Goal: Information Seeking & Learning: Learn about a topic

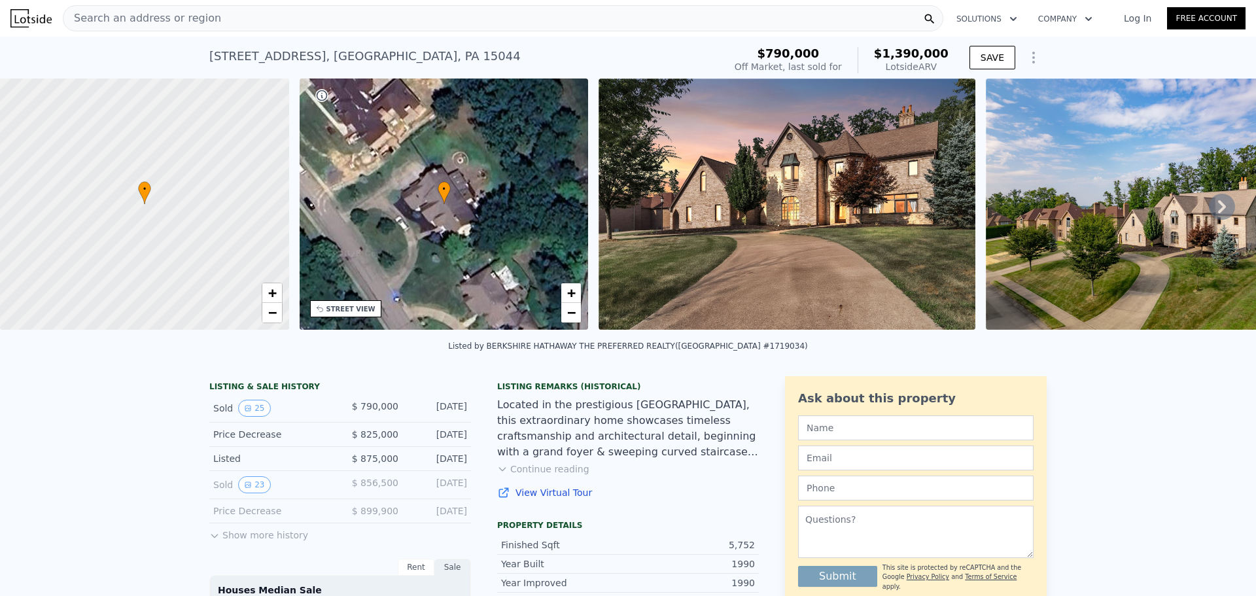
click at [1102, 234] on img at bounding box center [1153, 203] width 335 height 251
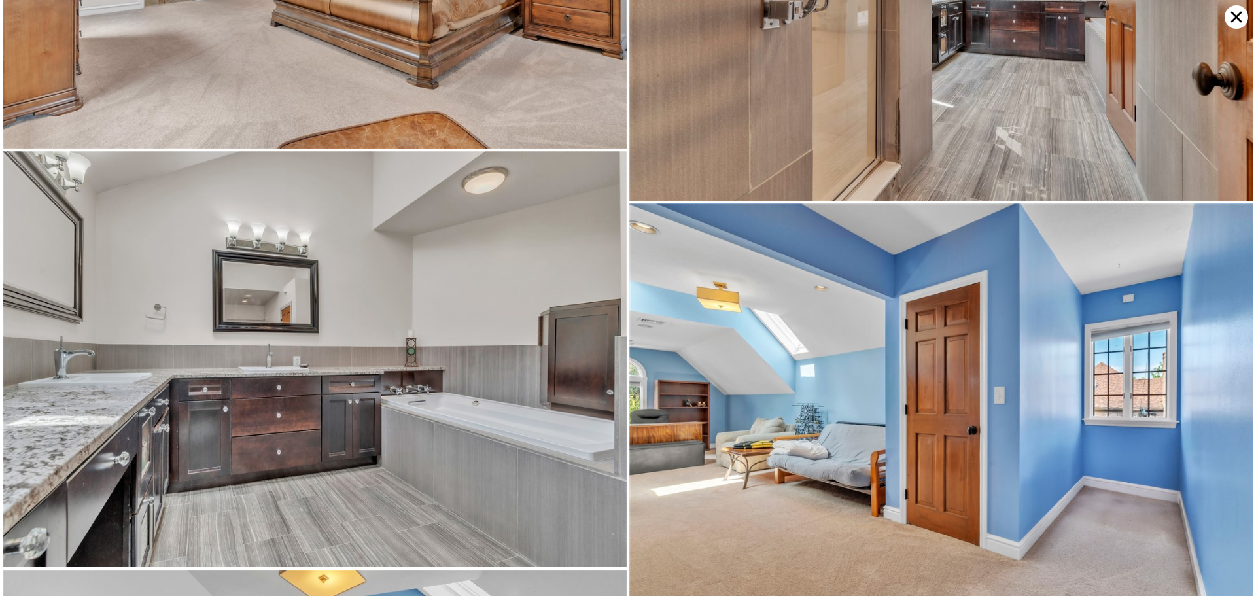
scroll to position [3738, 0]
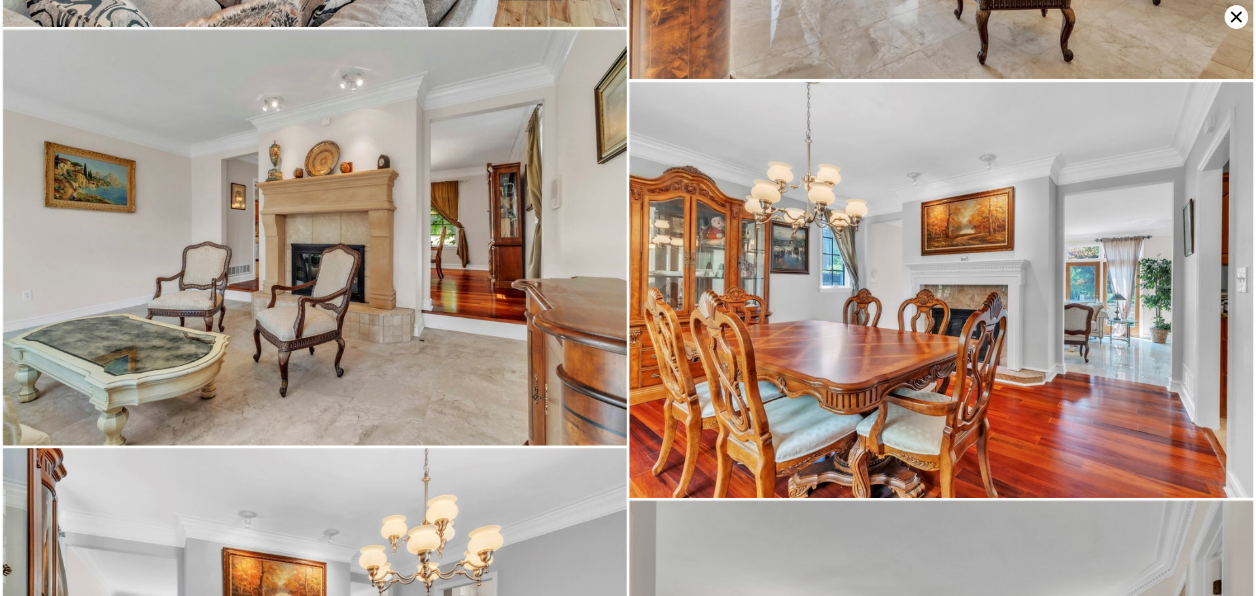
click at [1227, 13] on icon at bounding box center [1236, 17] width 24 height 24
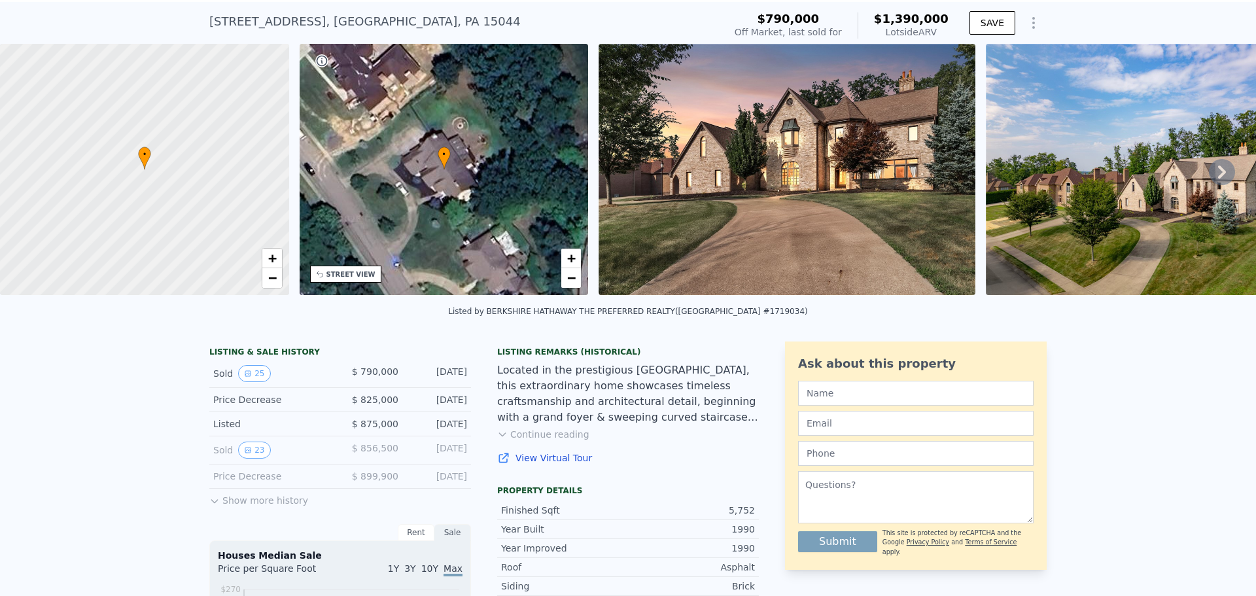
scroll to position [61, 0]
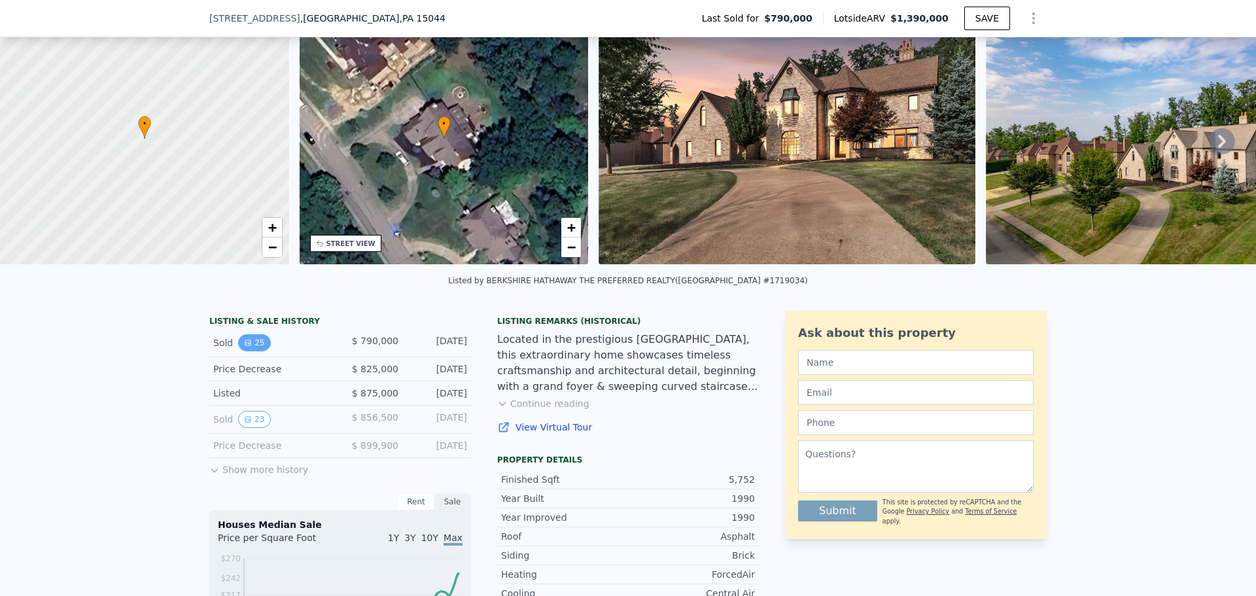
click at [244, 347] on icon "View historical data" at bounding box center [248, 343] width 8 height 8
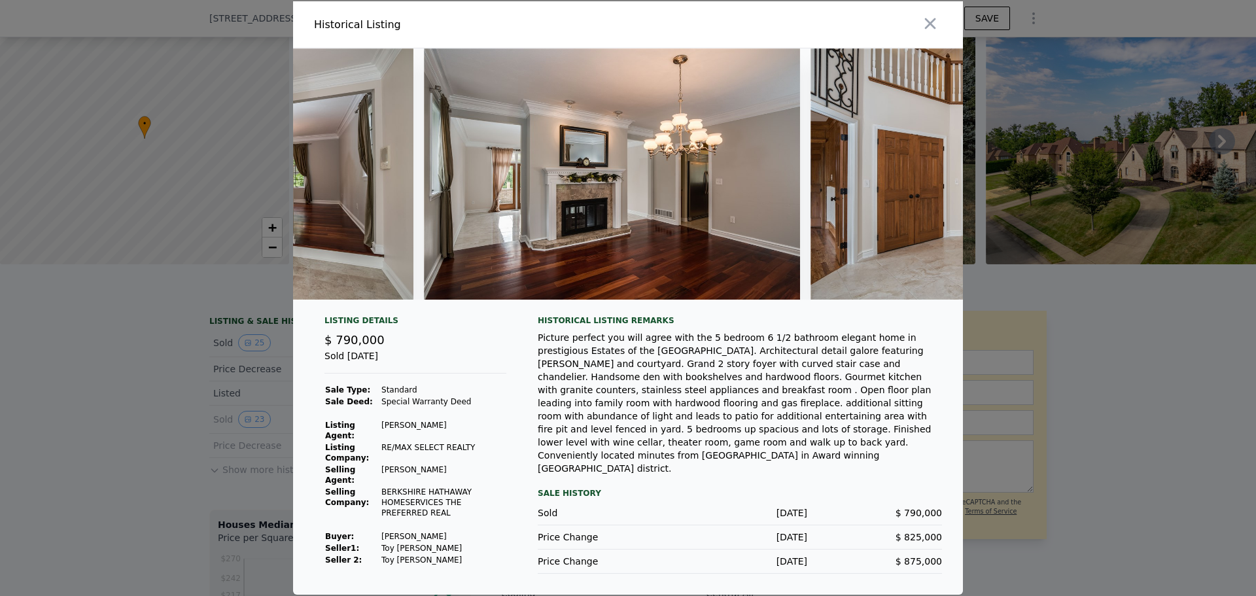
scroll to position [0, 3376]
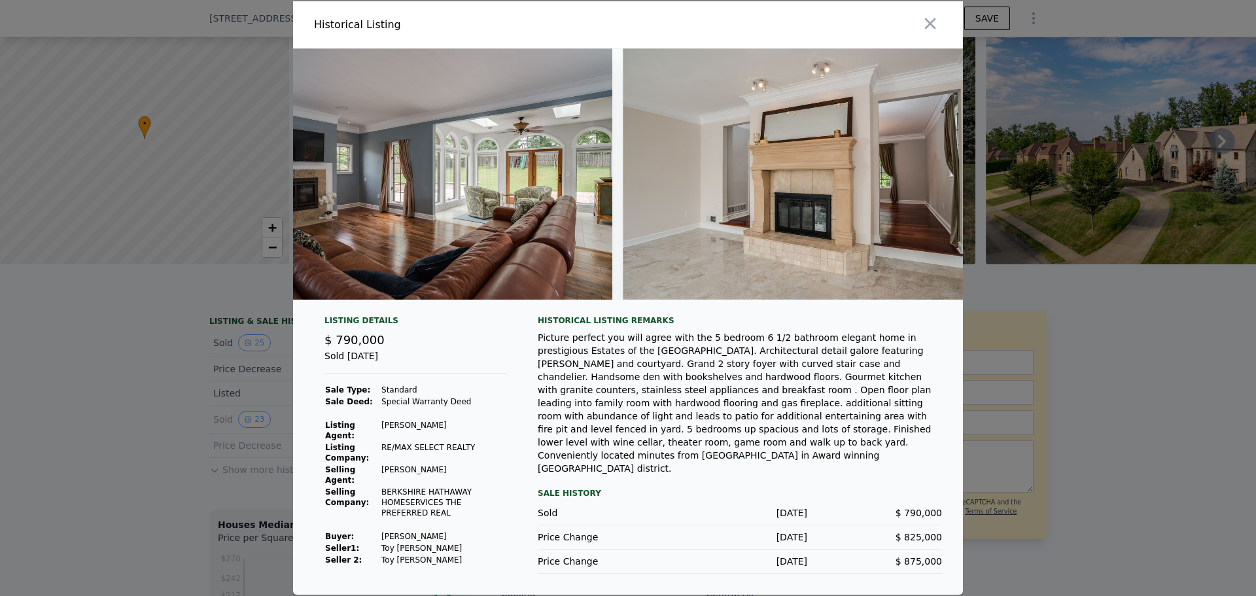
click at [411, 309] on div at bounding box center [628, 179] width 670 height 262
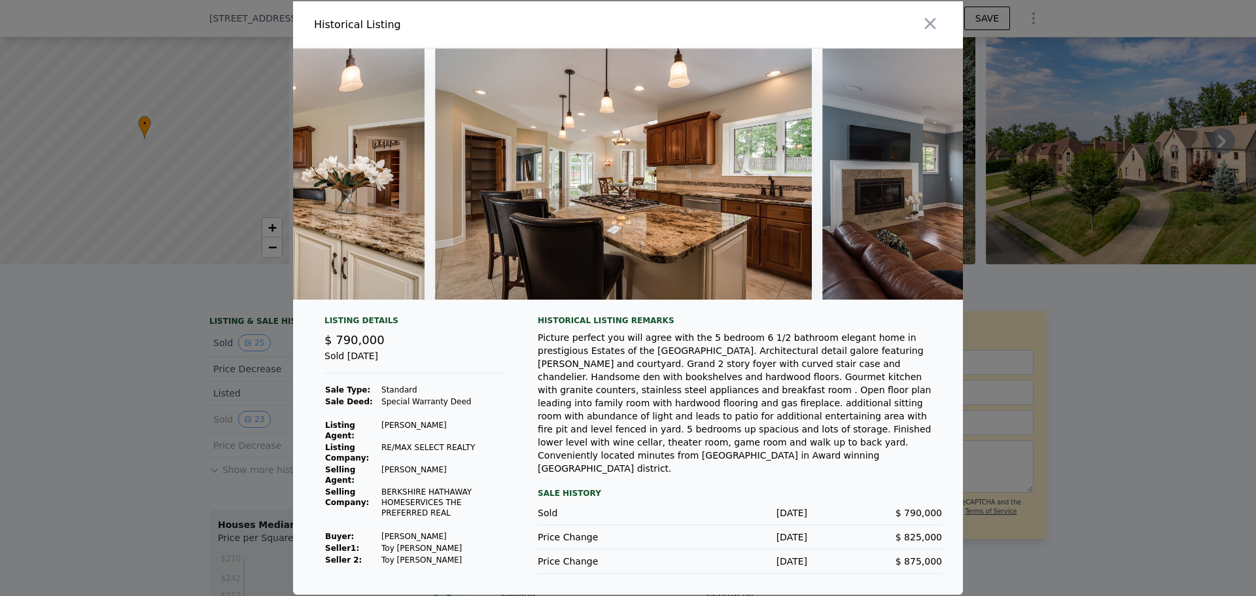
click at [397, 308] on div at bounding box center [628, 179] width 670 height 262
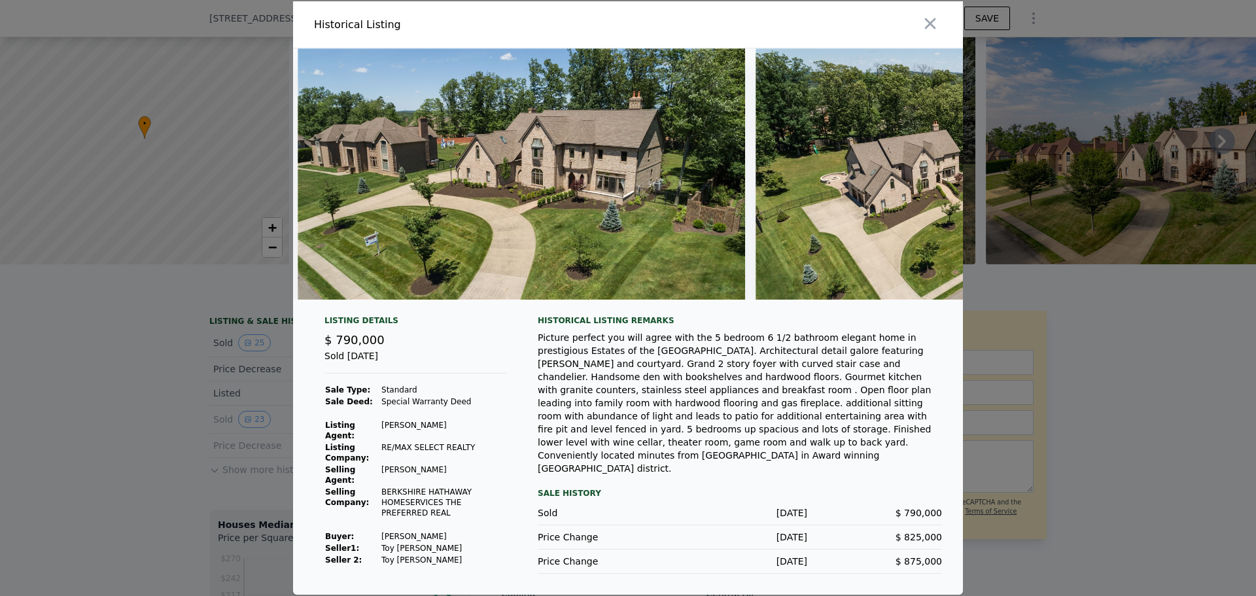
scroll to position [0, 791]
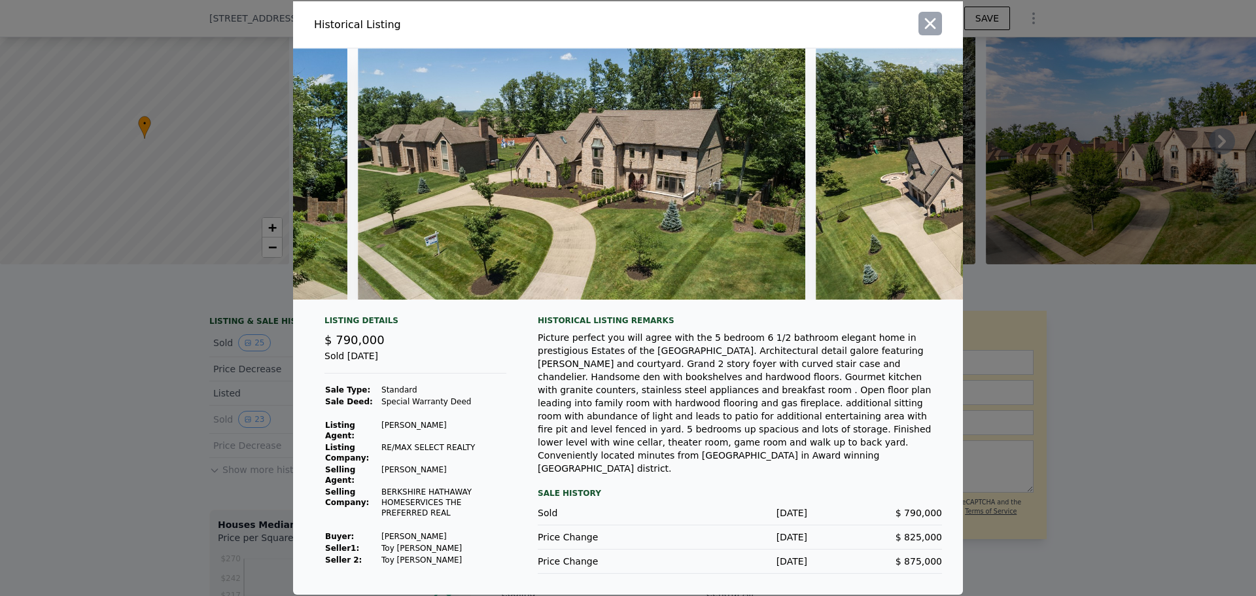
click at [920, 20] on button "button" at bounding box center [930, 24] width 24 height 24
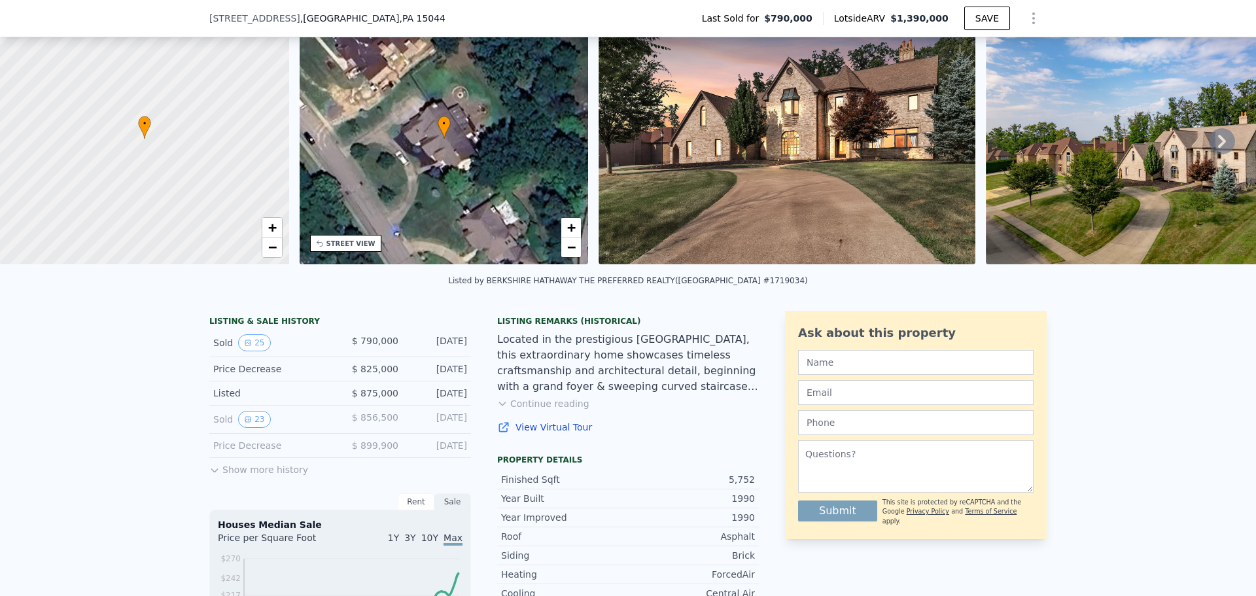
click at [1210, 144] on icon at bounding box center [1222, 141] width 26 height 26
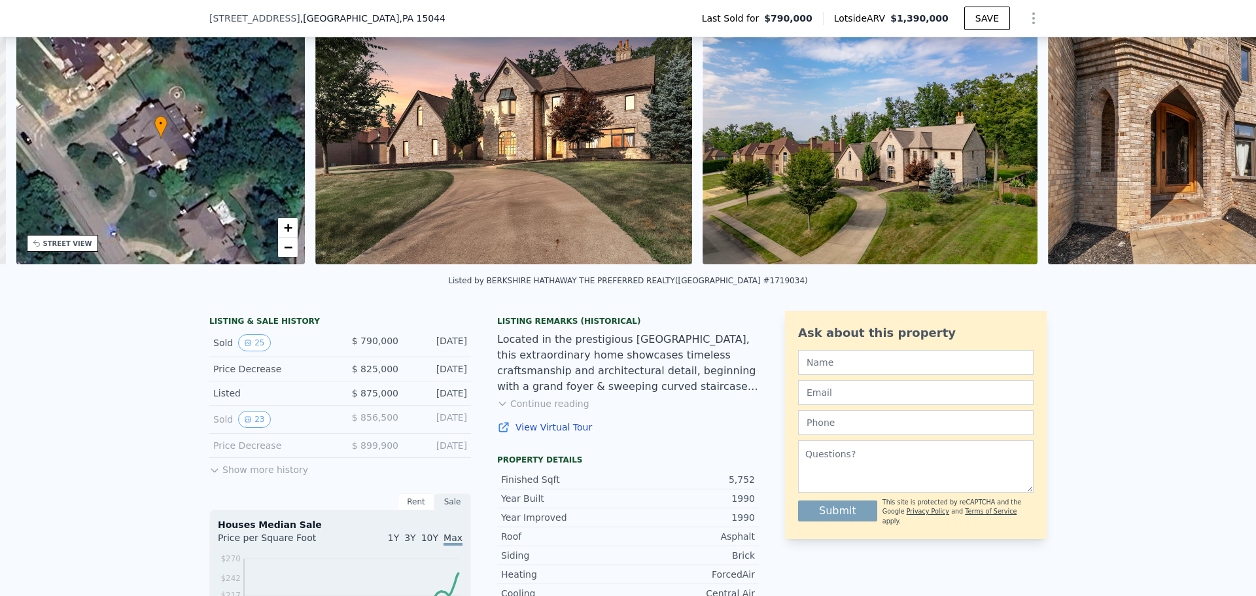
scroll to position [0, 305]
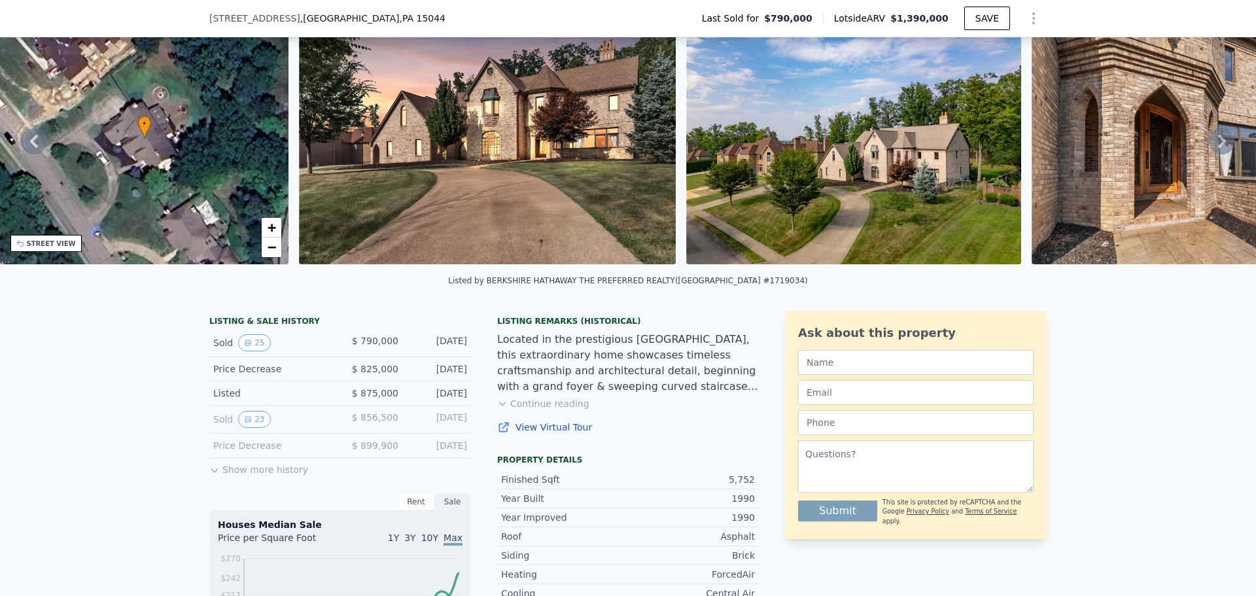
click at [1209, 143] on icon at bounding box center [1222, 141] width 26 height 26
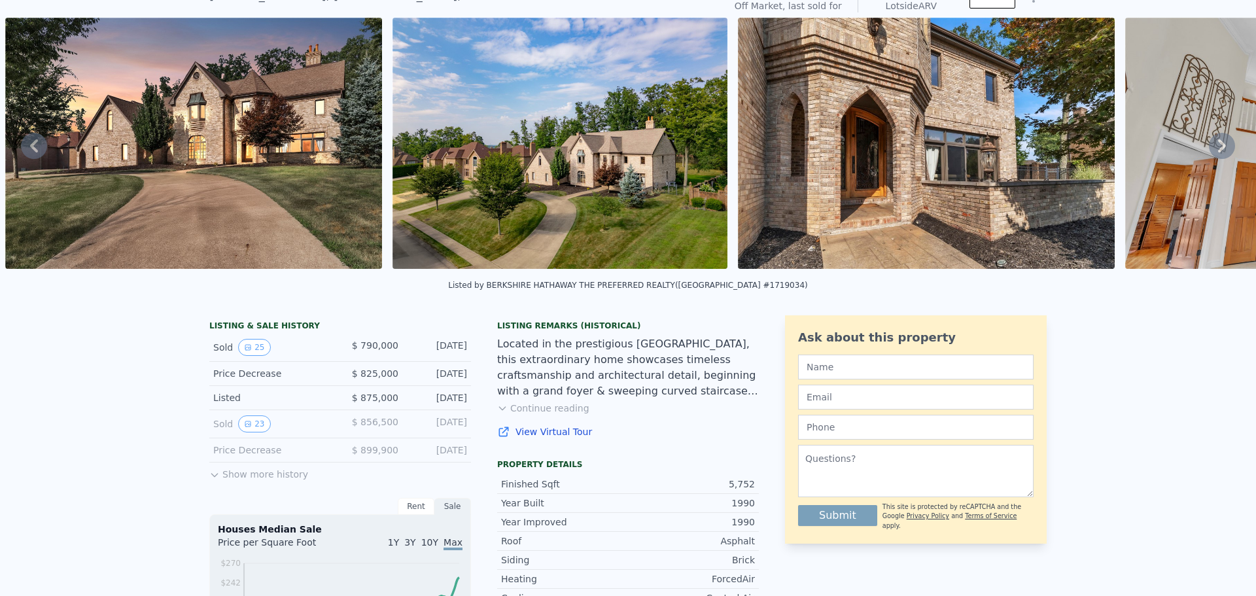
scroll to position [5, 0]
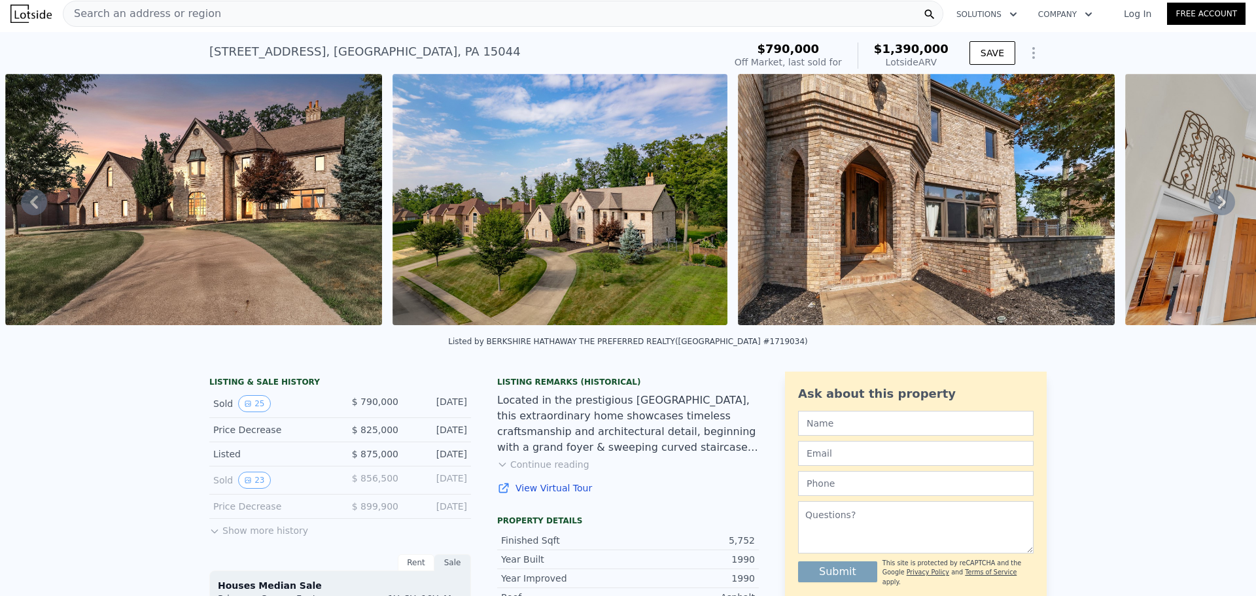
click at [236, 537] on button "Show more history" at bounding box center [258, 528] width 99 height 18
click at [251, 489] on button "23" at bounding box center [254, 480] width 32 height 17
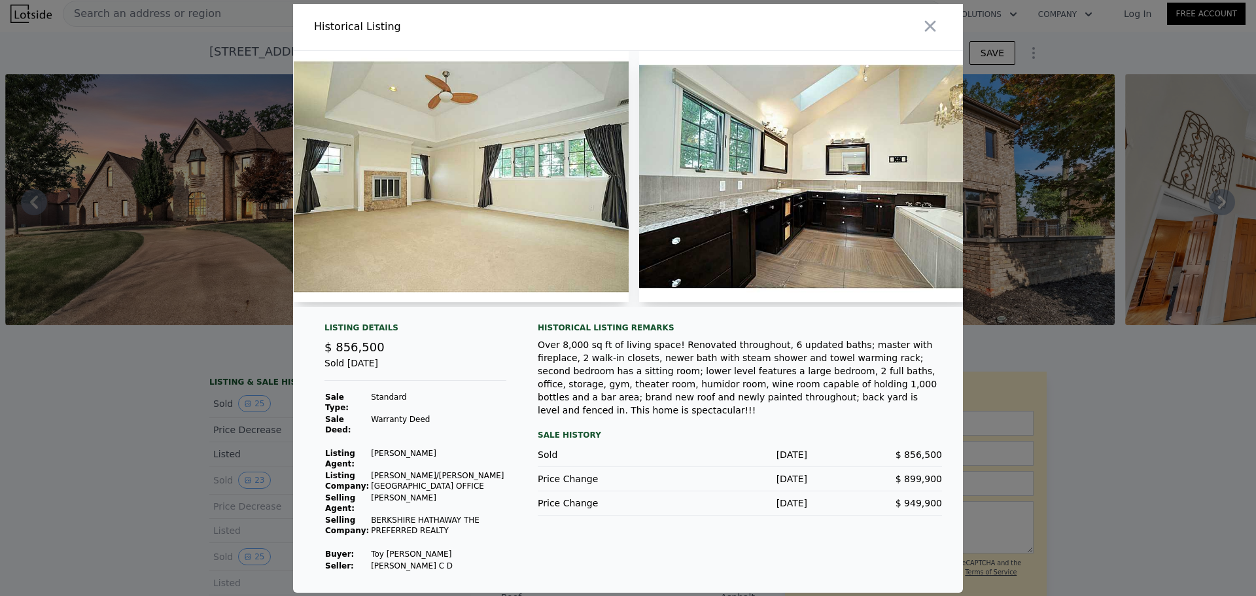
scroll to position [0, 5431]
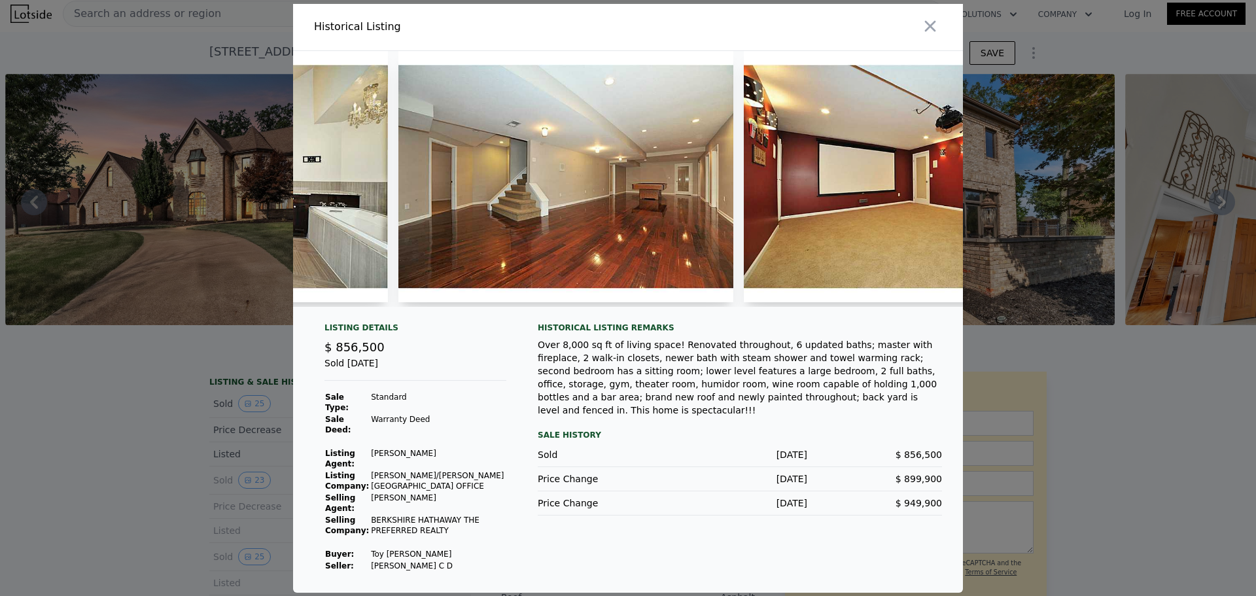
click at [892, 250] on img at bounding box center [911, 176] width 335 height 251
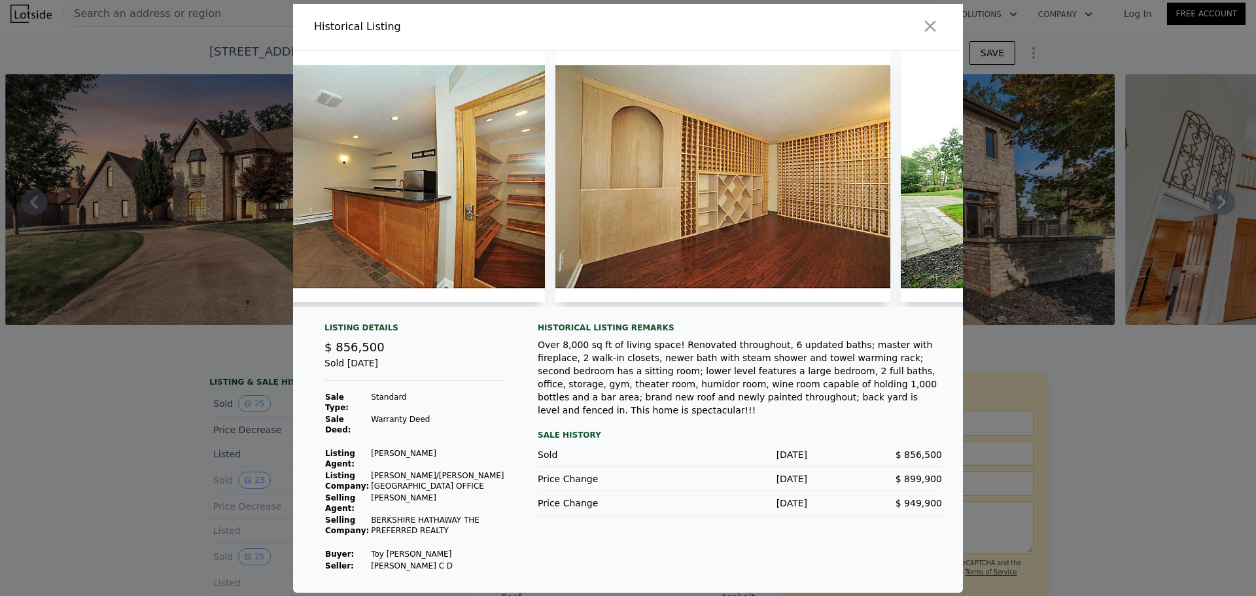
scroll to position [0, 6630]
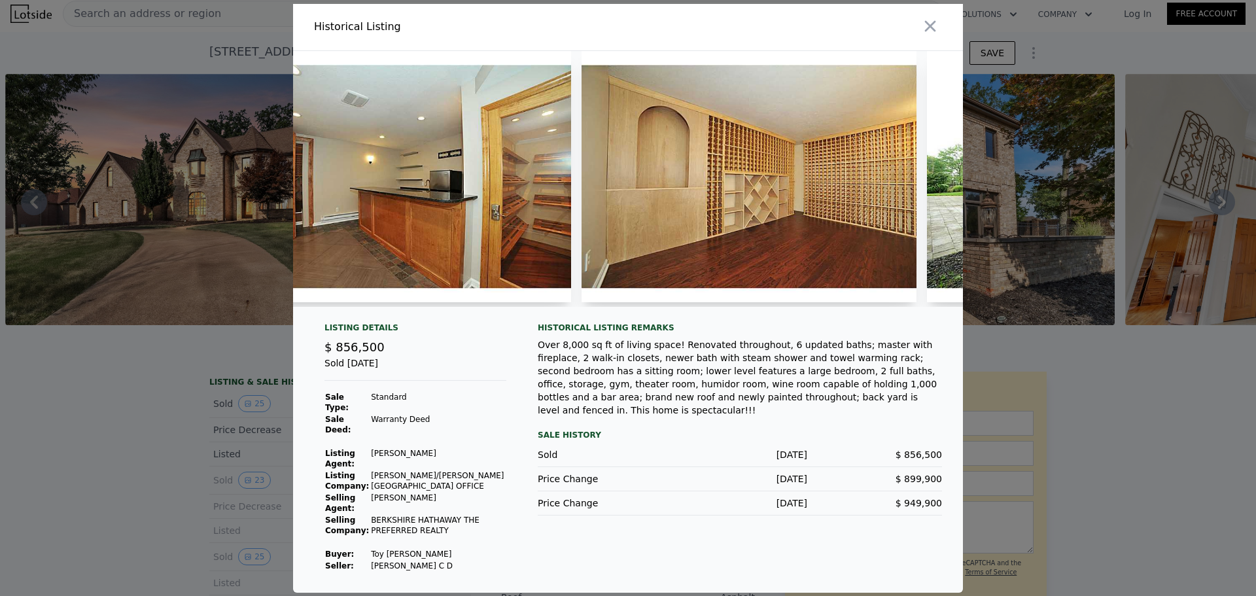
click at [289, 315] on div at bounding box center [628, 298] width 1256 height 596
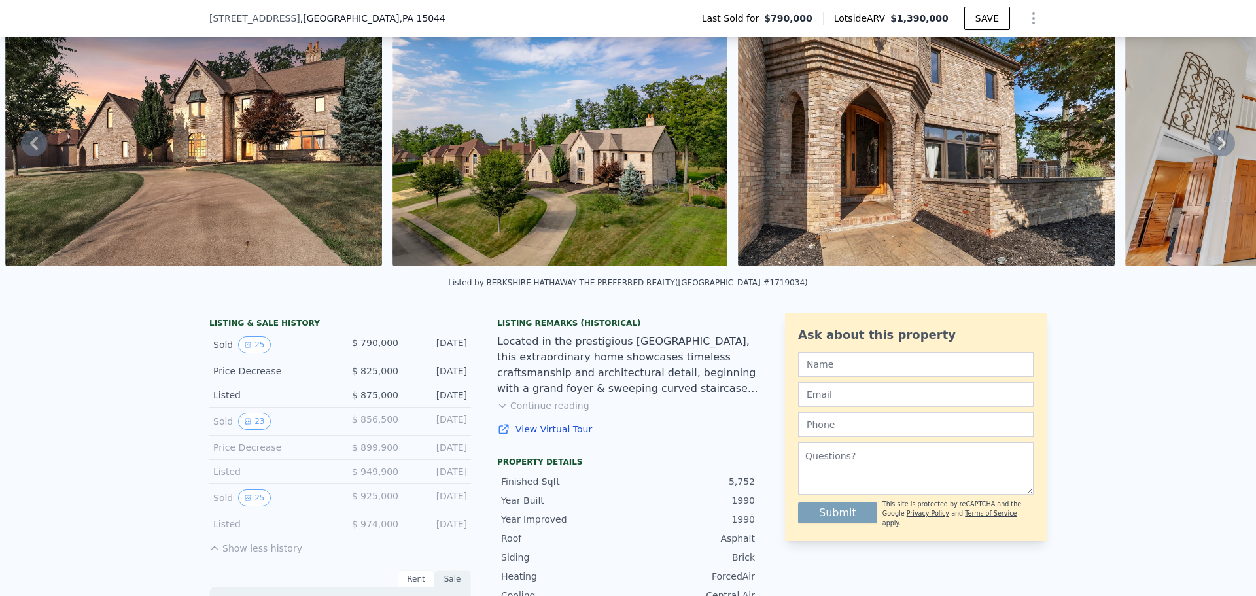
scroll to position [131, 0]
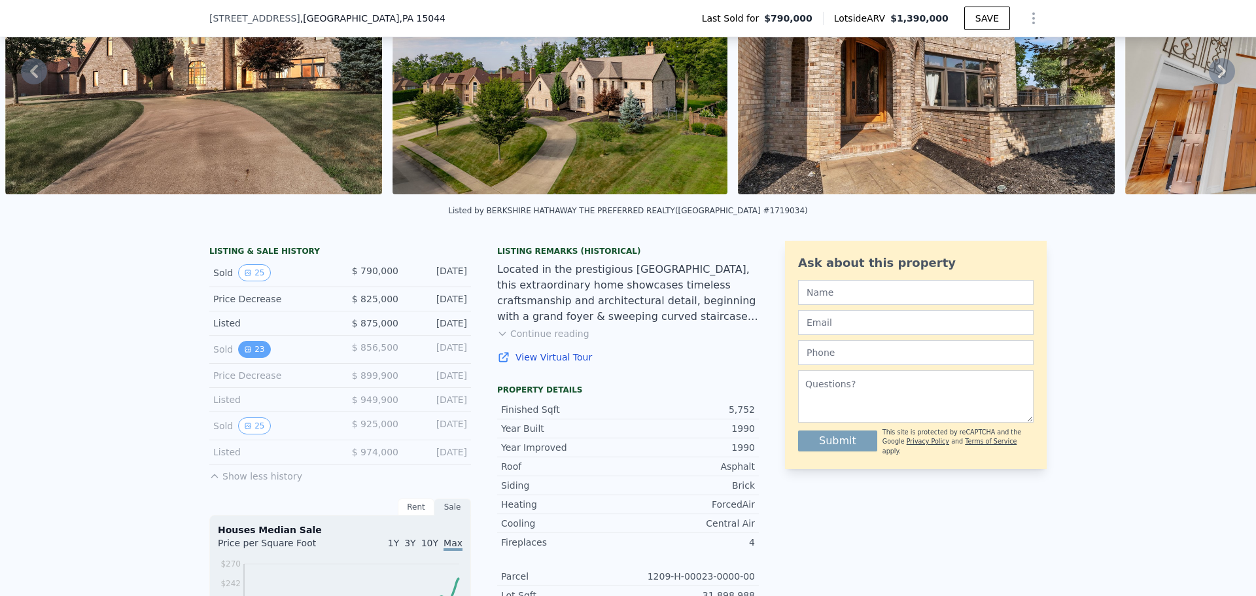
click at [245, 353] on icon "View historical data" at bounding box center [248, 349] width 8 height 8
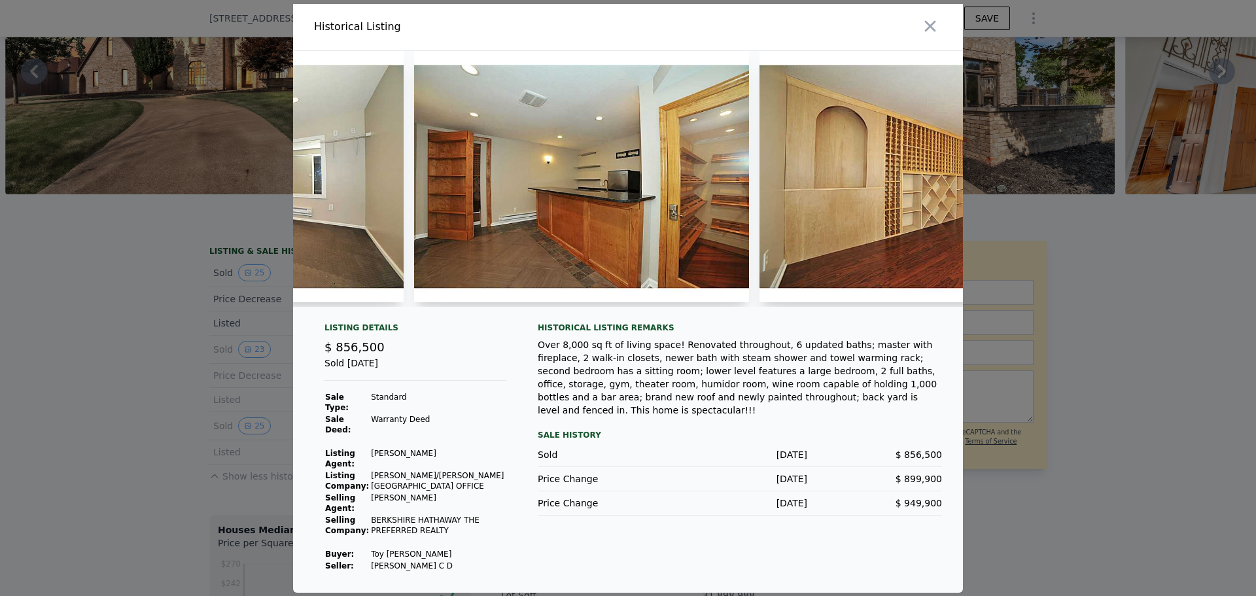
scroll to position [0, 6436]
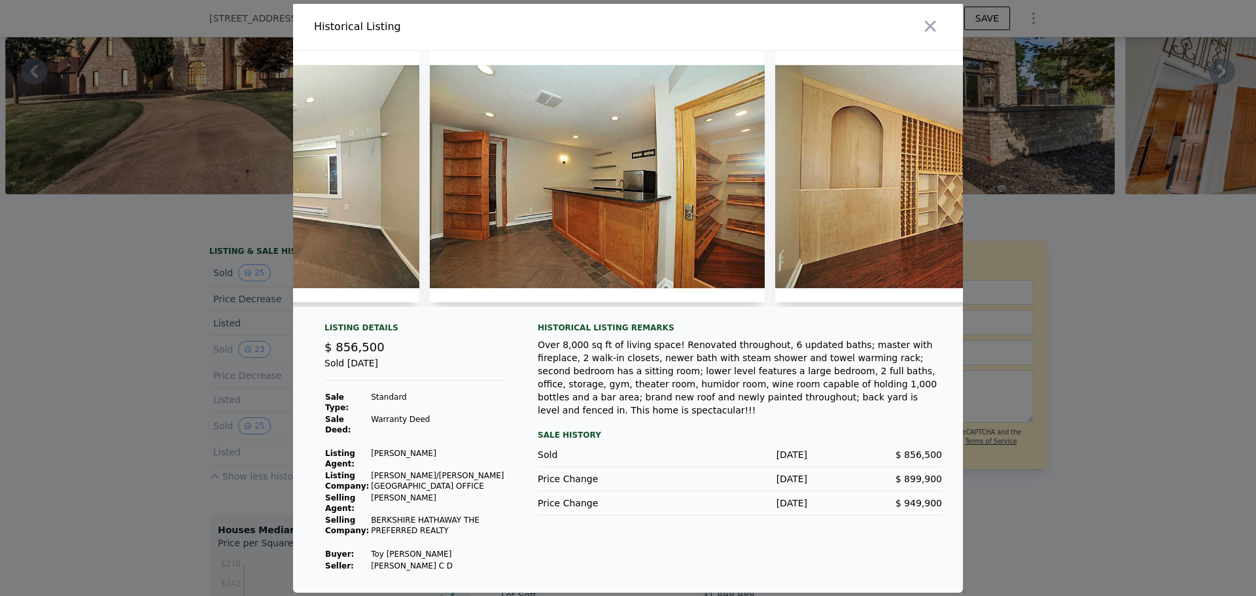
click at [496, 194] on img at bounding box center [597, 176] width 335 height 251
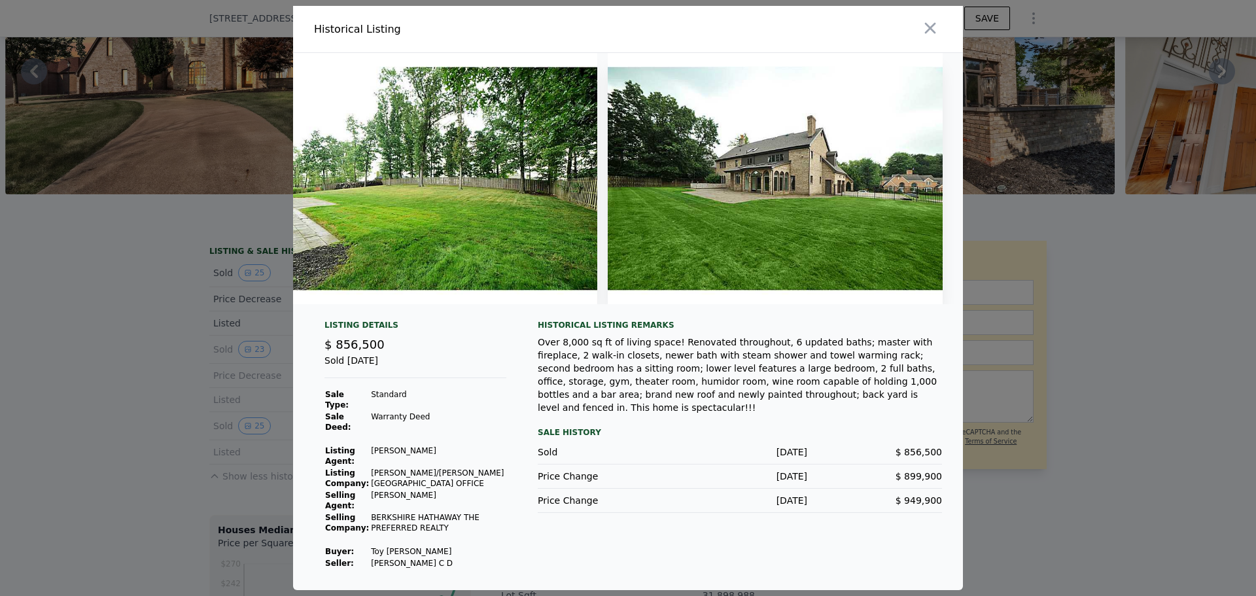
scroll to position [0, 7295]
click at [933, 31] on icon "button" at bounding box center [930, 28] width 11 height 11
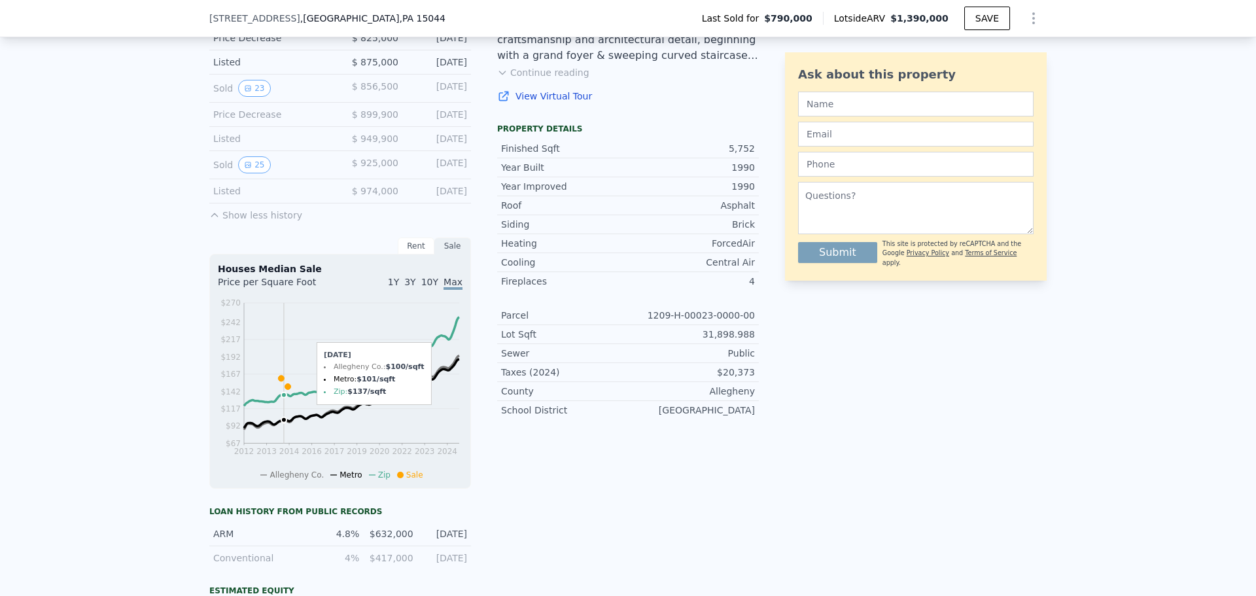
scroll to position [392, 0]
click at [245, 167] on icon "View historical data" at bounding box center [247, 164] width 5 height 5
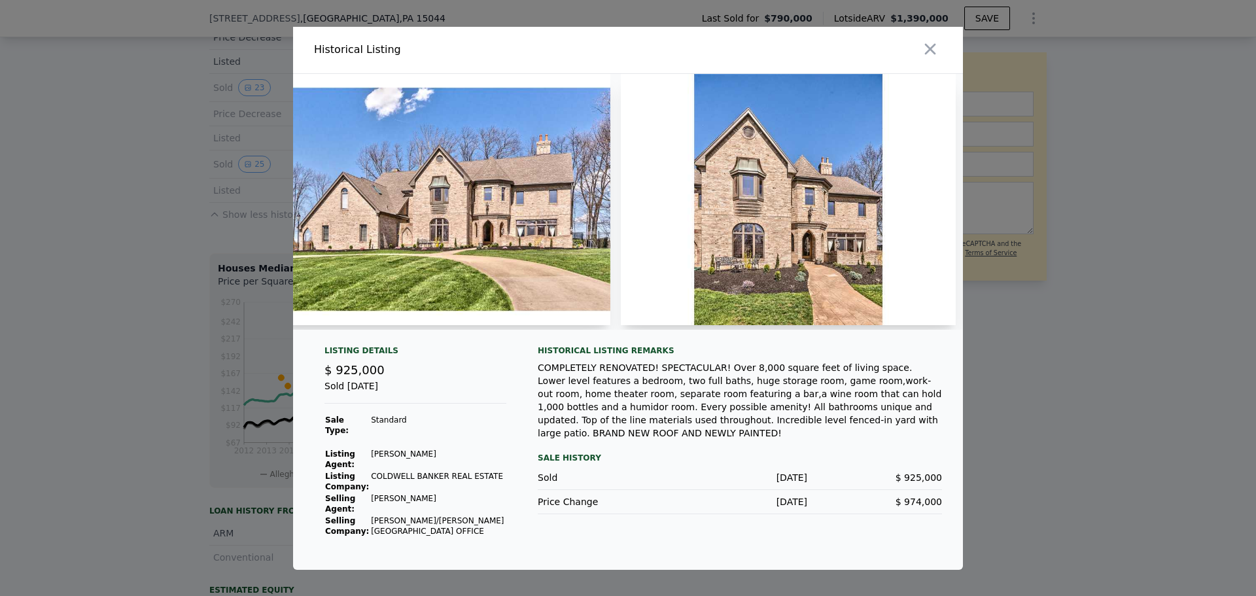
scroll to position [0, 614]
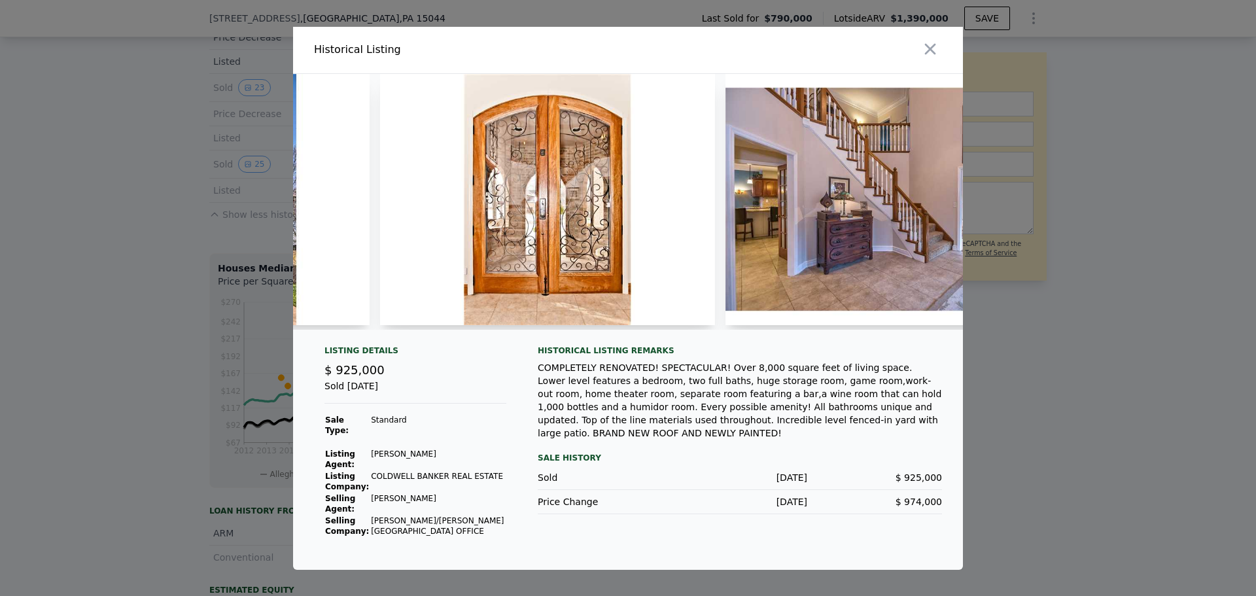
click at [792, 259] on img at bounding box center [892, 199] width 335 height 251
drag, startPoint x: 792, startPoint y: 259, endPoint x: 772, endPoint y: 260, distance: 20.3
click at [772, 260] on img at bounding box center [892, 199] width 335 height 251
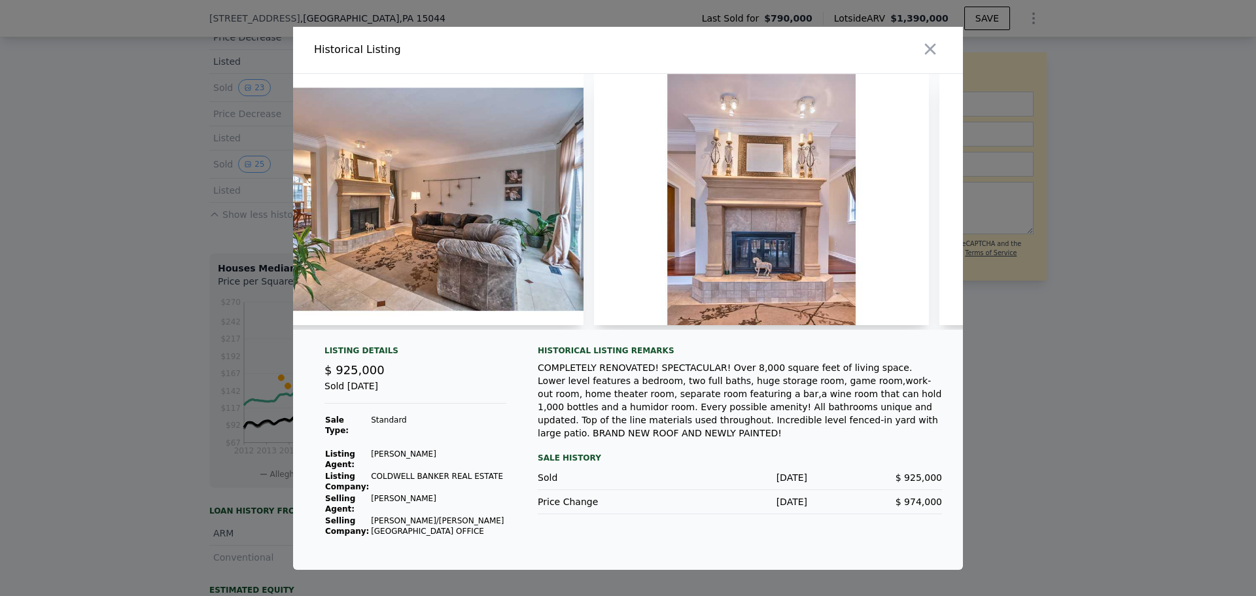
scroll to position [0, 2022]
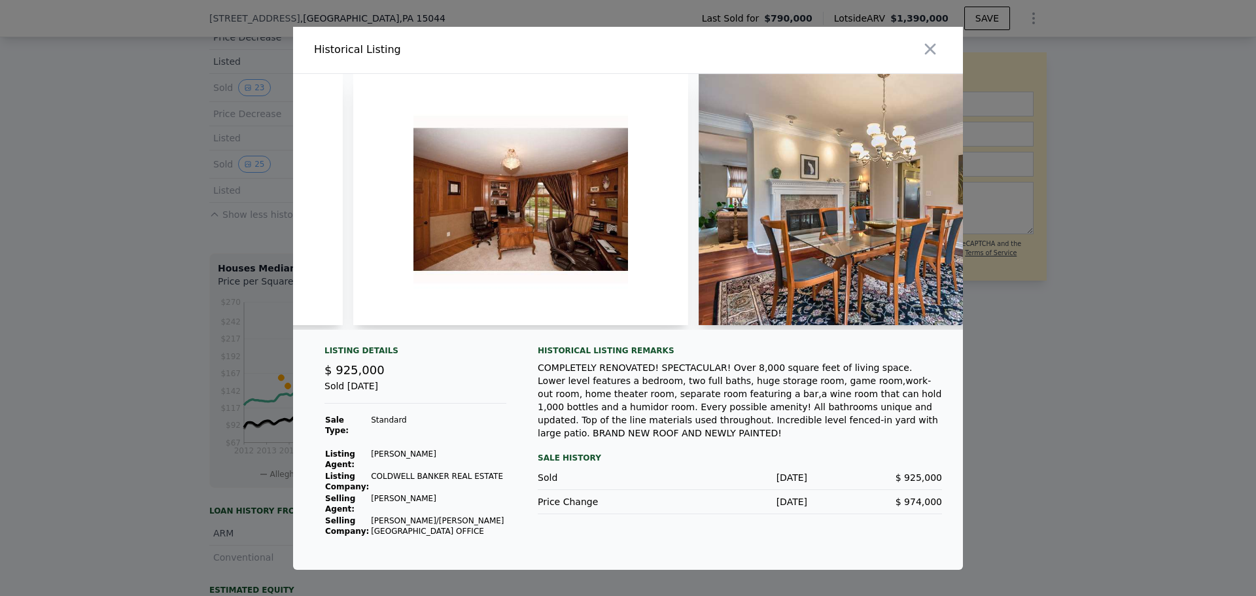
click at [341, 329] on div at bounding box center [628, 202] width 670 height 256
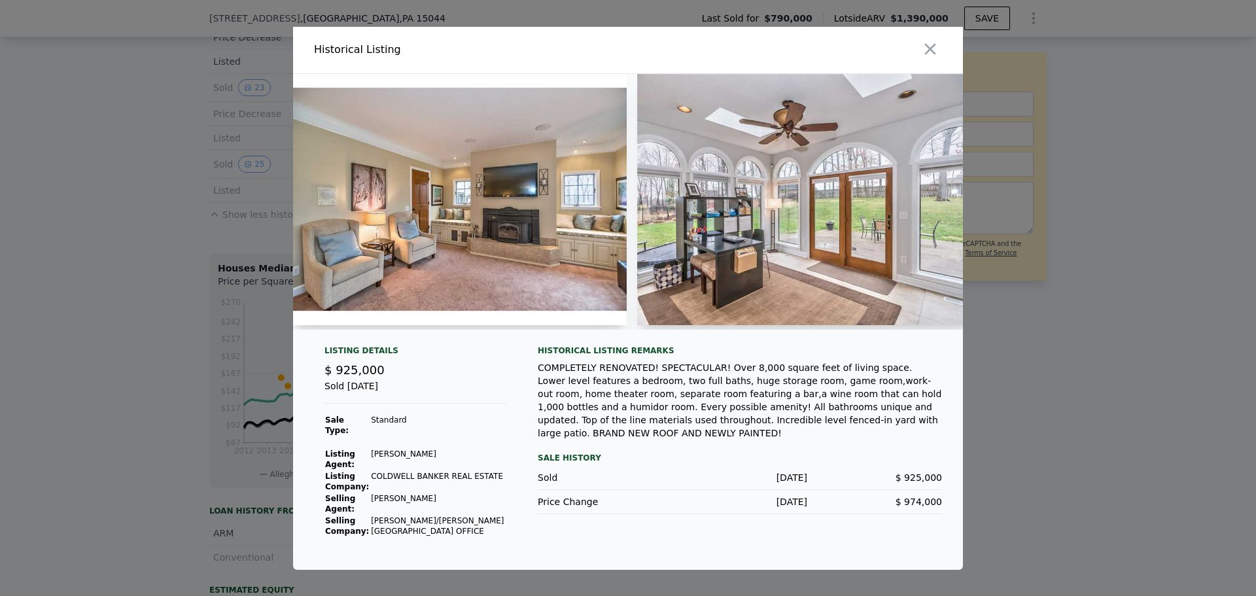
scroll to position [0, 4494]
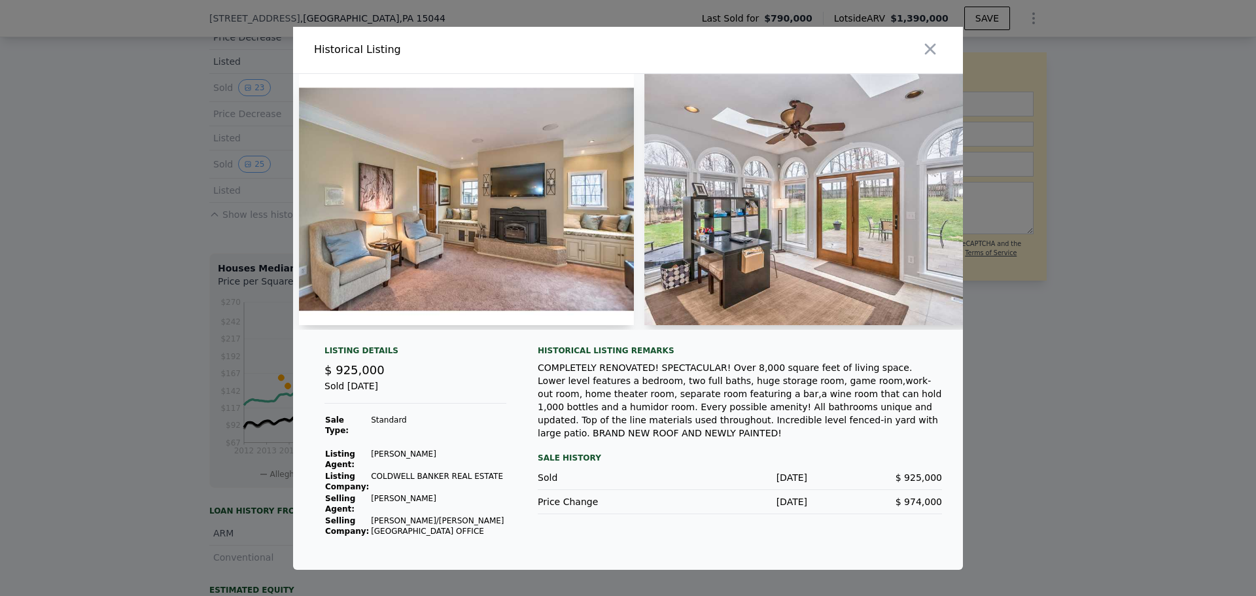
click at [292, 330] on div at bounding box center [628, 298] width 1256 height 596
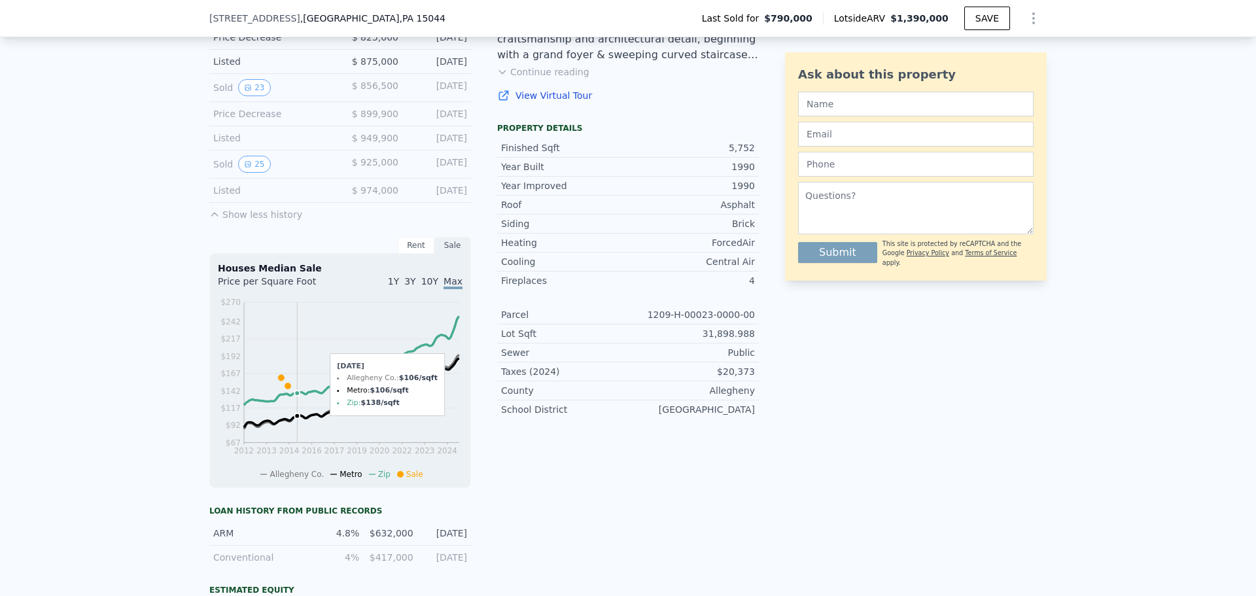
click at [292, 330] on icon "2012 2013 2014 2016 2017 2019 2020 2022 2023 2024 $67 $92 $117 $142 $167 $192 $…" at bounding box center [340, 388] width 245 height 184
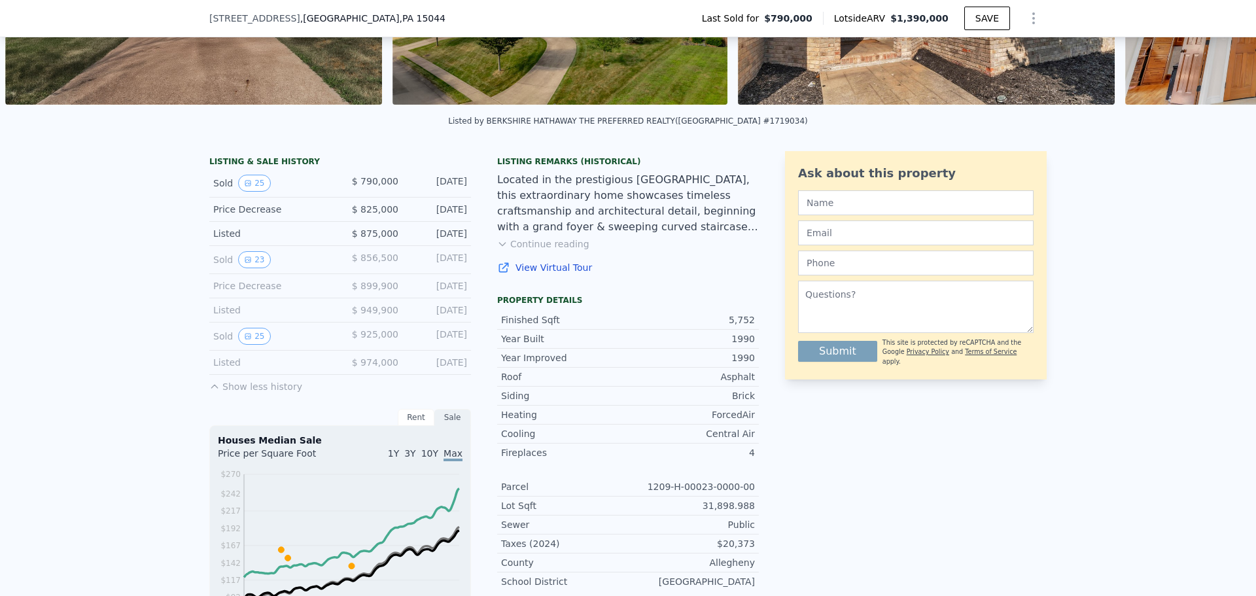
scroll to position [262, 0]
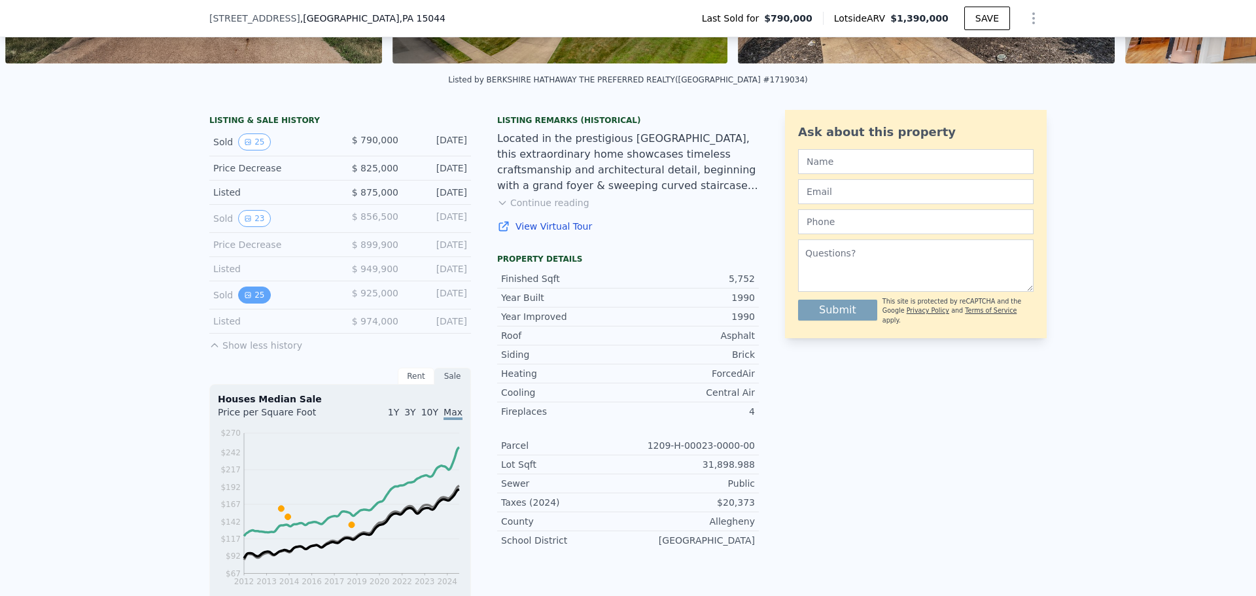
click at [241, 303] on button "25" at bounding box center [254, 294] width 32 height 17
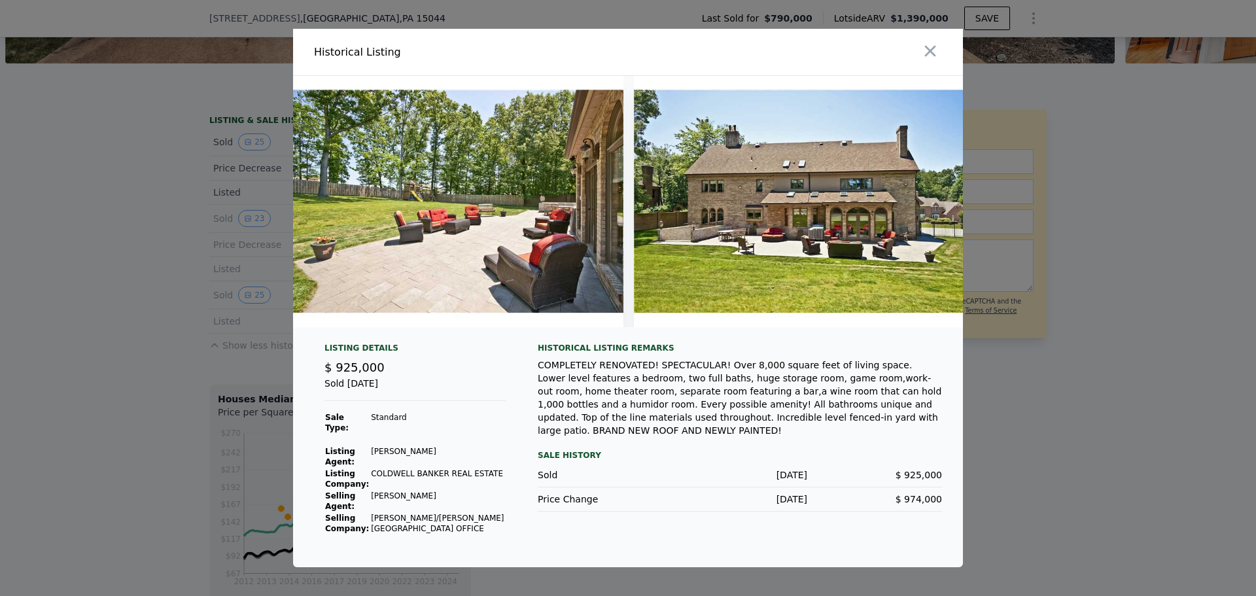
scroll to position [0, 7985]
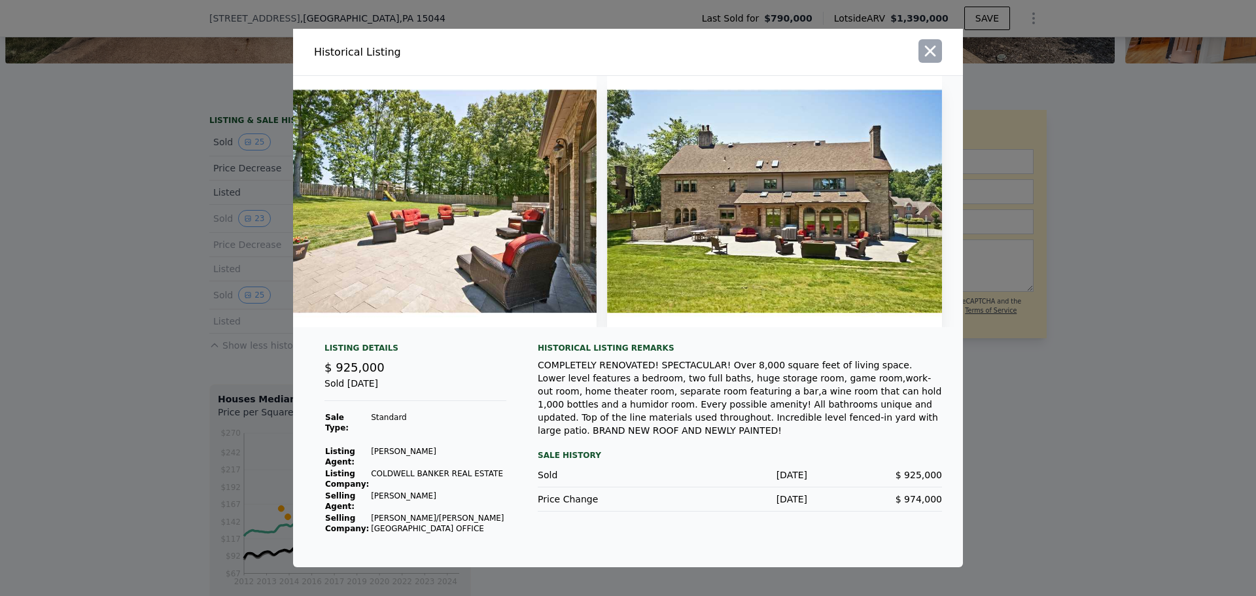
click at [926, 50] on icon "button" at bounding box center [930, 51] width 18 height 18
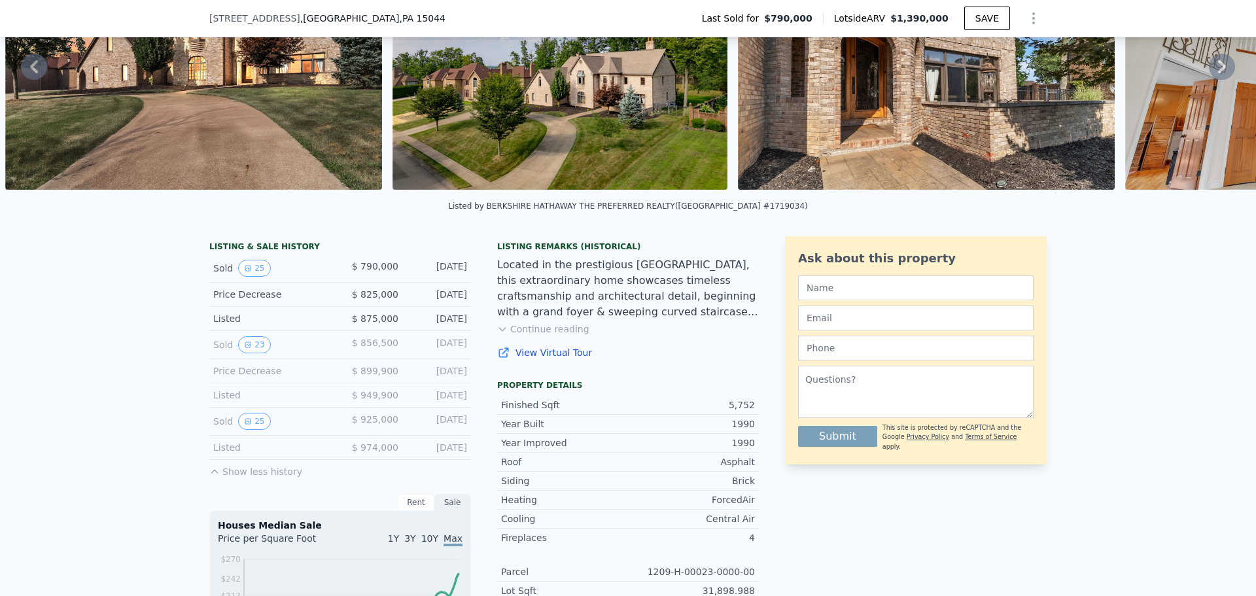
scroll to position [131, 0]
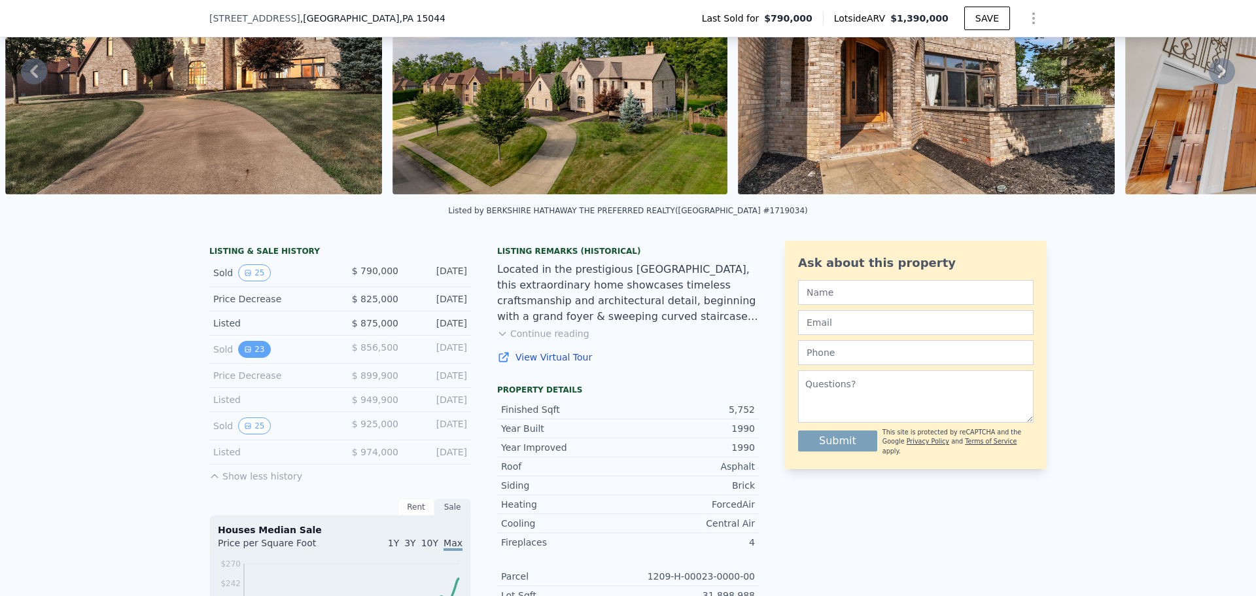
click at [252, 358] on button "23" at bounding box center [254, 349] width 32 height 17
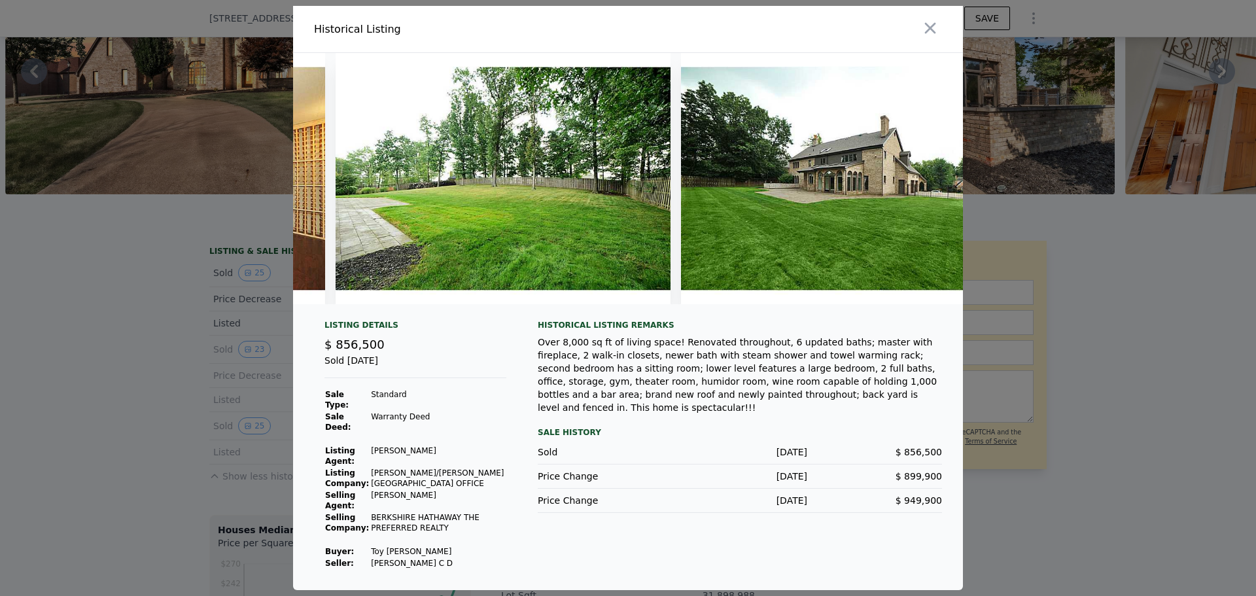
scroll to position [0, 7295]
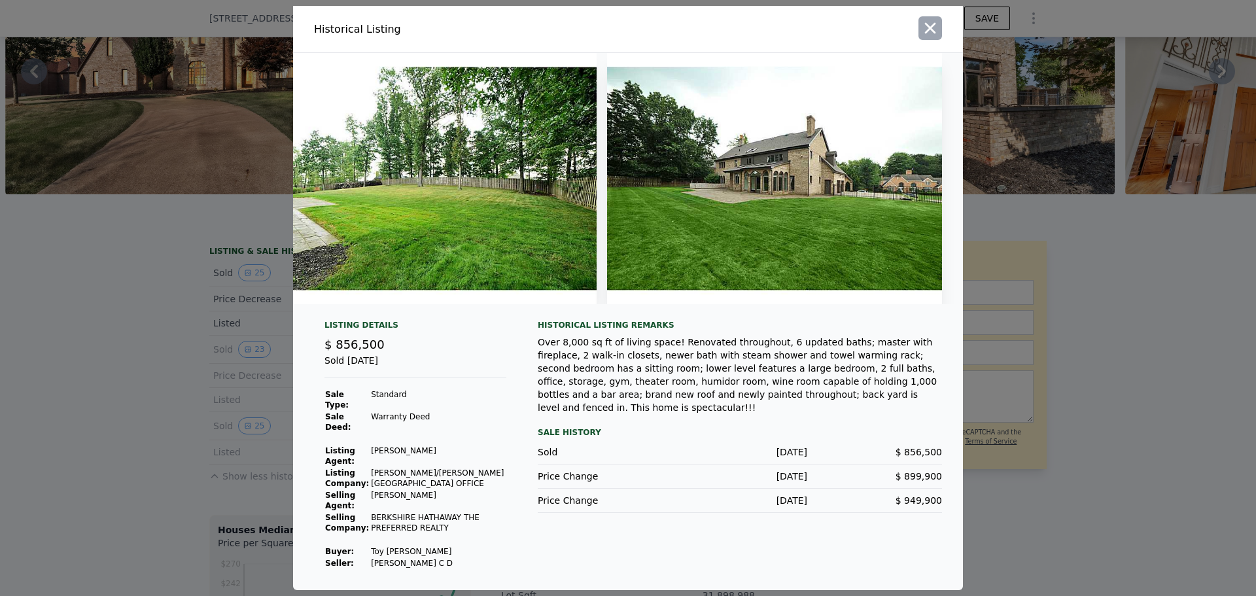
click at [926, 32] on icon "button" at bounding box center [930, 28] width 18 height 18
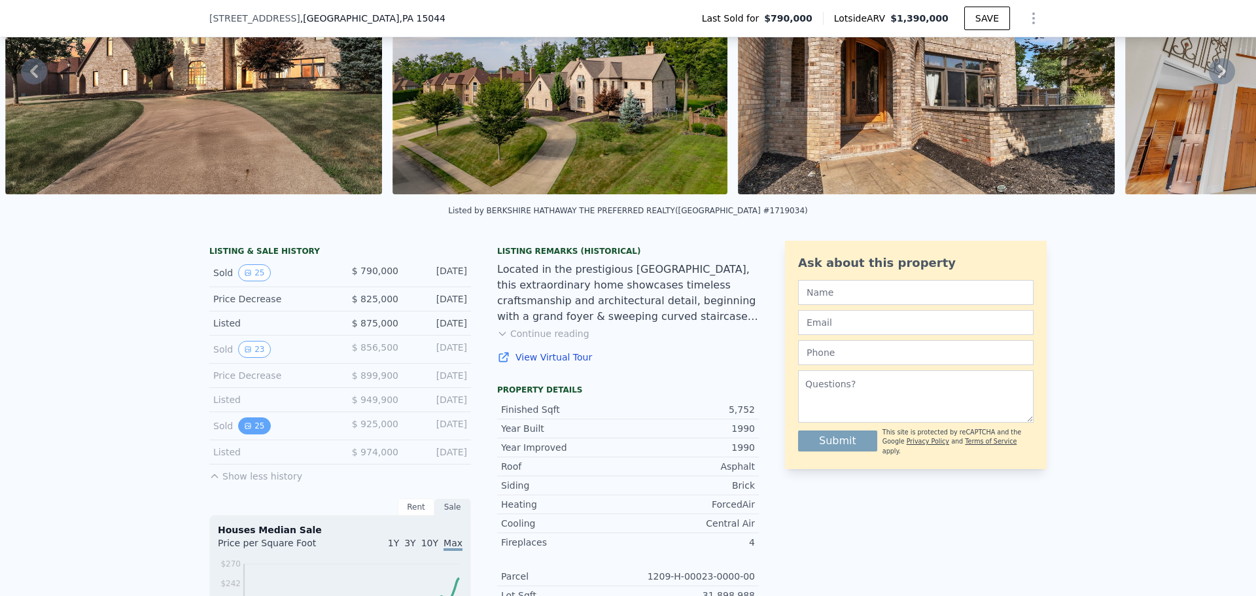
click at [260, 433] on button "25" at bounding box center [254, 425] width 32 height 17
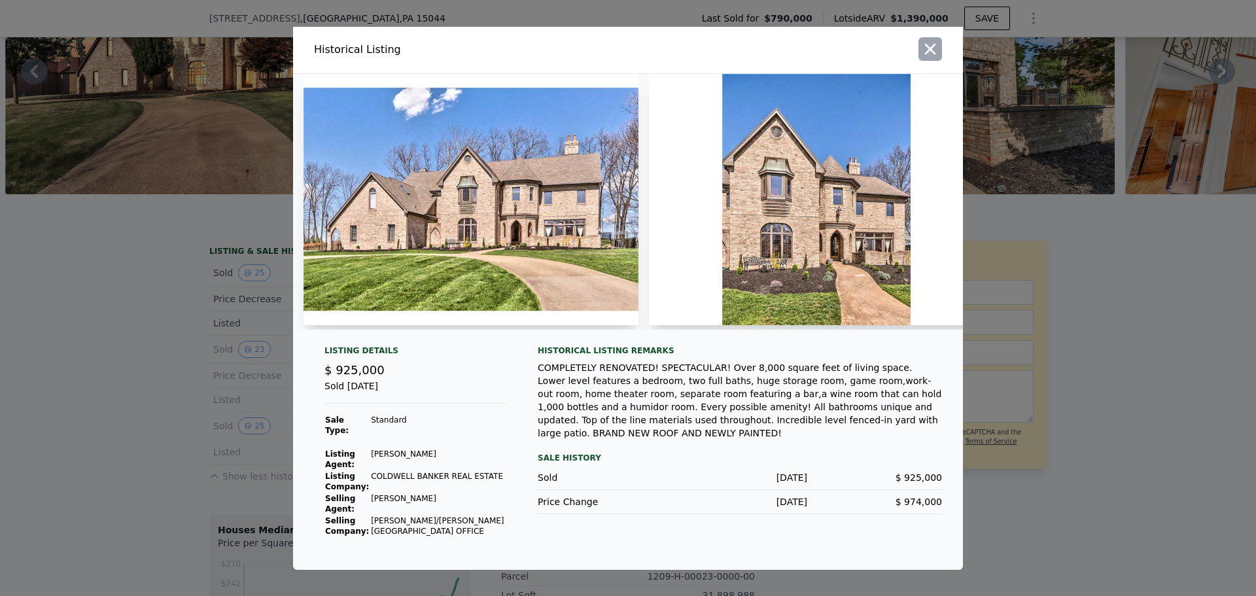
click at [935, 54] on icon "button" at bounding box center [930, 49] width 18 height 18
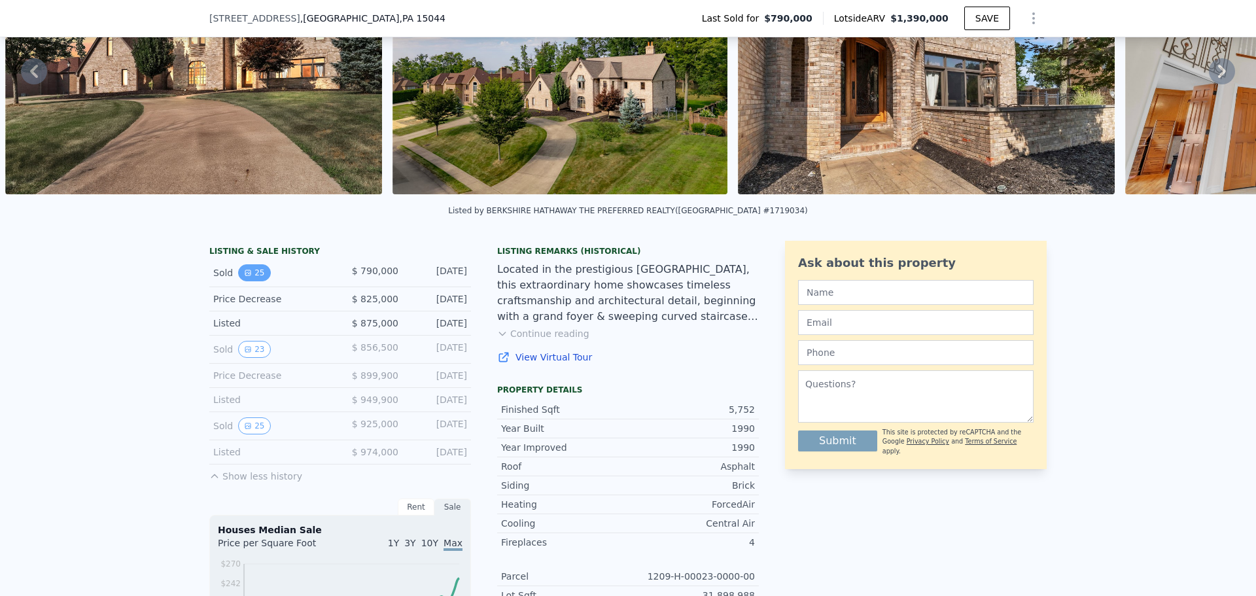
click at [251, 281] on button "25" at bounding box center [254, 272] width 32 height 17
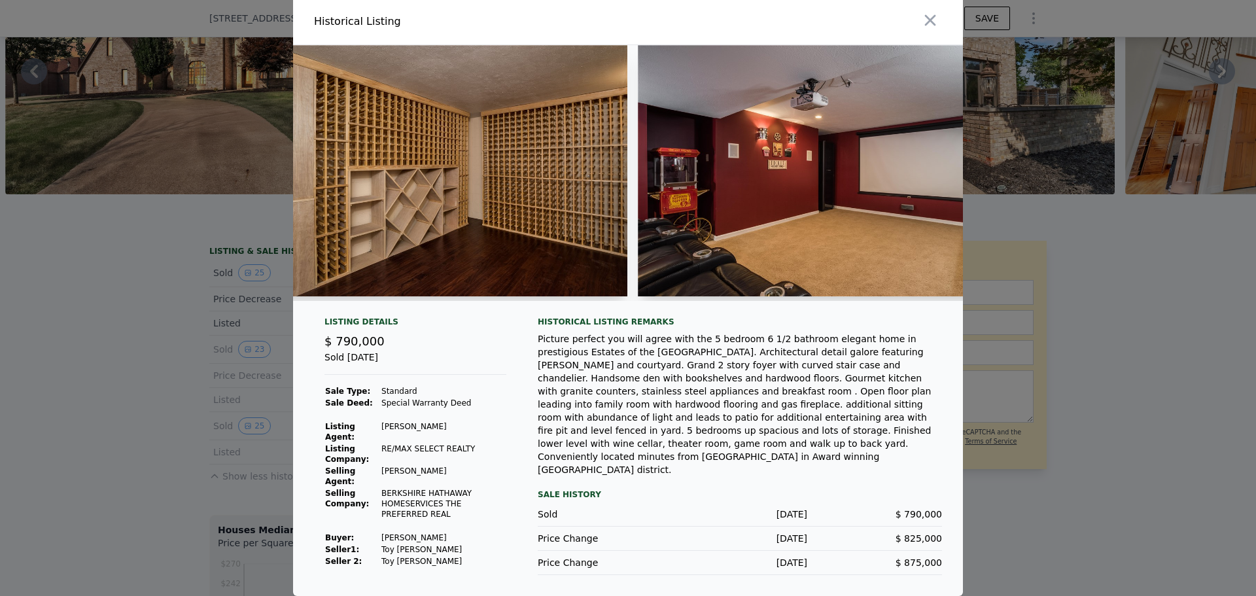
scroll to position [0, 7628]
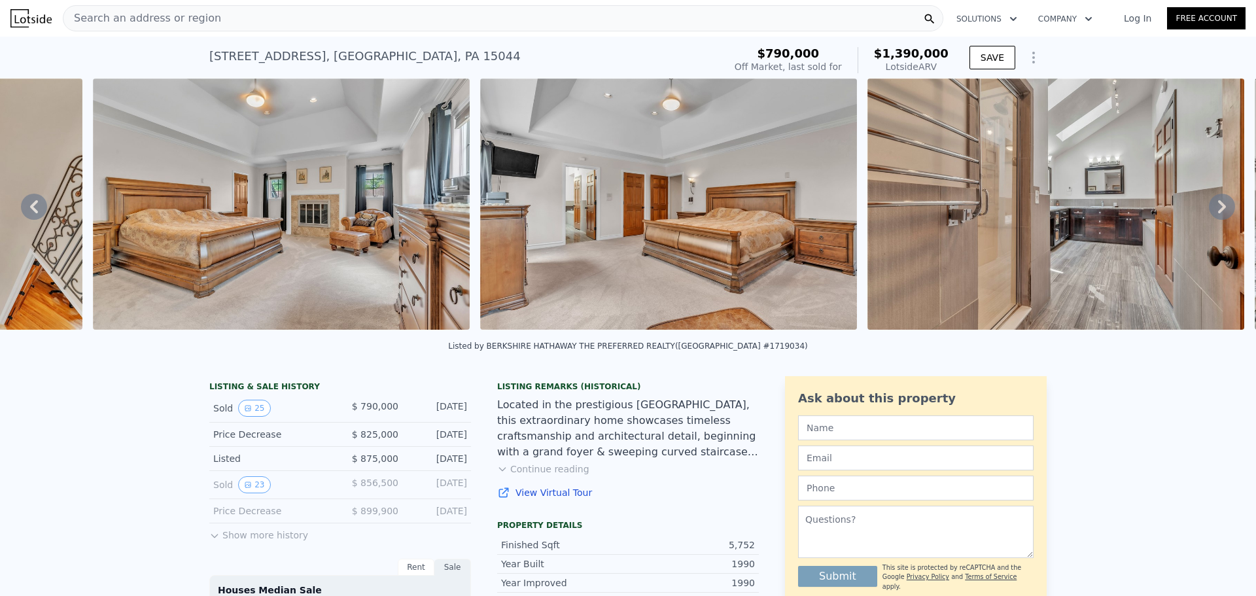
scroll to position [0, 9762]
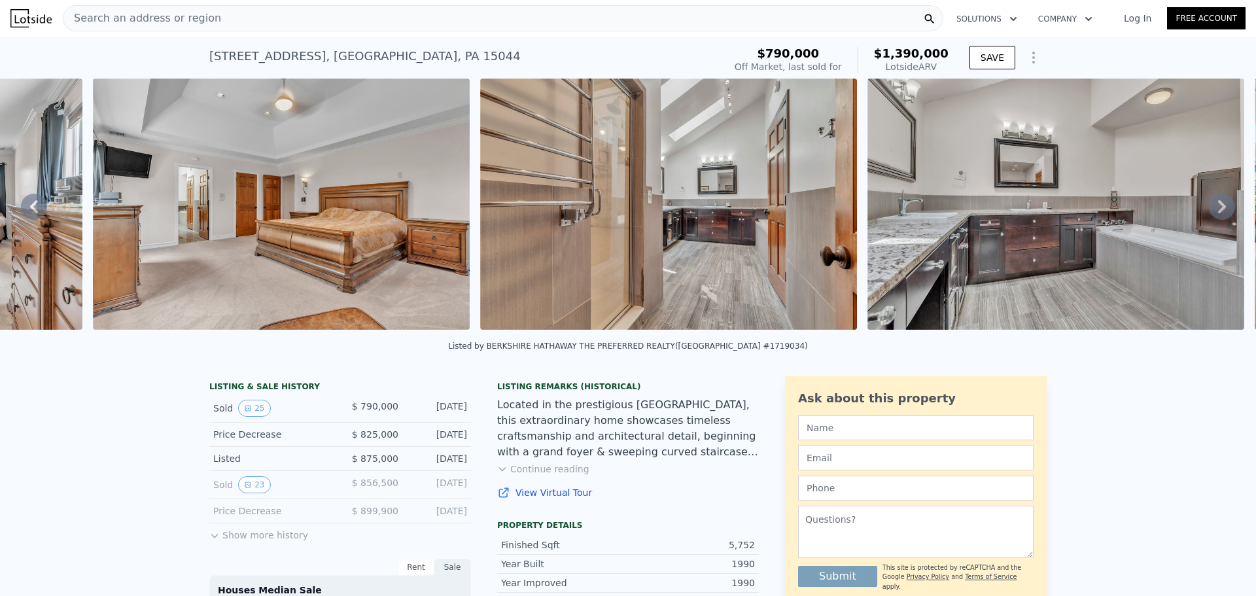
click at [1212, 206] on icon at bounding box center [1222, 207] width 26 height 26
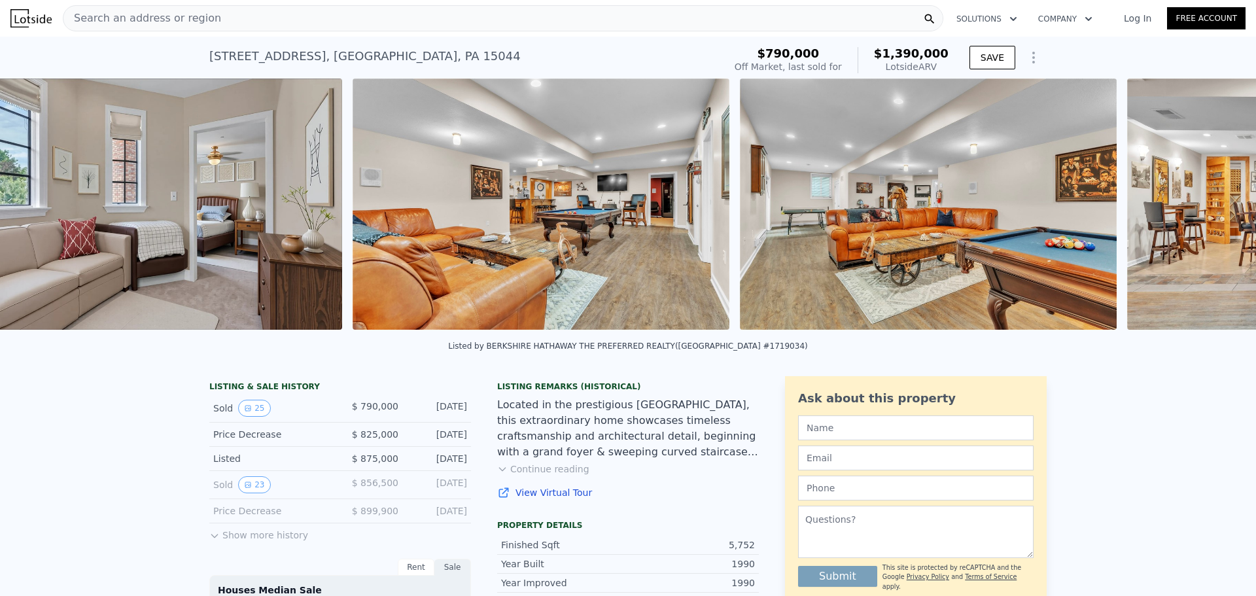
scroll to position [0, 13759]
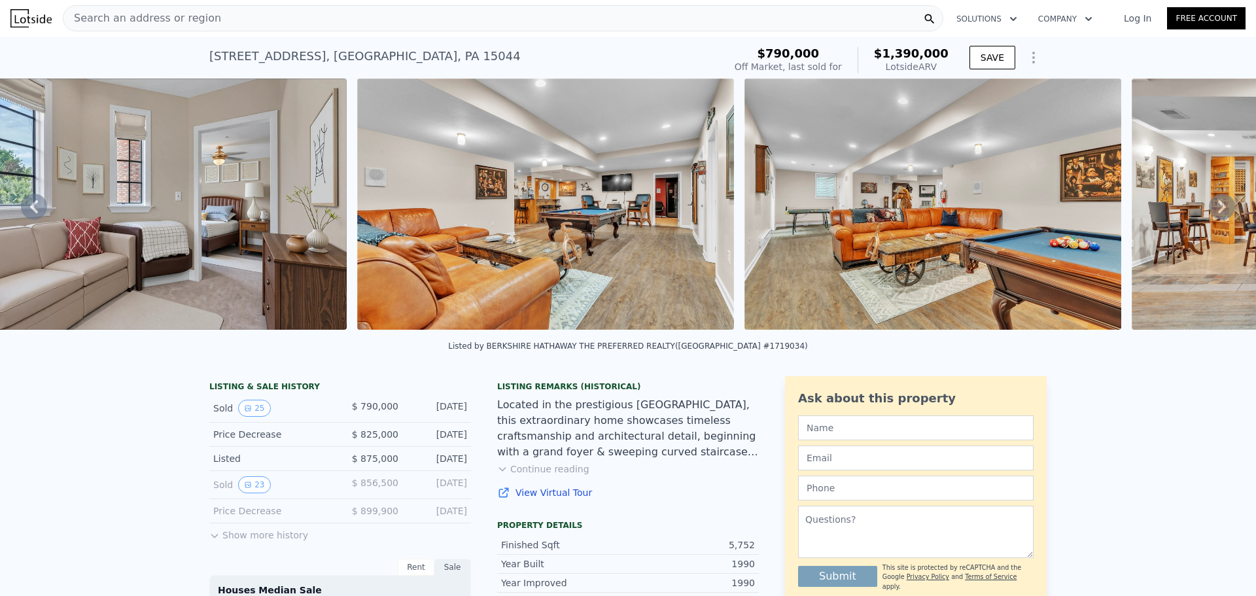
click at [1209, 211] on icon at bounding box center [1222, 207] width 26 height 26
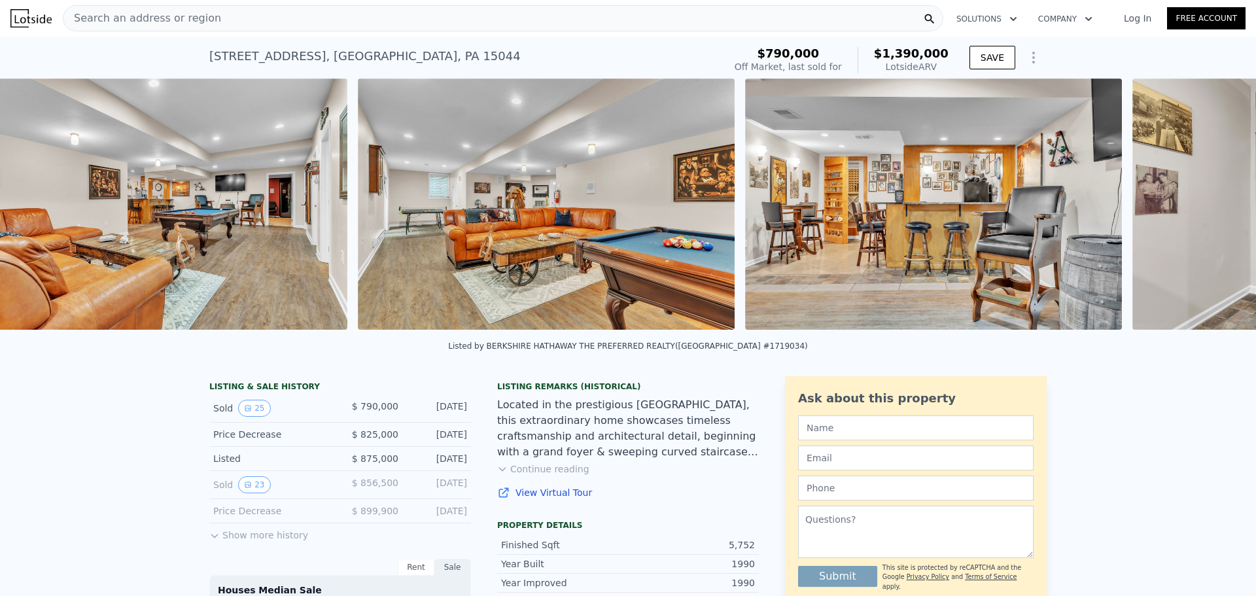
scroll to position [0, 14146]
click at [1218, 213] on icon at bounding box center [1222, 206] width 8 height 13
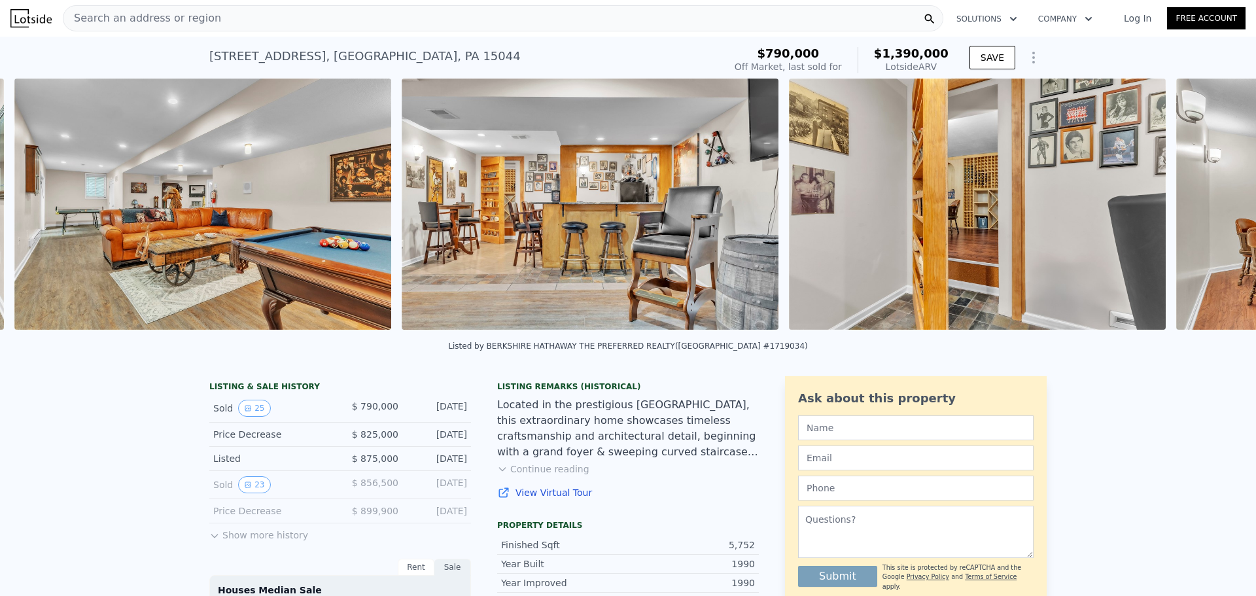
scroll to position [0, 14533]
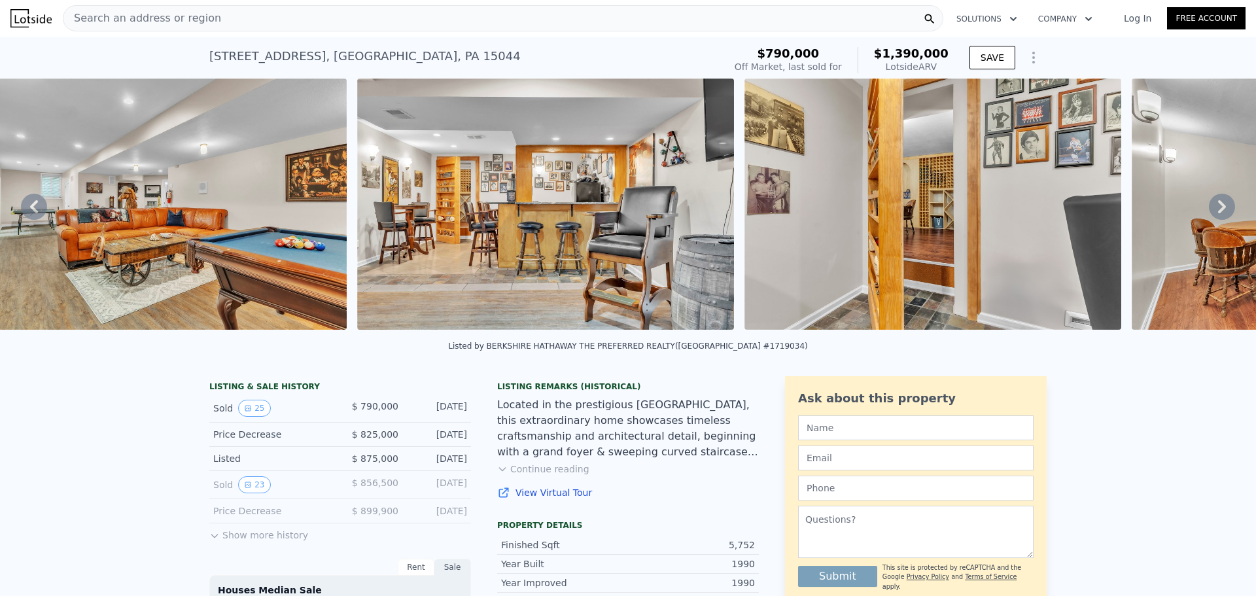
click at [1211, 215] on div "• + − • + − STREET VIEW Loading... SATELLITE VIEW" at bounding box center [628, 206] width 1256 height 256
click at [1209, 212] on icon at bounding box center [1222, 207] width 26 height 26
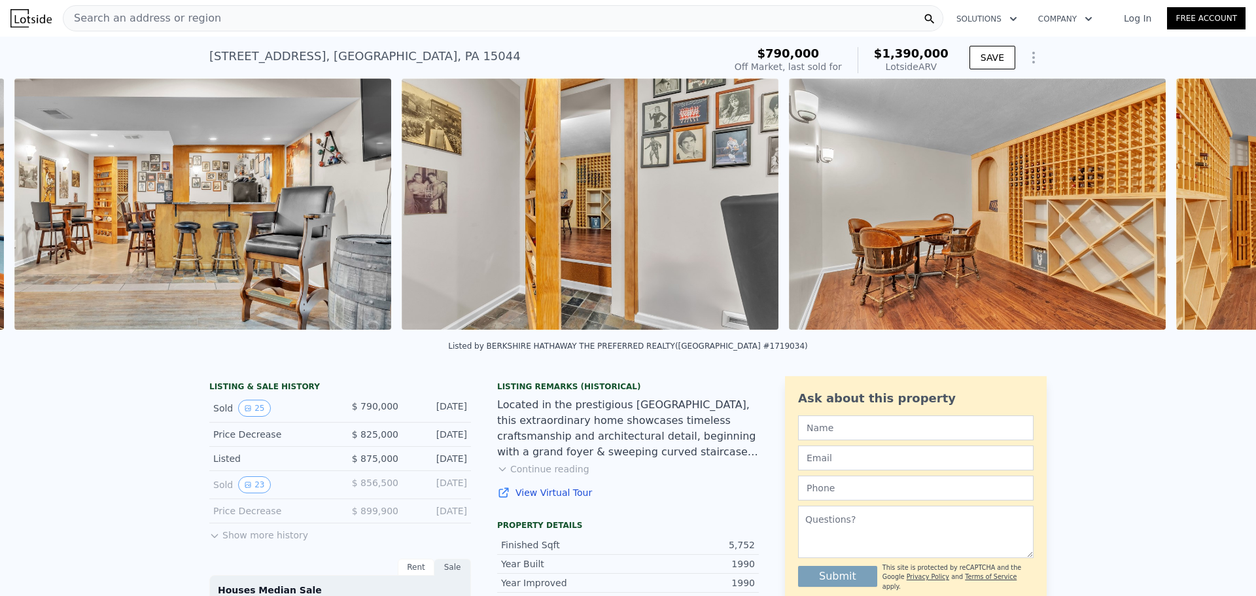
scroll to position [0, 14921]
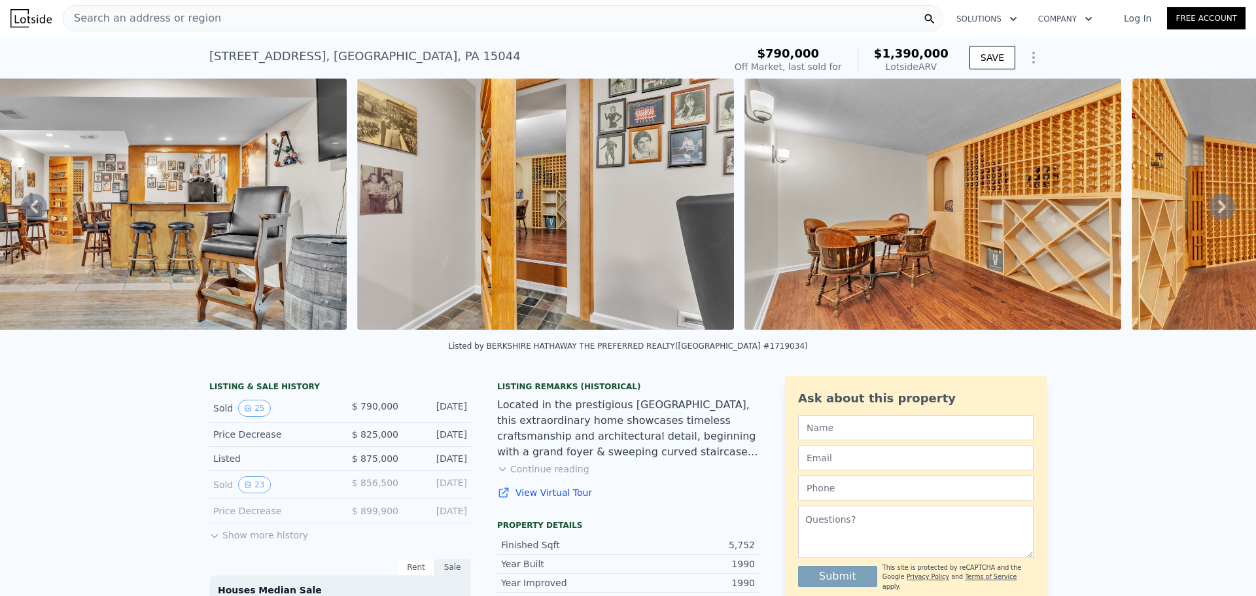
click at [1216, 210] on icon at bounding box center [1222, 207] width 26 height 26
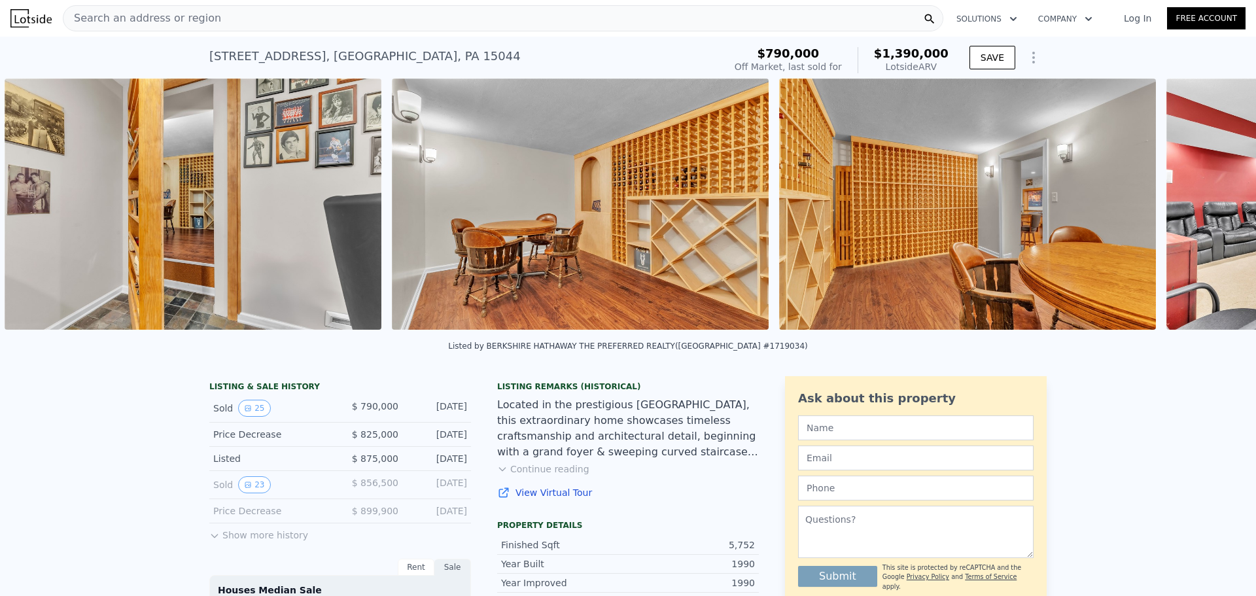
scroll to position [0, 15308]
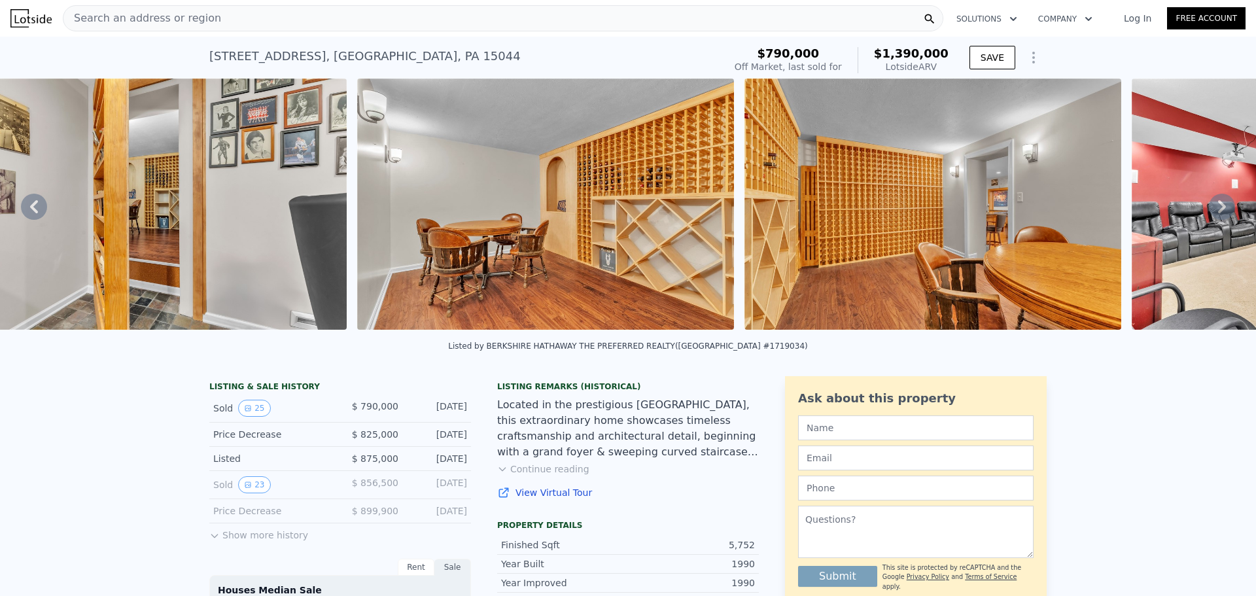
click at [1211, 211] on icon at bounding box center [1222, 207] width 26 height 26
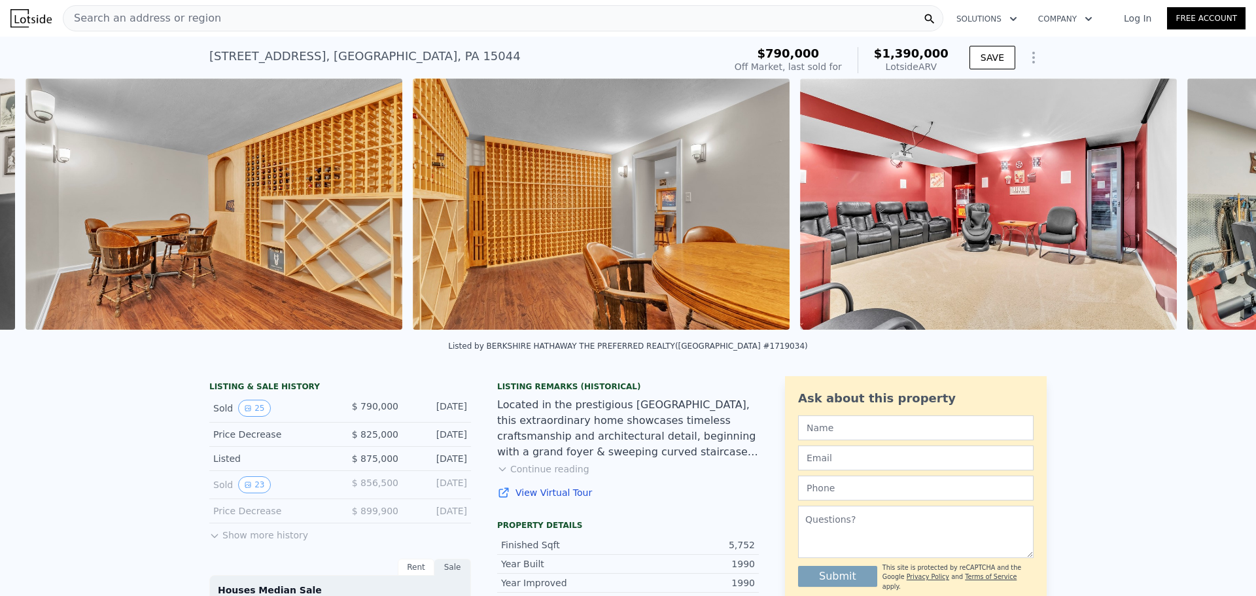
scroll to position [0, 15695]
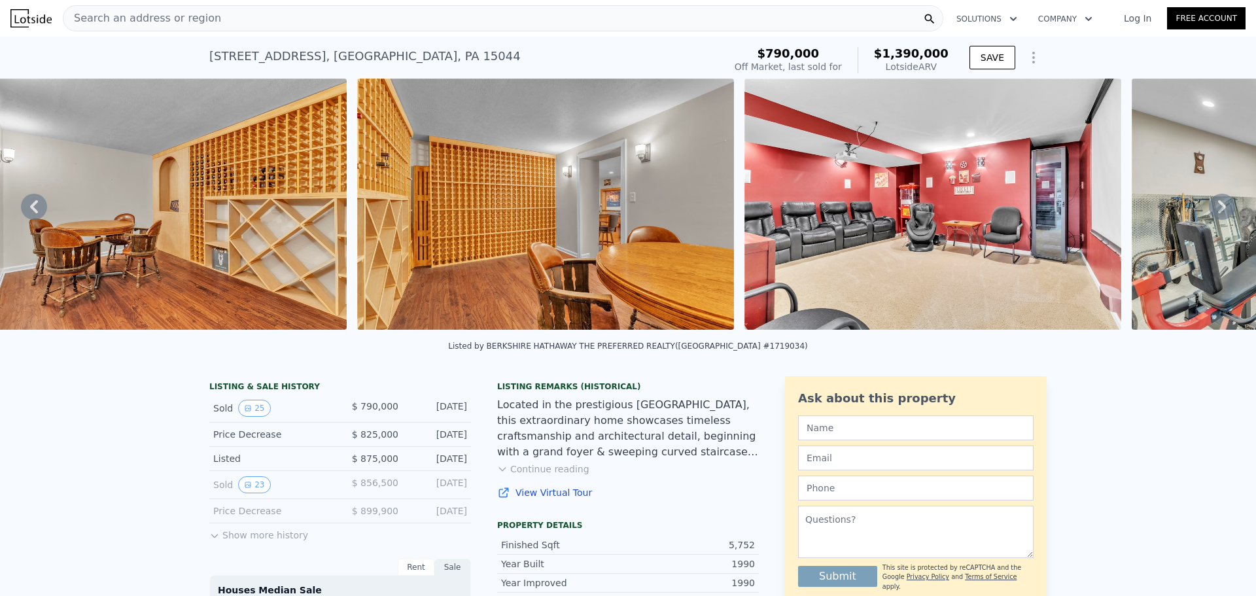
click at [1211, 211] on icon at bounding box center [1222, 207] width 26 height 26
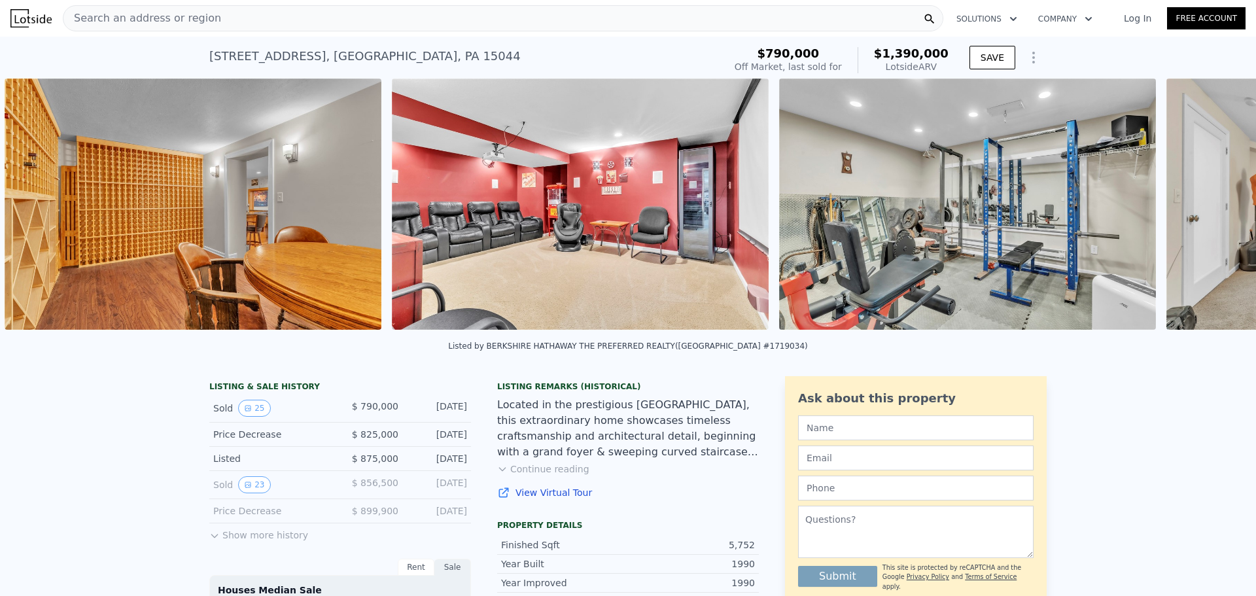
scroll to position [0, 16082]
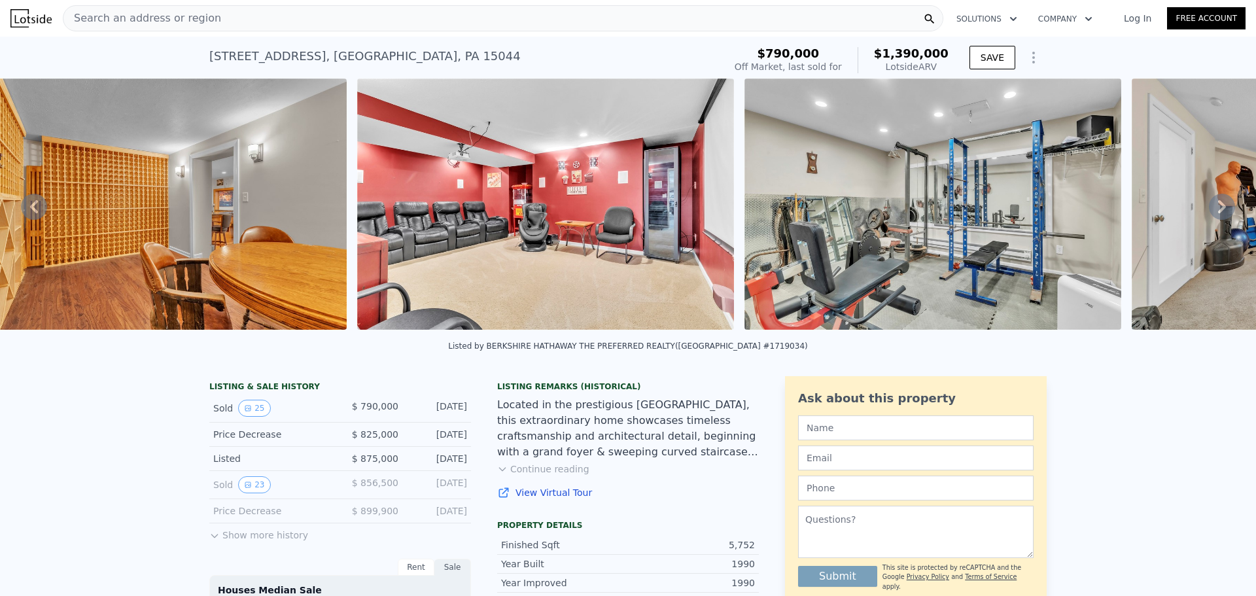
click at [1211, 211] on icon at bounding box center [1222, 207] width 26 height 26
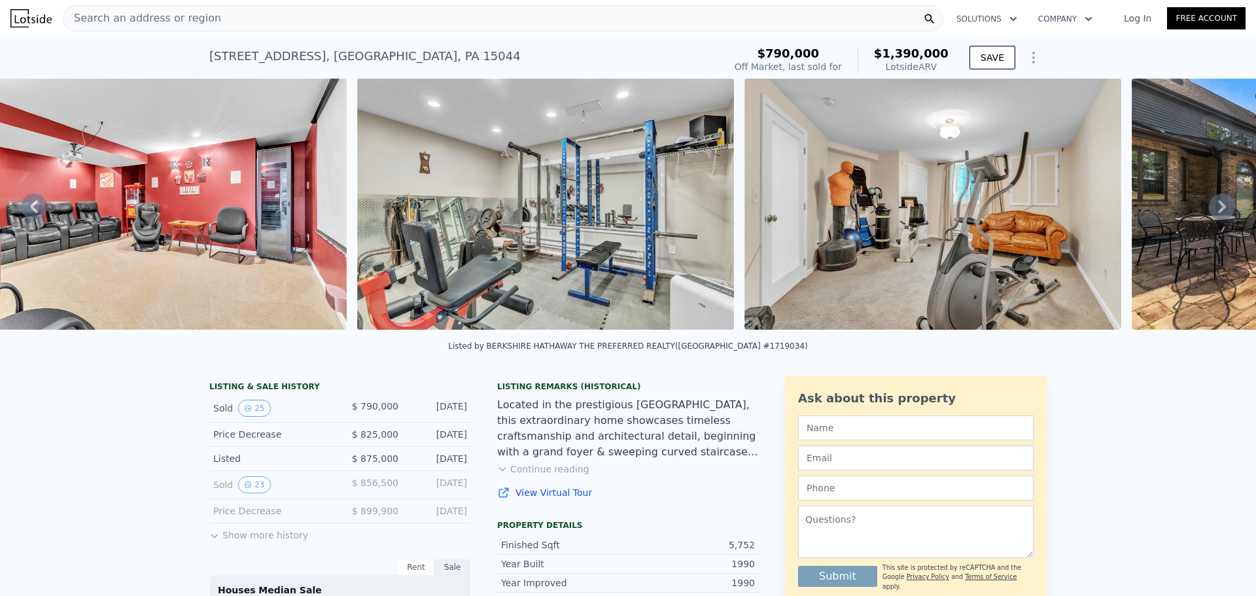
click at [1211, 211] on icon at bounding box center [1222, 207] width 26 height 26
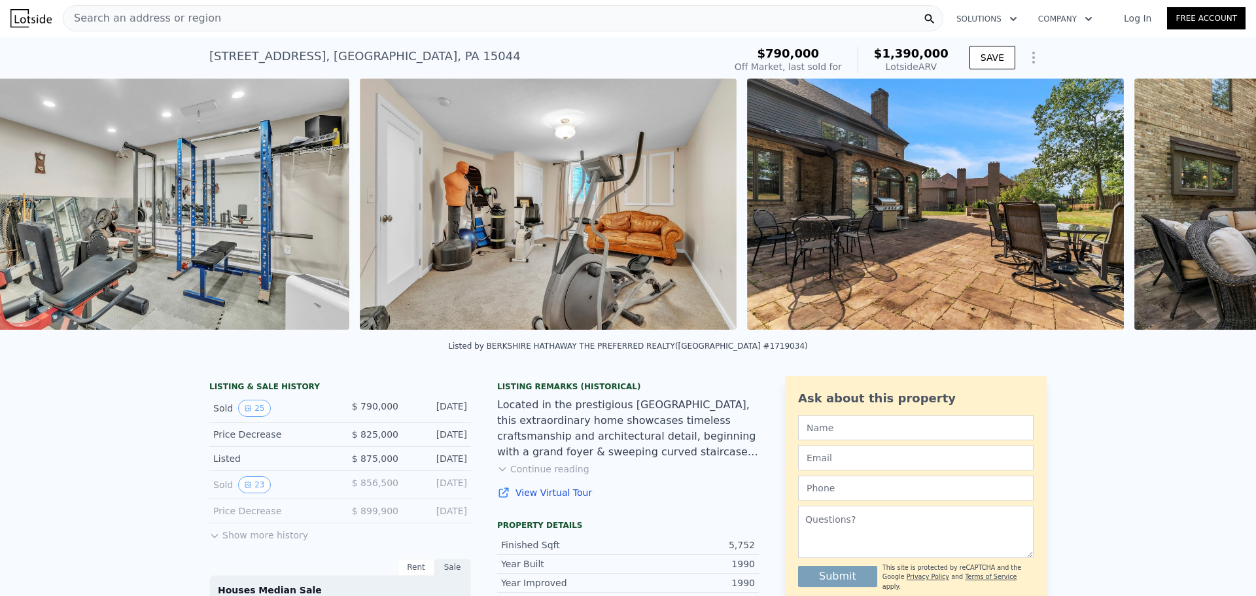
scroll to position [0, 16857]
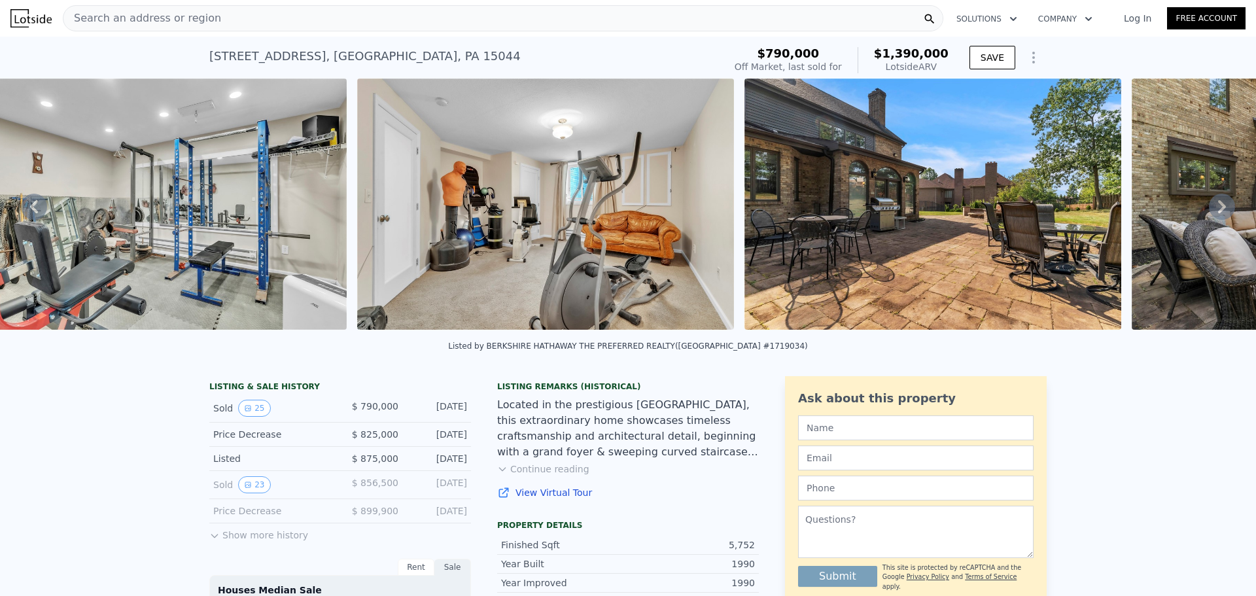
click at [1209, 211] on icon at bounding box center [1222, 207] width 26 height 26
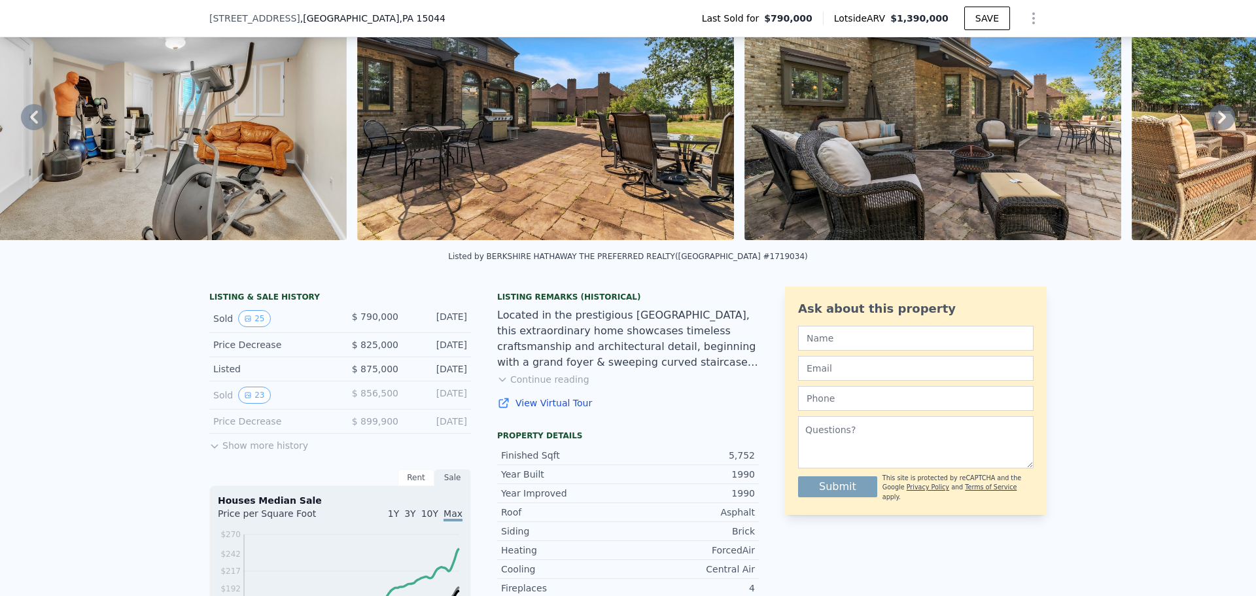
scroll to position [126, 0]
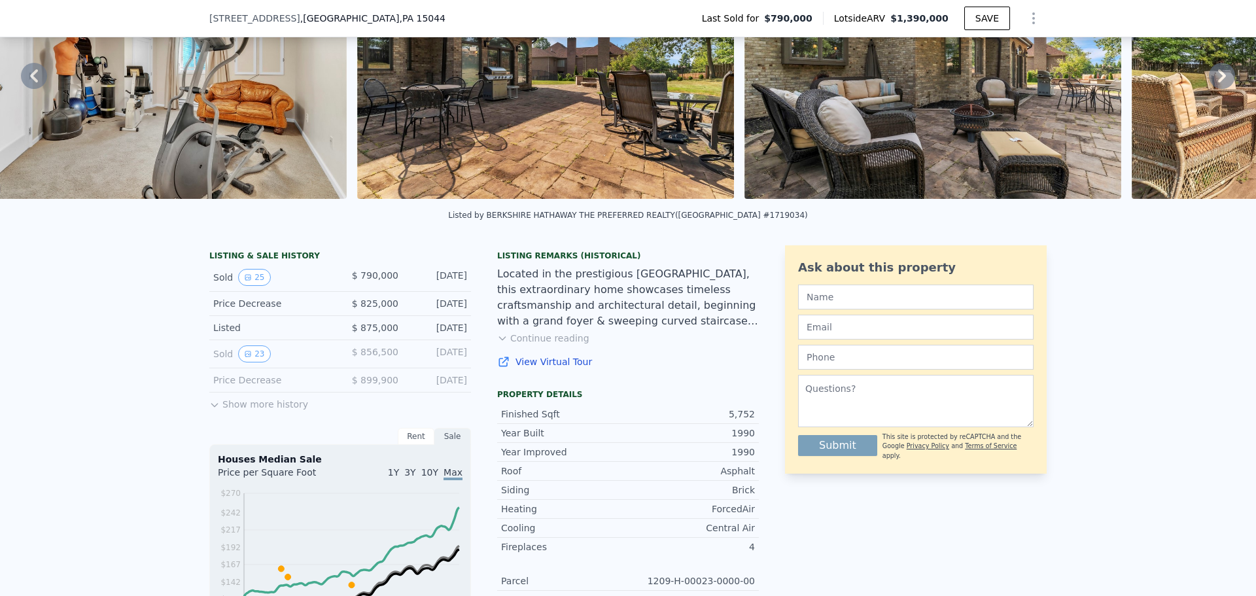
click at [219, 411] on button "Show more history" at bounding box center [258, 401] width 99 height 18
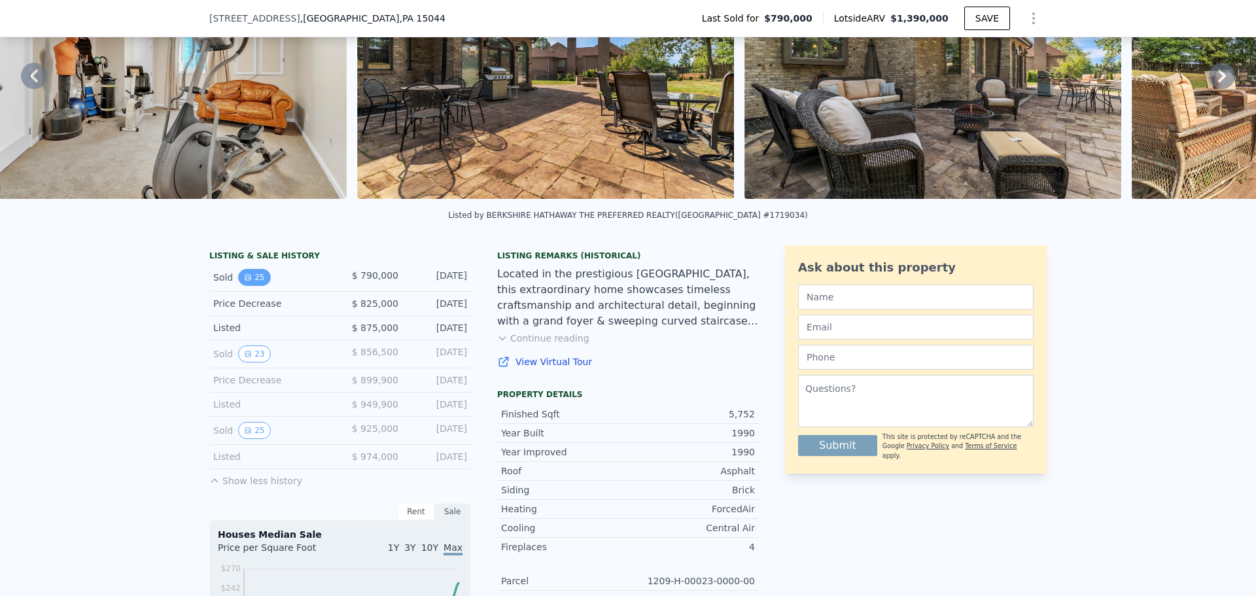
click at [247, 282] on button "25" at bounding box center [254, 277] width 32 height 17
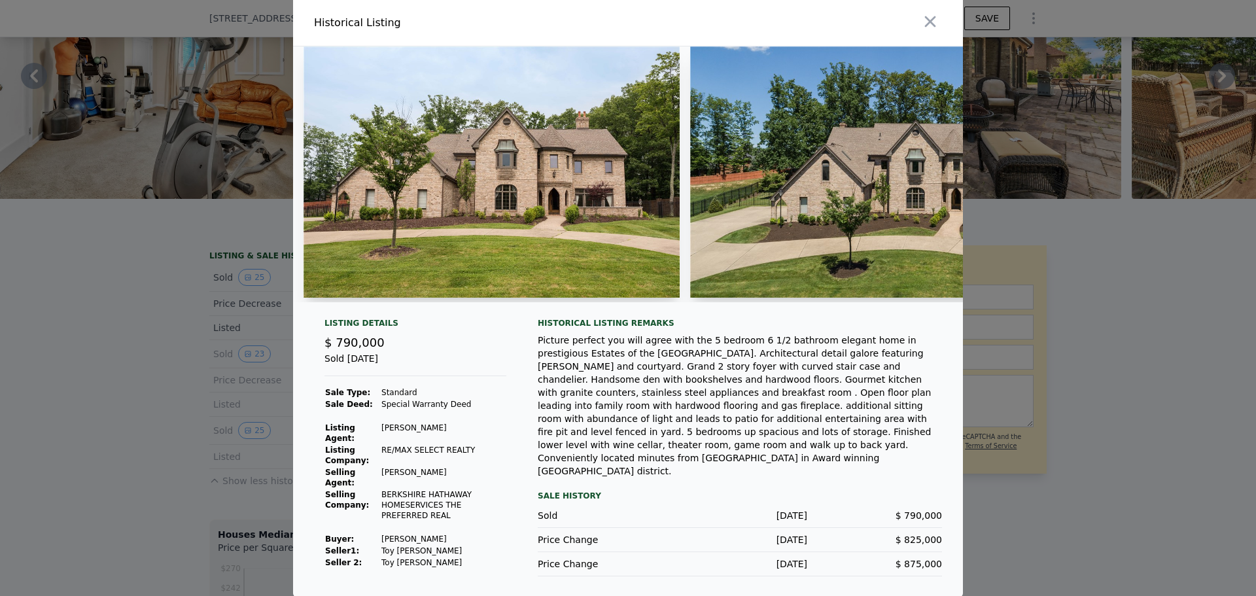
scroll to position [0, 0]
click at [770, 207] on img at bounding box center [913, 172] width 447 height 251
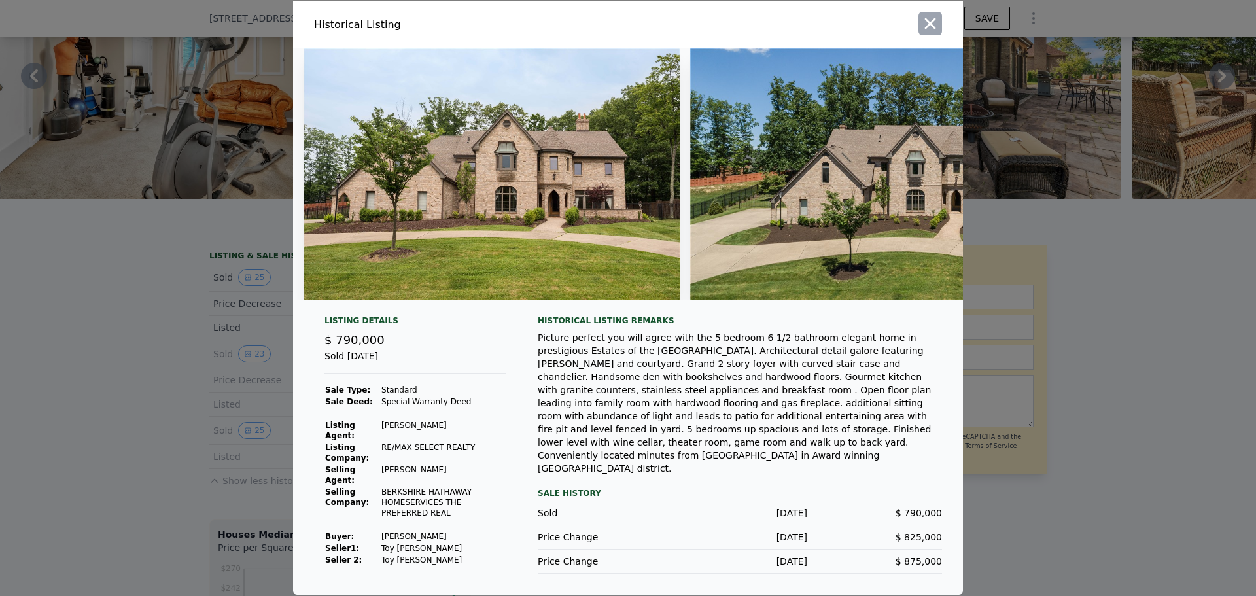
click at [926, 28] on icon "button" at bounding box center [930, 23] width 11 height 11
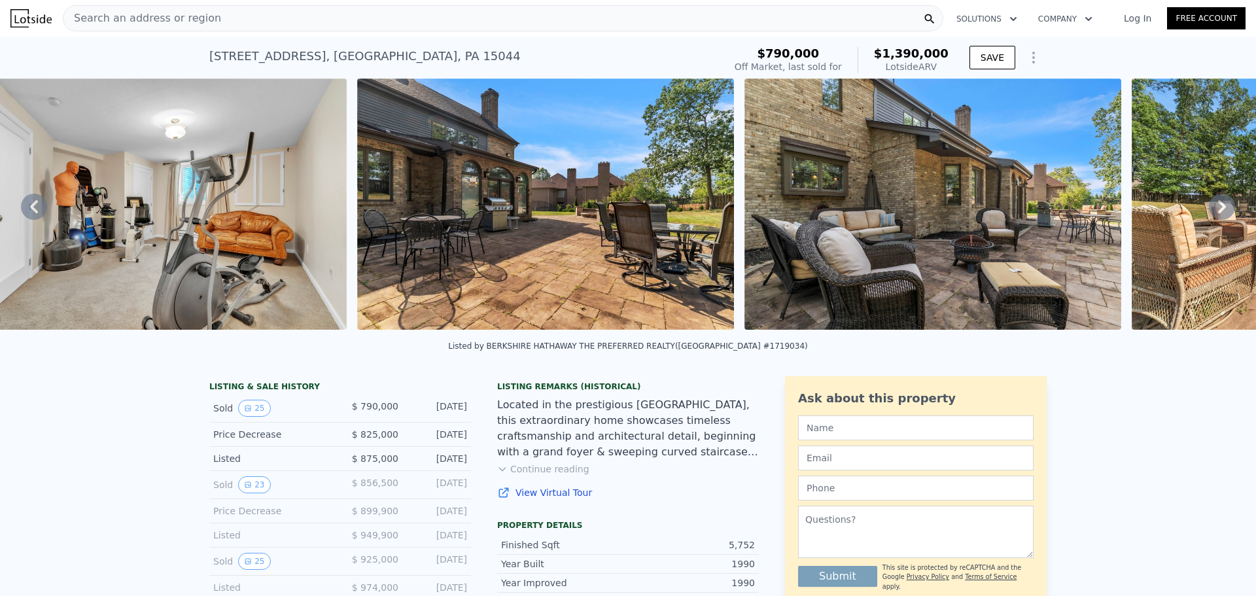
drag, startPoint x: 614, startPoint y: 22, endPoint x: 722, endPoint y: 47, distance: 110.7
click at [719, 47] on div "2167 S Villa Dr , Allegheny County , PA 15044 Sold Nov 2018 for $790k (~ARV $1.…" at bounding box center [464, 60] width 510 height 37
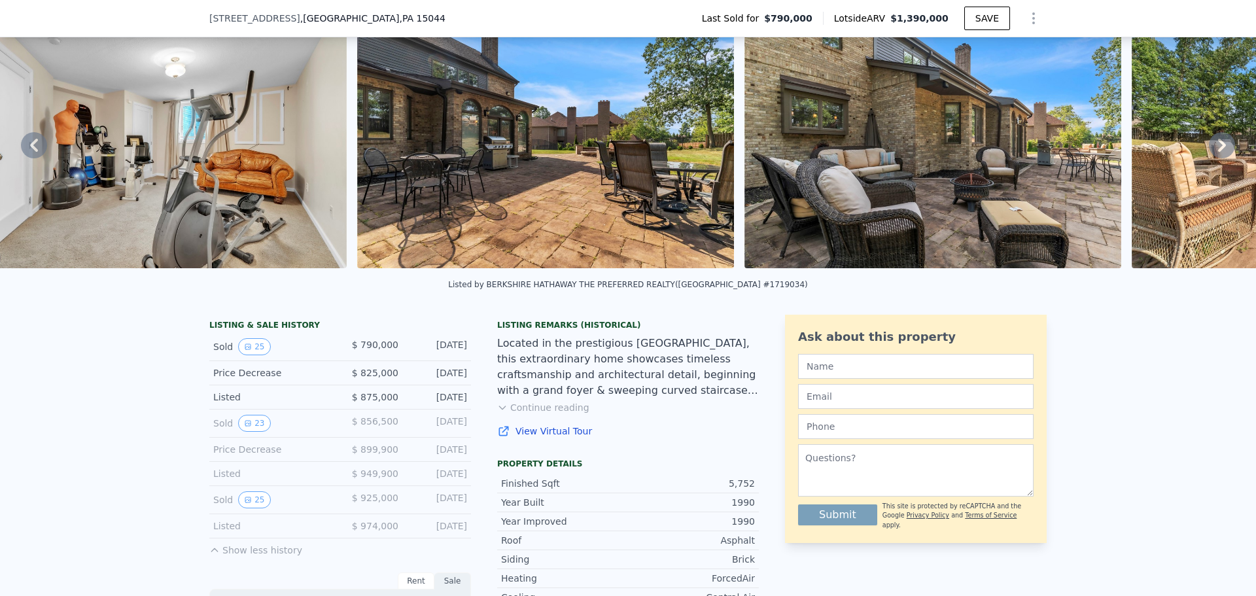
scroll to position [61, 0]
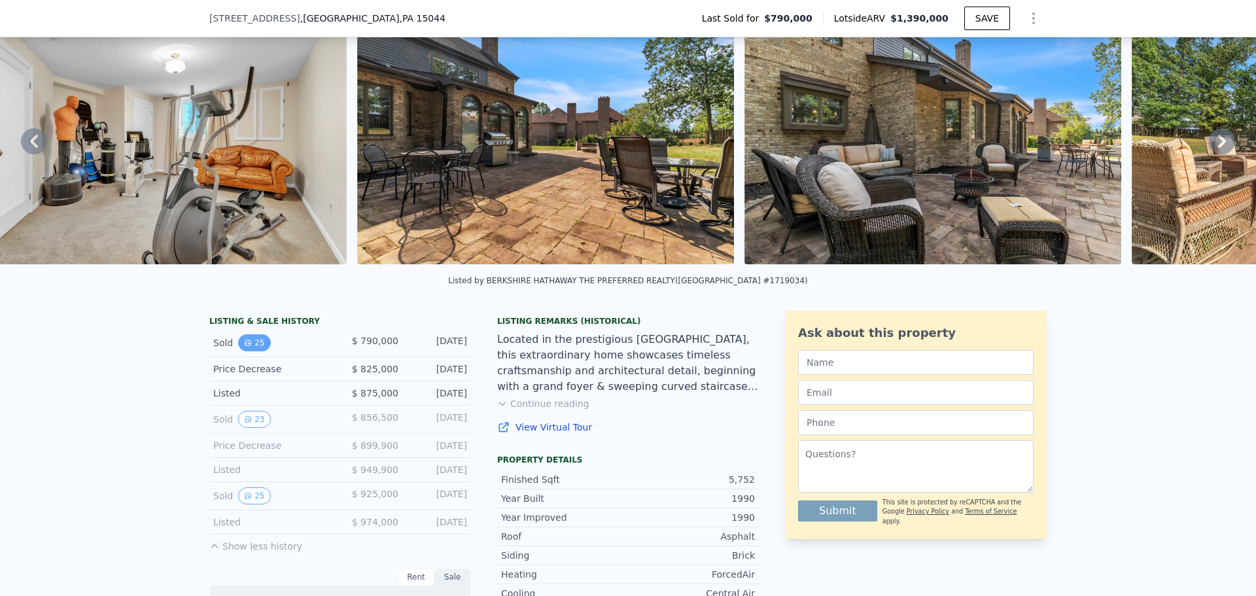
click at [247, 351] on button "25" at bounding box center [254, 342] width 32 height 17
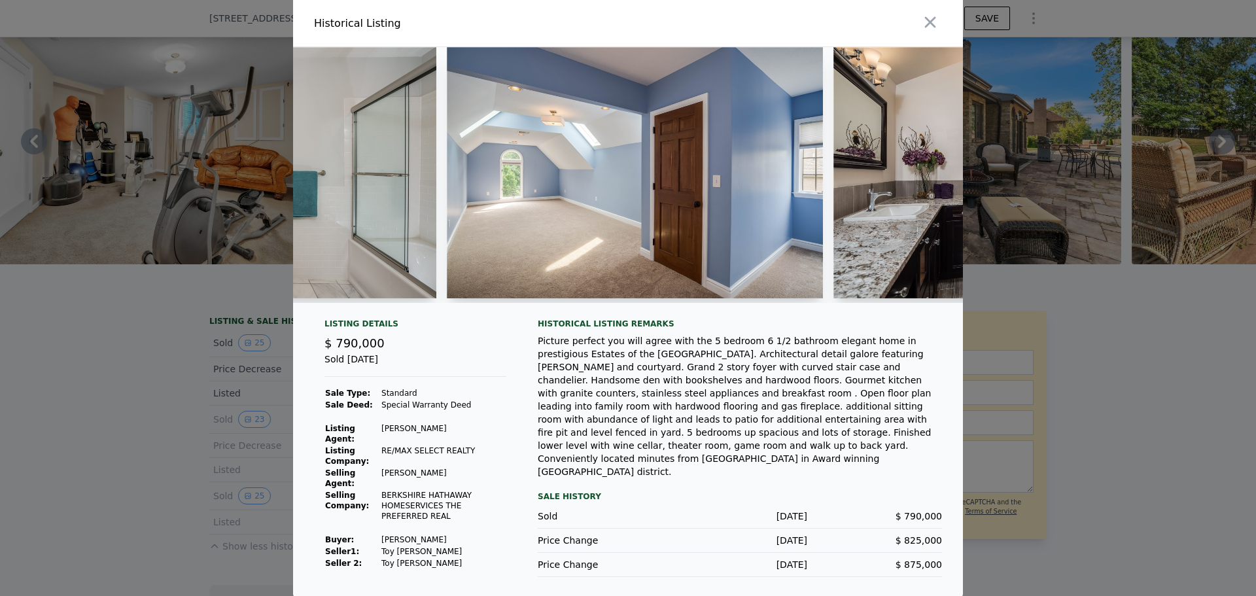
scroll to position [0, 6611]
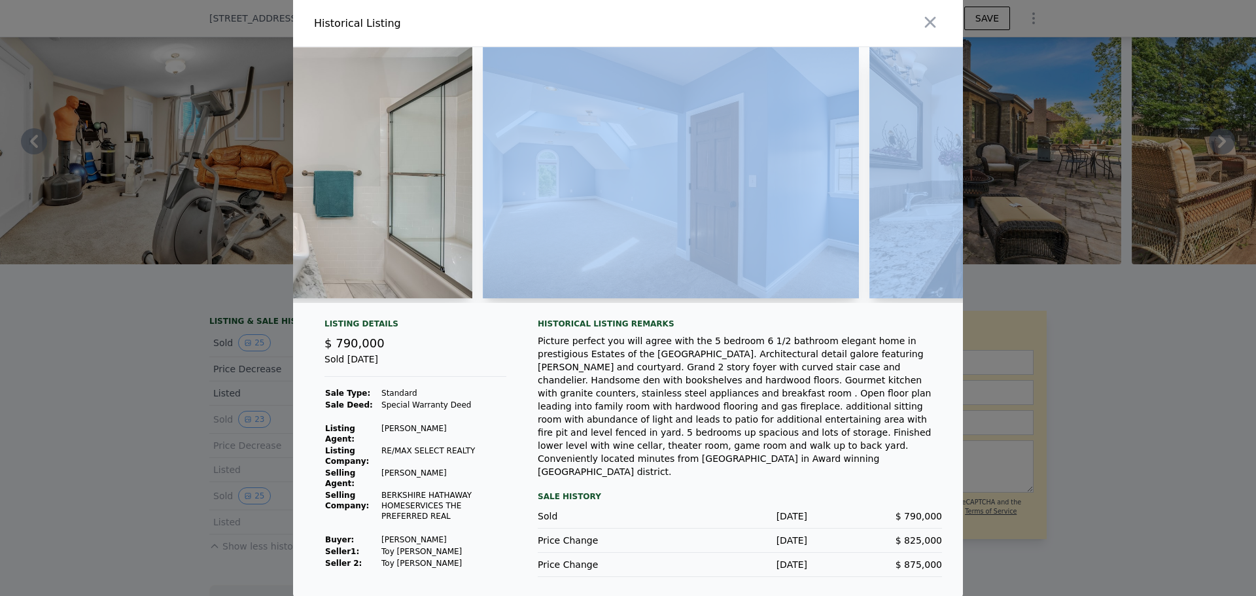
drag, startPoint x: 815, startPoint y: 301, endPoint x: 871, endPoint y: 304, distance: 56.3
click at [872, 303] on div at bounding box center [628, 175] width 670 height 256
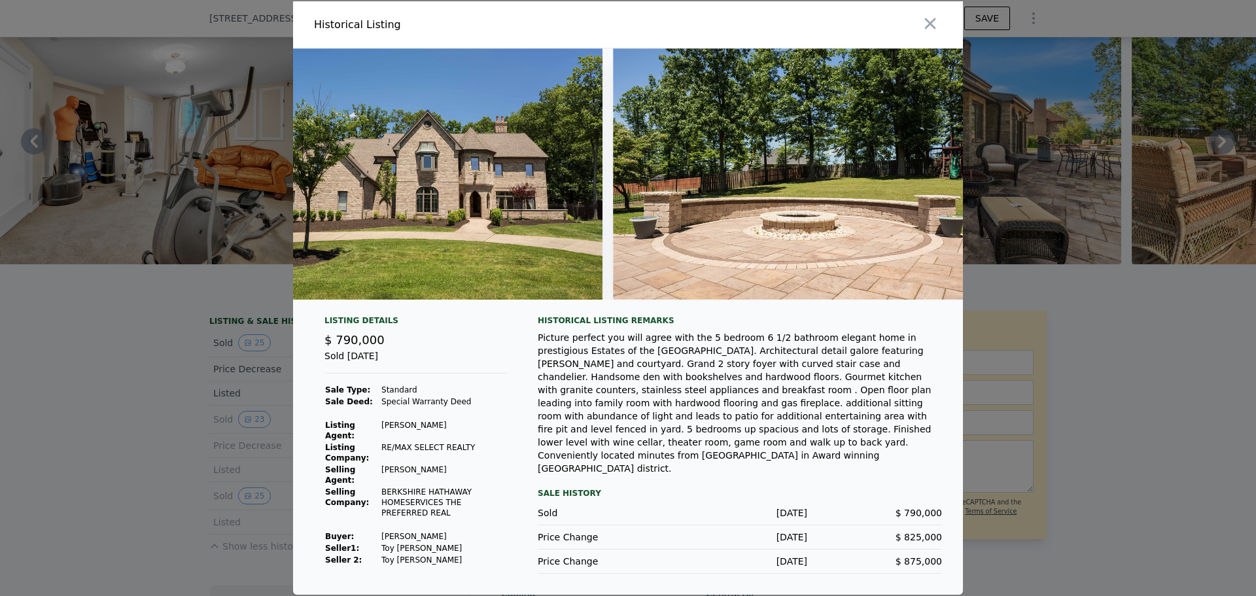
scroll to position [0, 9236]
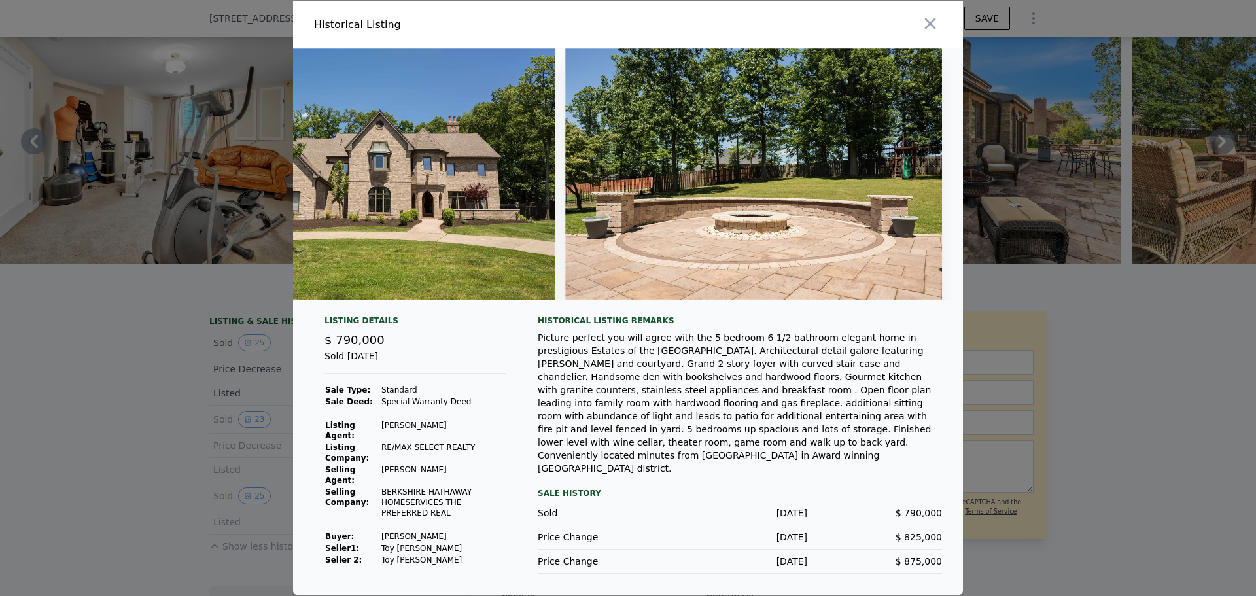
click at [1073, 207] on div at bounding box center [628, 298] width 1256 height 596
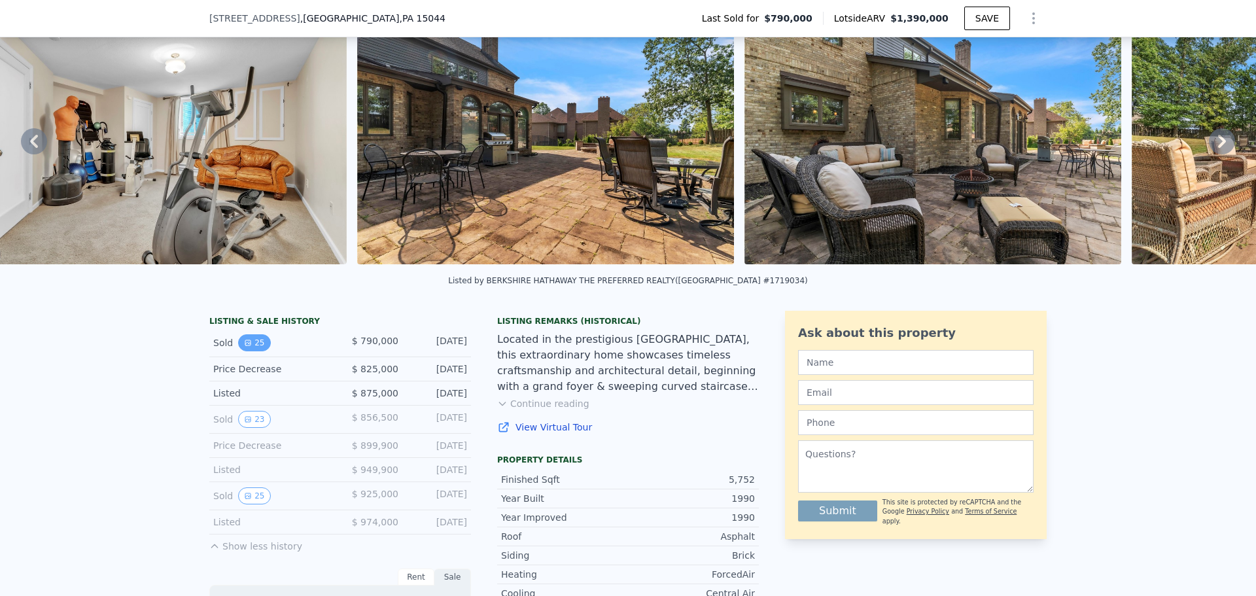
click at [249, 351] on button "25" at bounding box center [254, 342] width 32 height 17
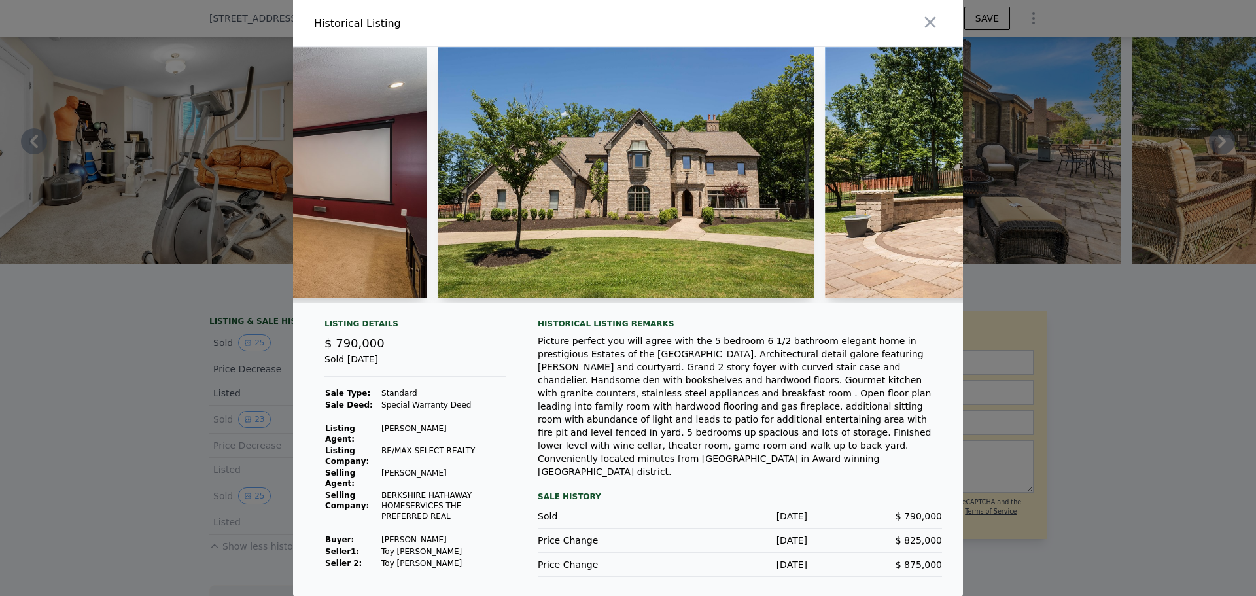
scroll to position [0, 9069]
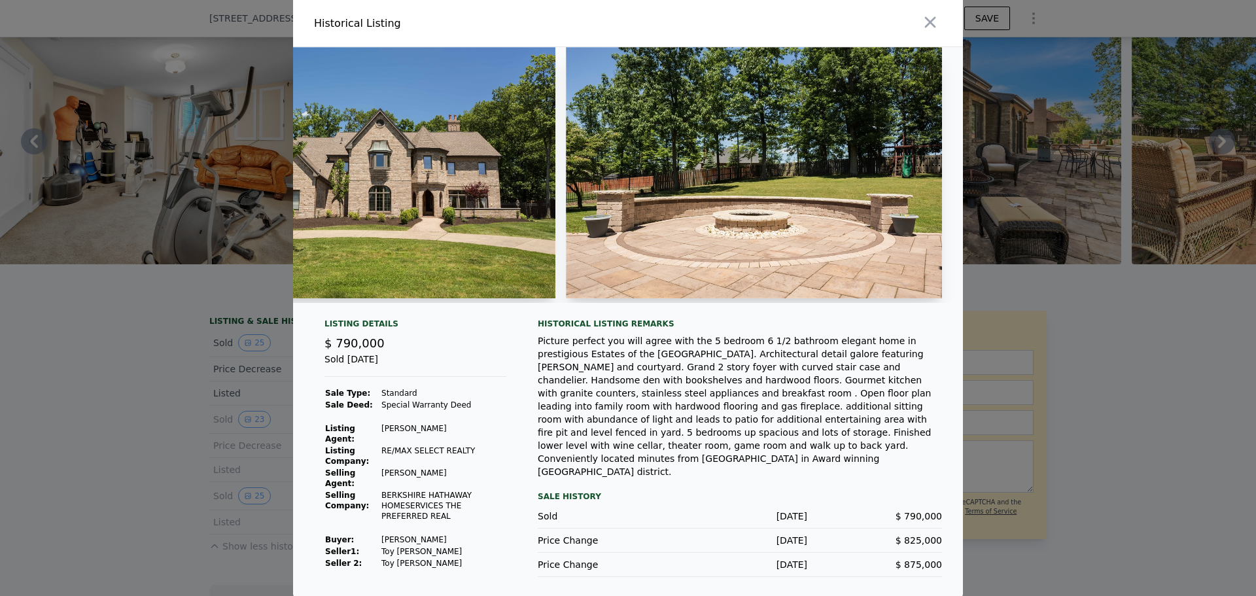
click at [930, 24] on icon "button" at bounding box center [930, 22] width 18 height 18
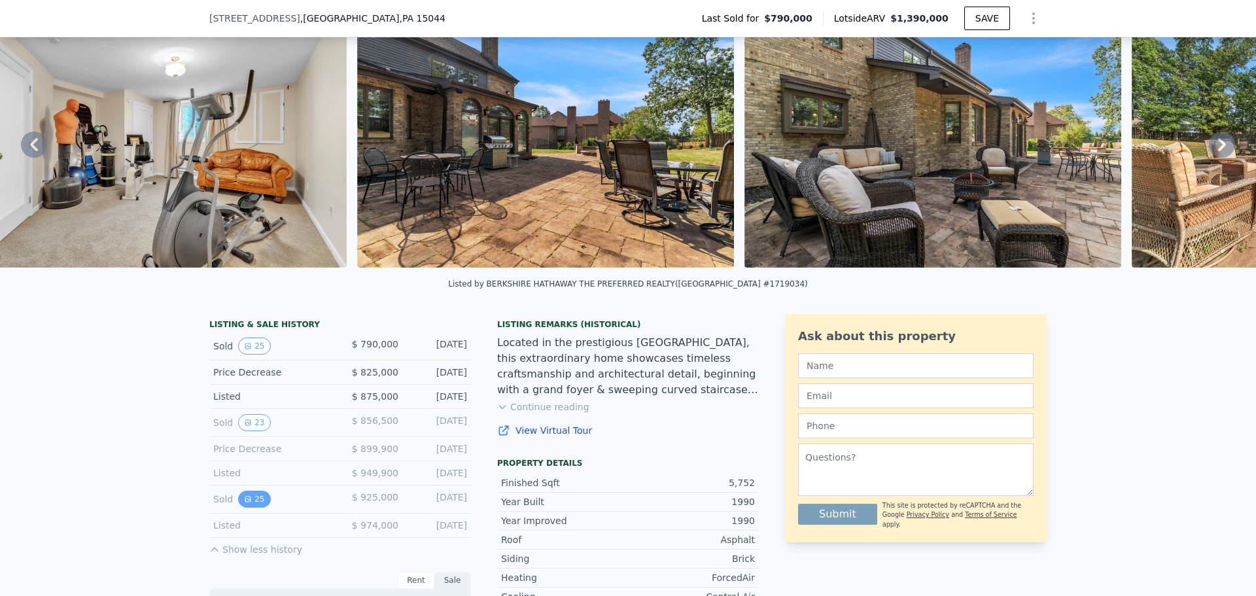
scroll to position [131, 0]
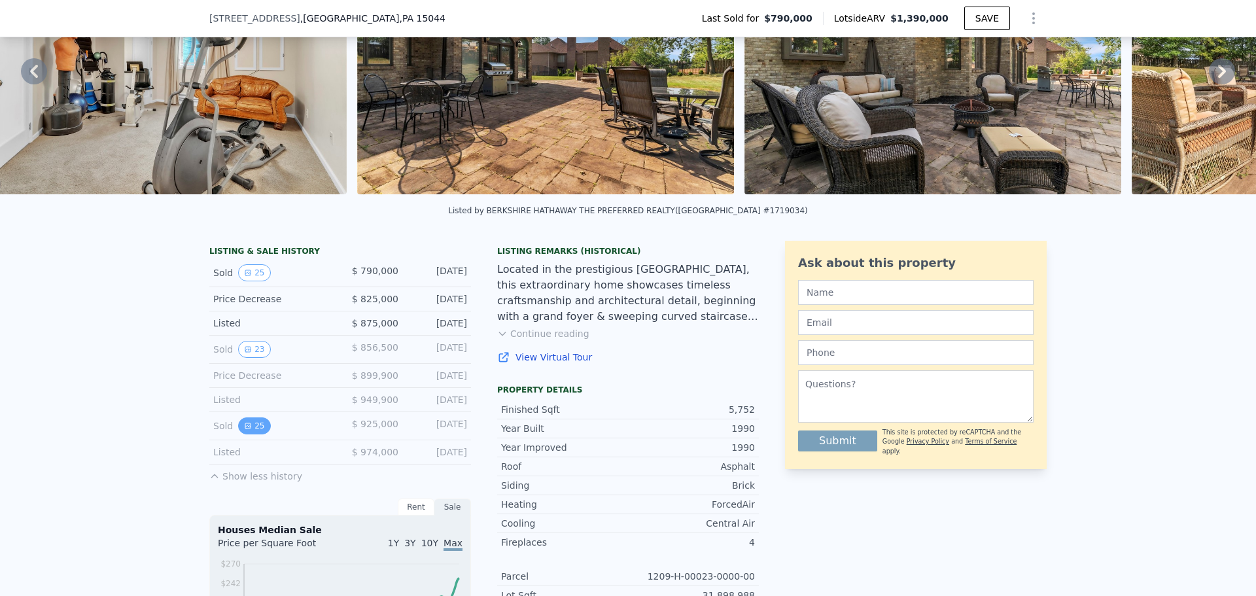
click at [249, 434] on button "25" at bounding box center [254, 425] width 32 height 17
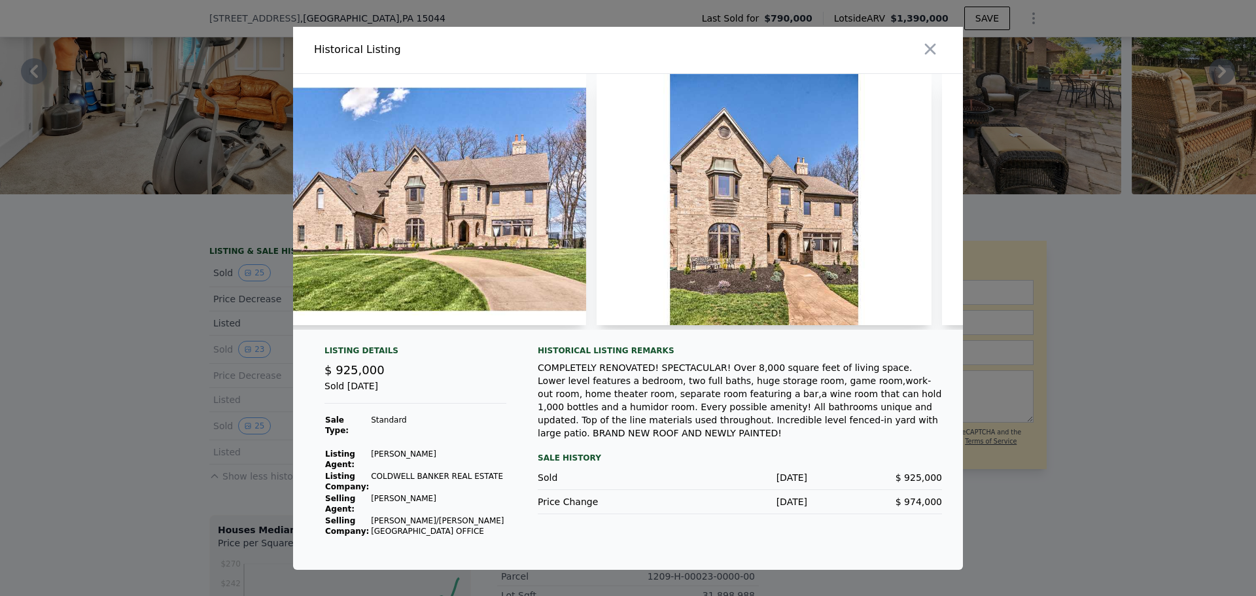
scroll to position [0, 638]
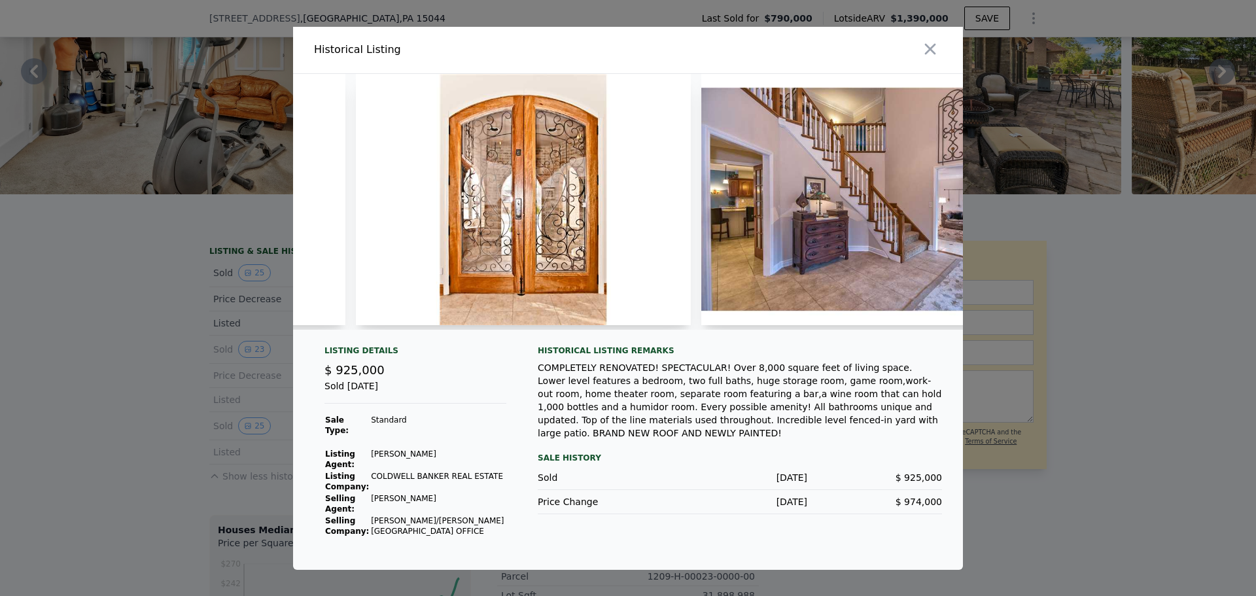
click at [807, 248] on img at bounding box center [868, 199] width 335 height 251
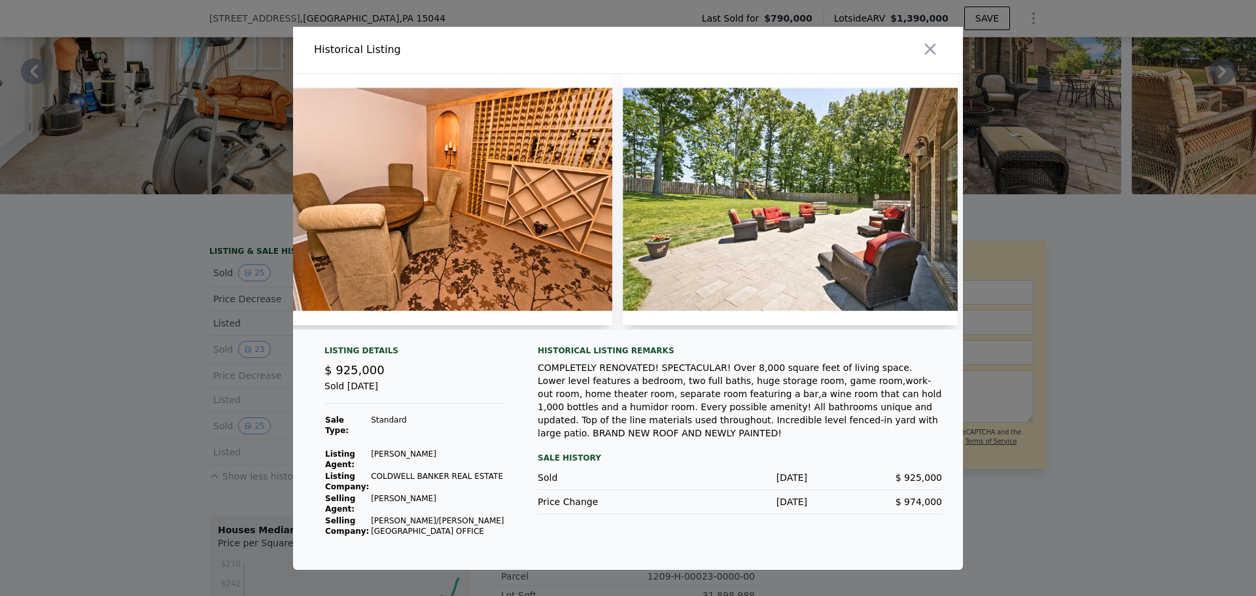
scroll to position [0, 7650]
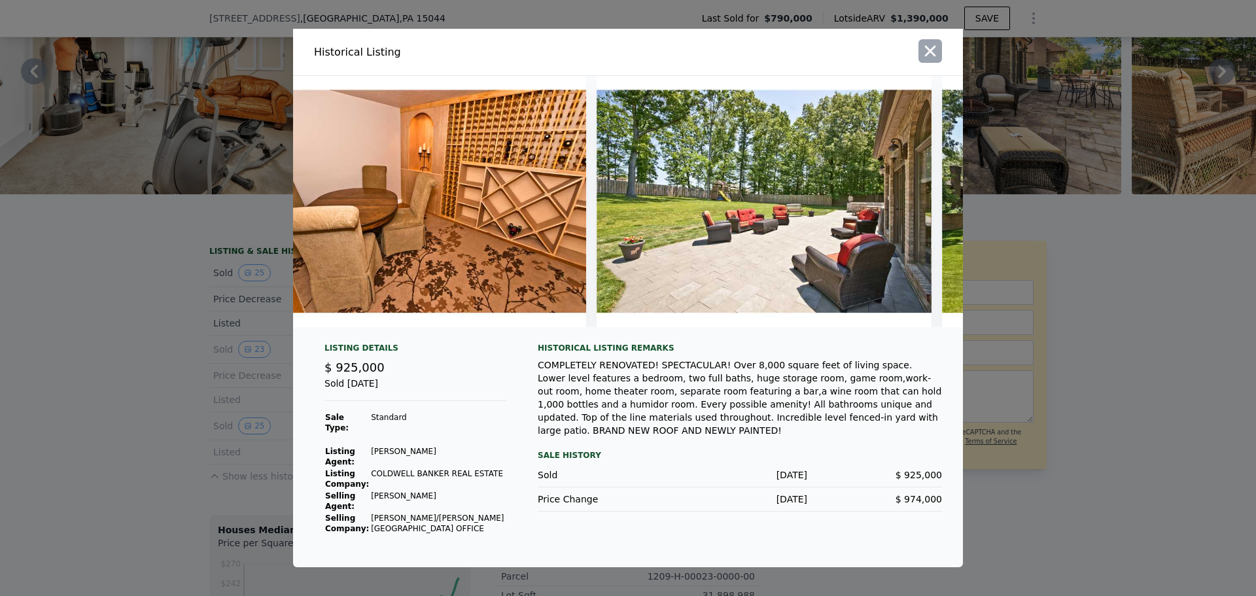
click at [933, 51] on icon "button" at bounding box center [930, 51] width 18 height 18
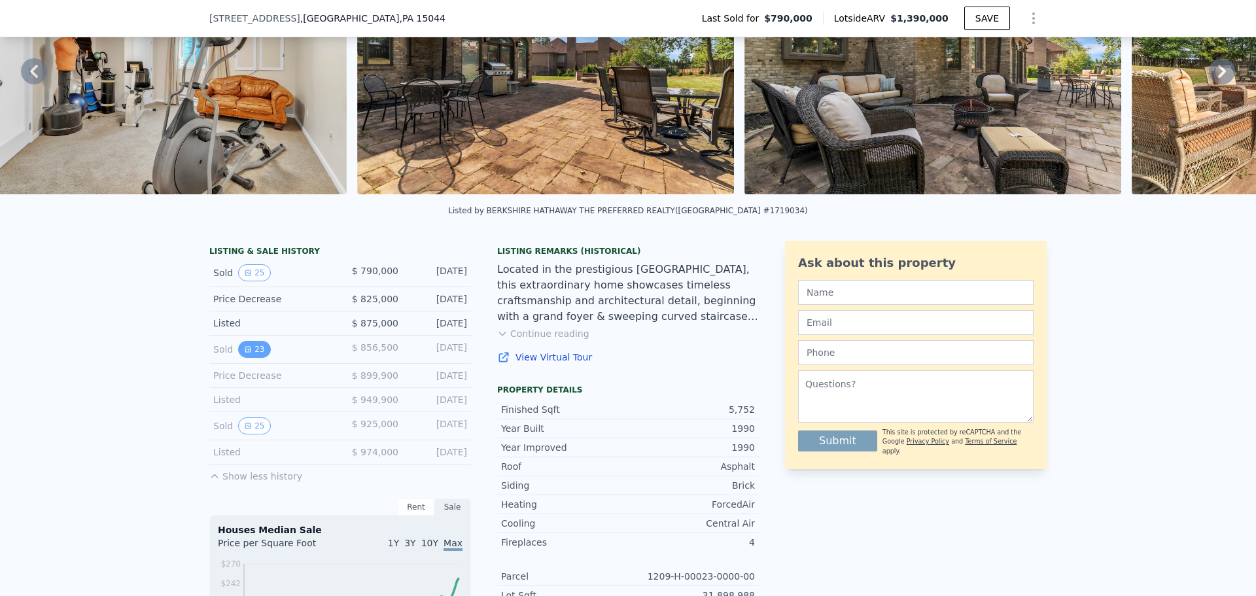
click at [244, 353] on icon "View historical data" at bounding box center [248, 349] width 8 height 8
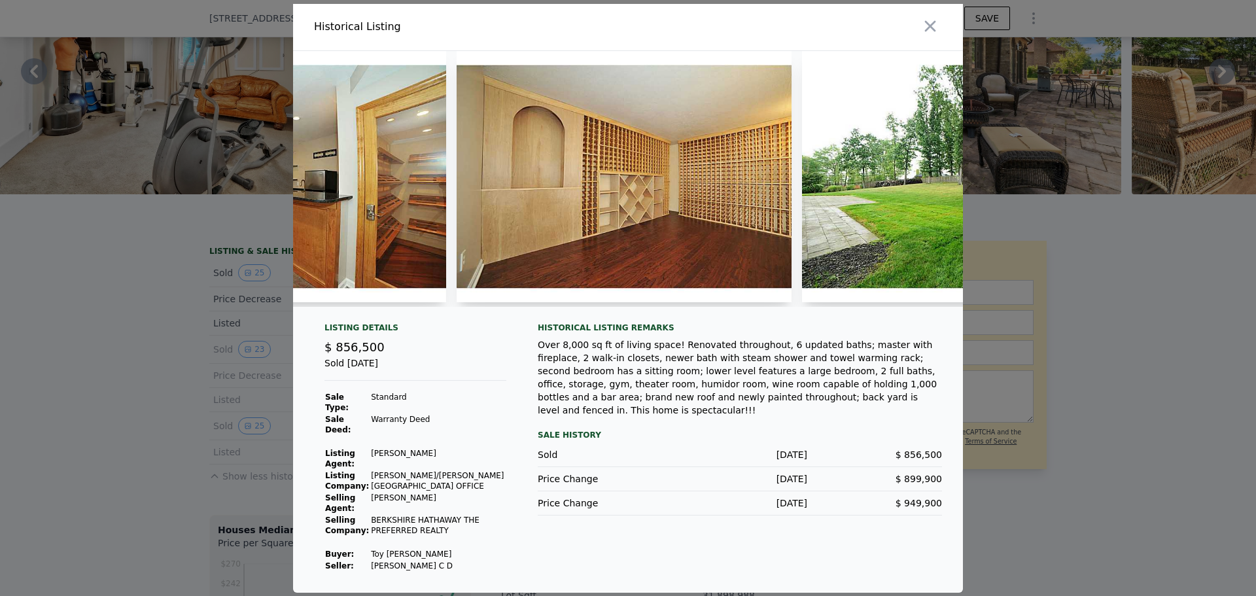
scroll to position [0, 7148]
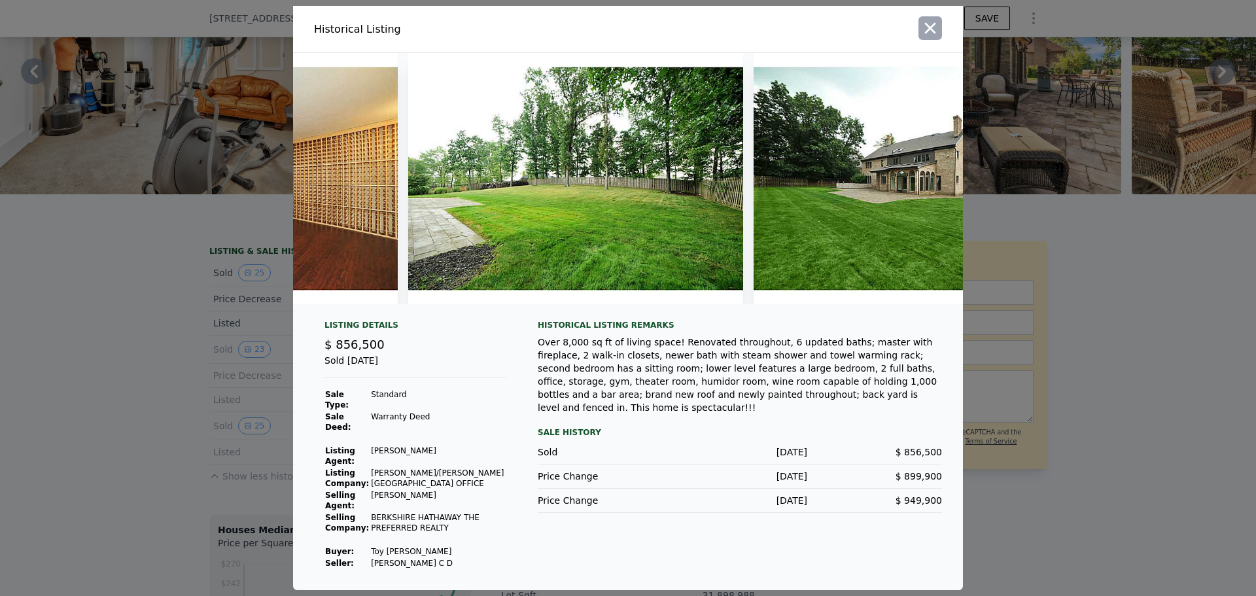
click at [937, 37] on icon "button" at bounding box center [930, 28] width 18 height 18
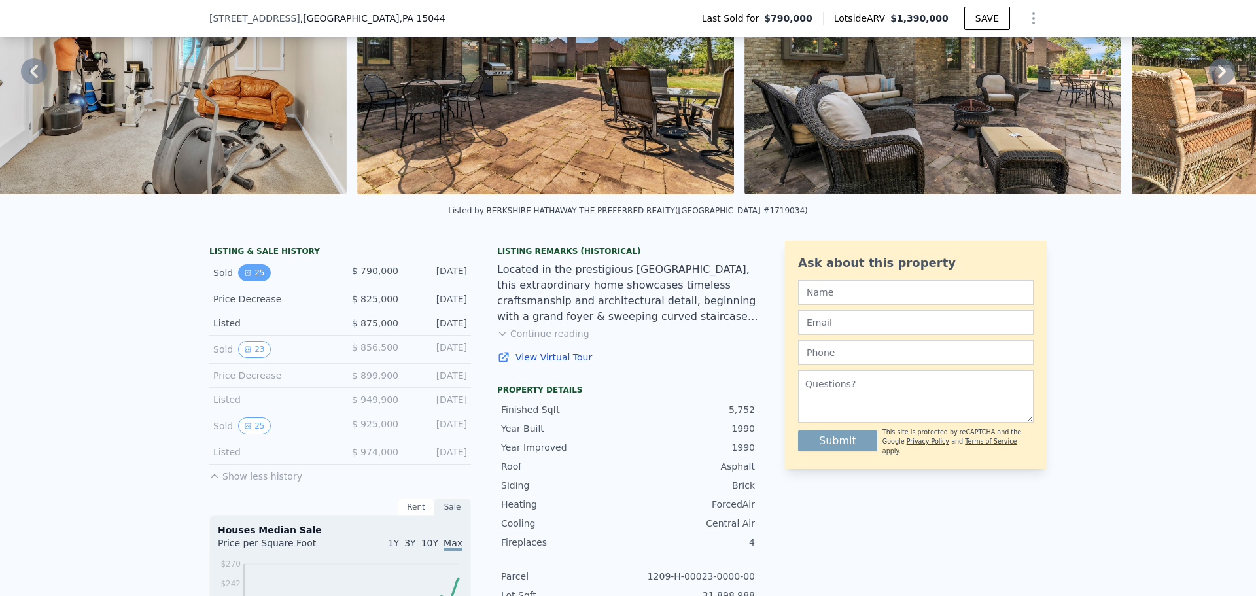
click at [251, 281] on button "25" at bounding box center [254, 272] width 32 height 17
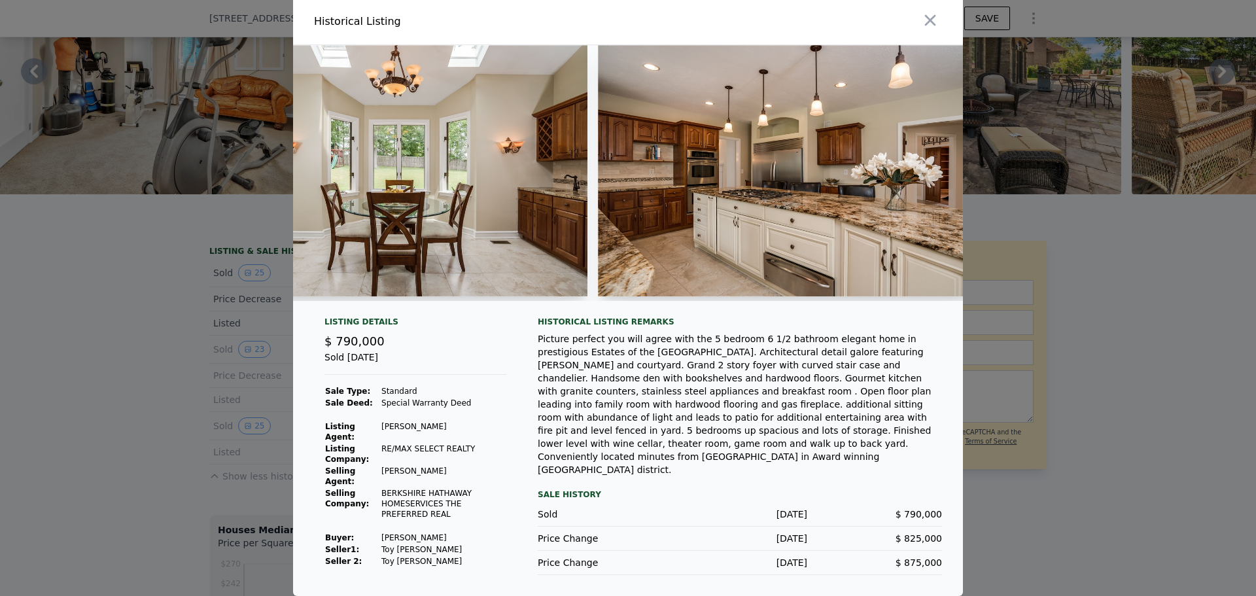
scroll to position [0, 2266]
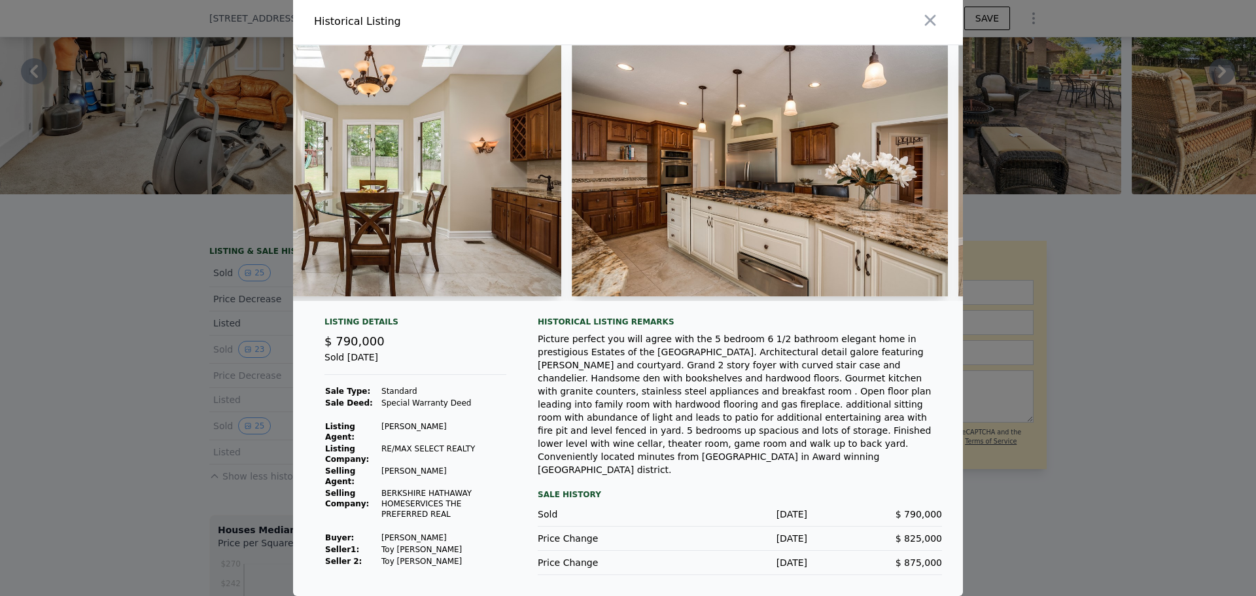
click at [954, 309] on div at bounding box center [628, 178] width 670 height 266
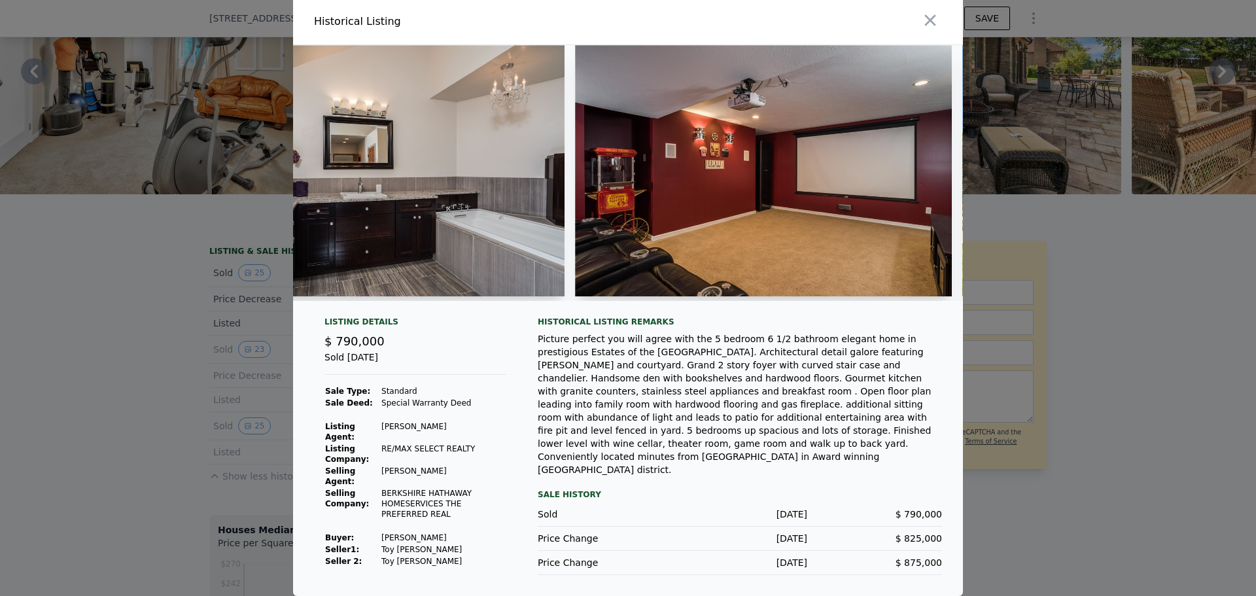
scroll to position [0, 8479]
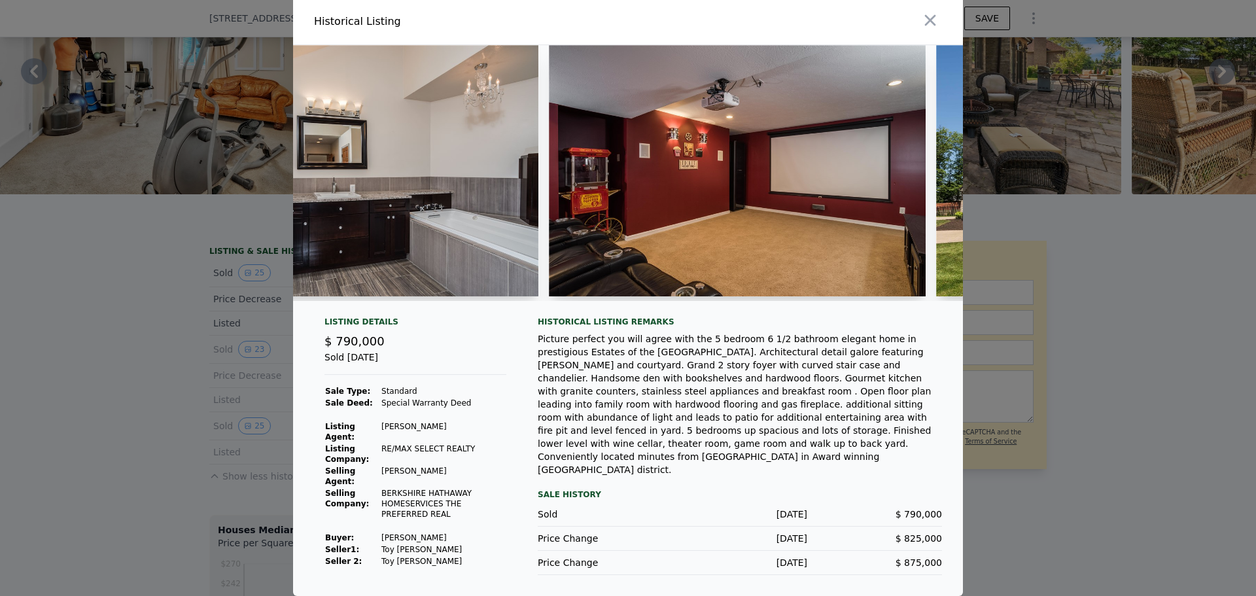
drag, startPoint x: 804, startPoint y: 17, endPoint x: 805, endPoint y: 31, distance: 13.8
click at [804, 34] on div at bounding box center [798, 21] width 330 height 46
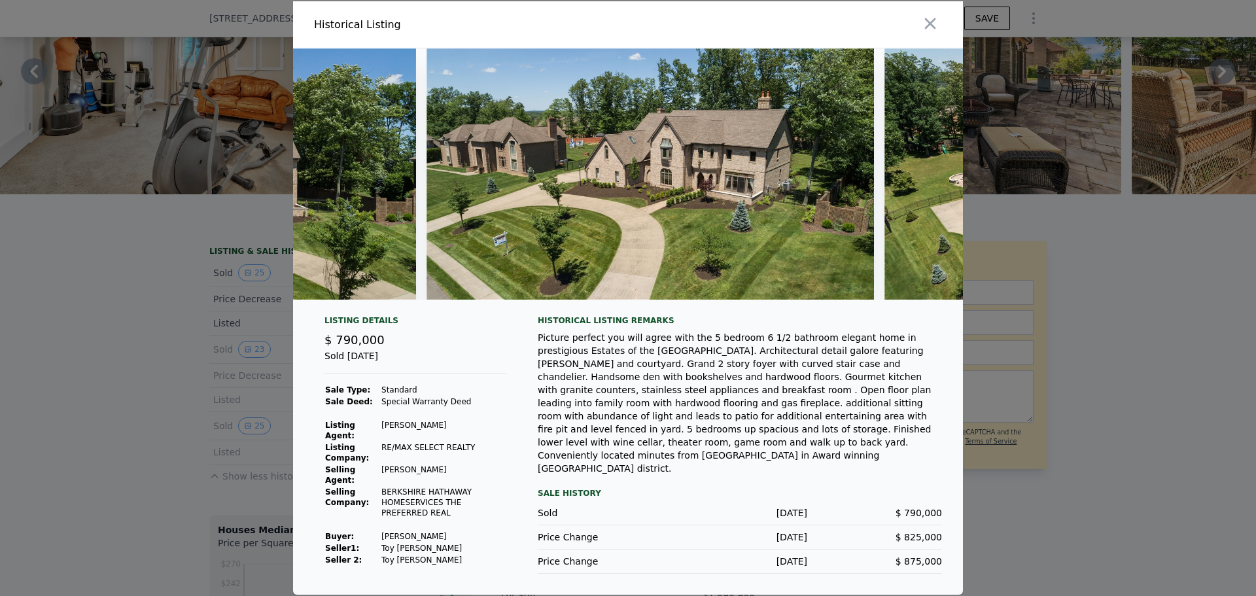
scroll to position [0, 732]
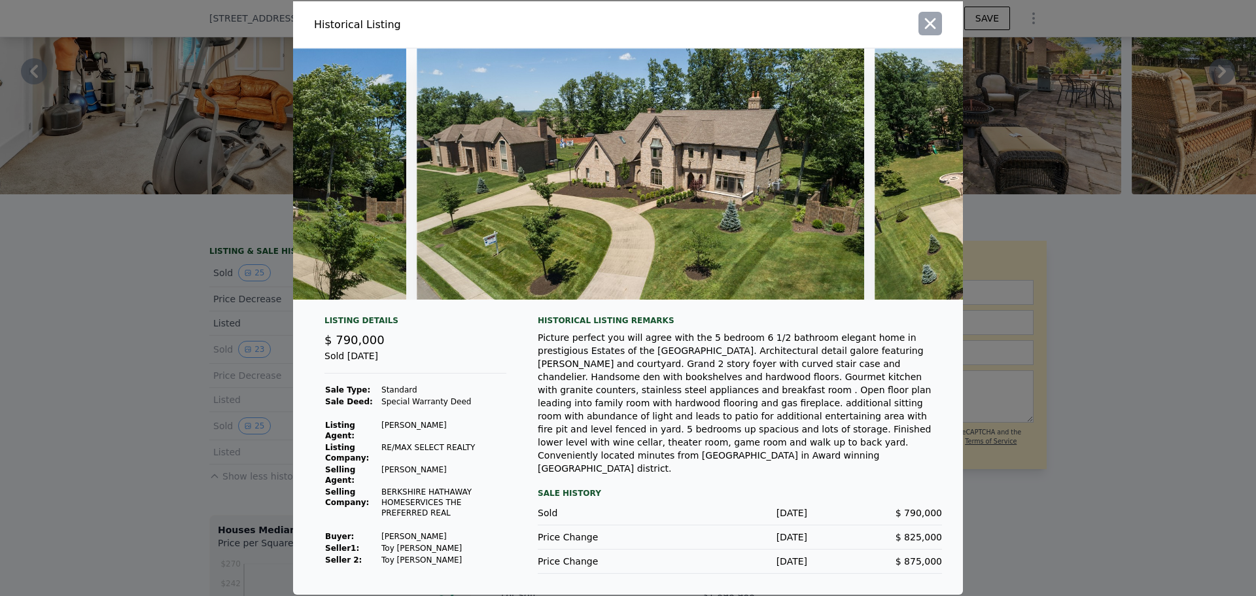
click at [929, 21] on icon "button" at bounding box center [930, 23] width 18 height 18
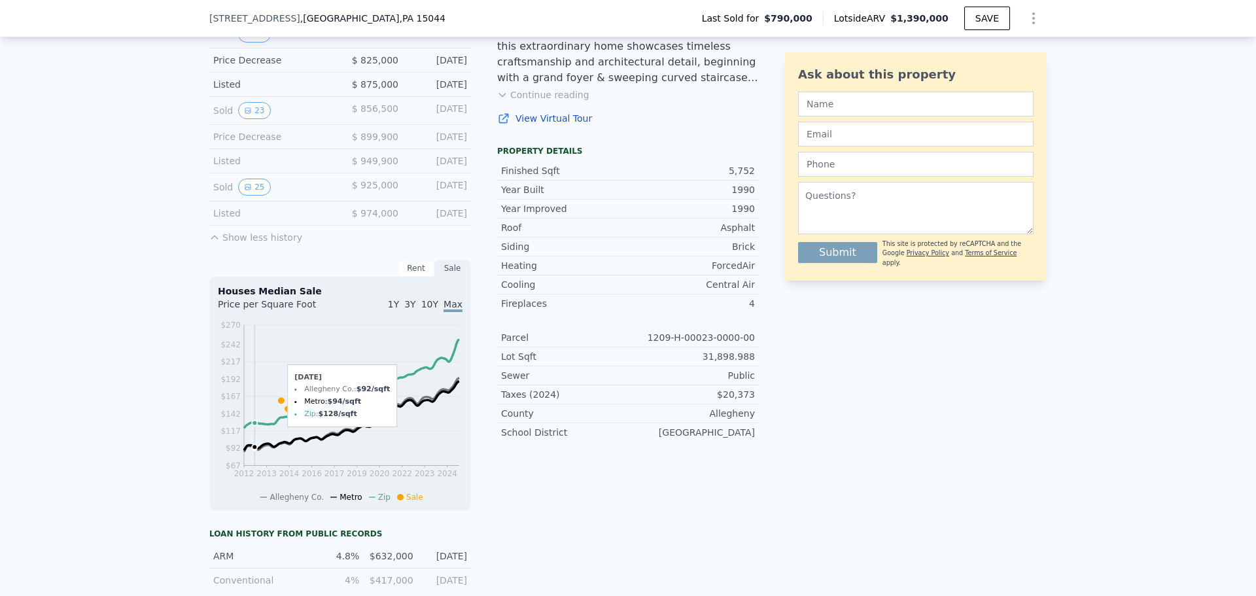
scroll to position [392, 0]
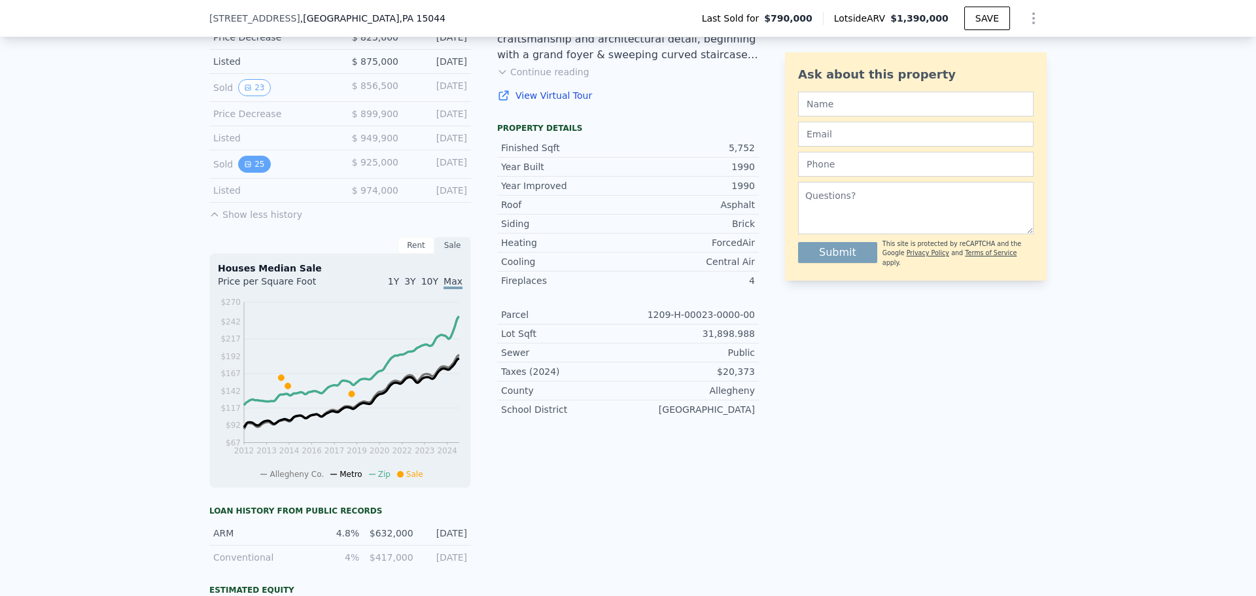
click at [256, 173] on button "25" at bounding box center [254, 164] width 32 height 17
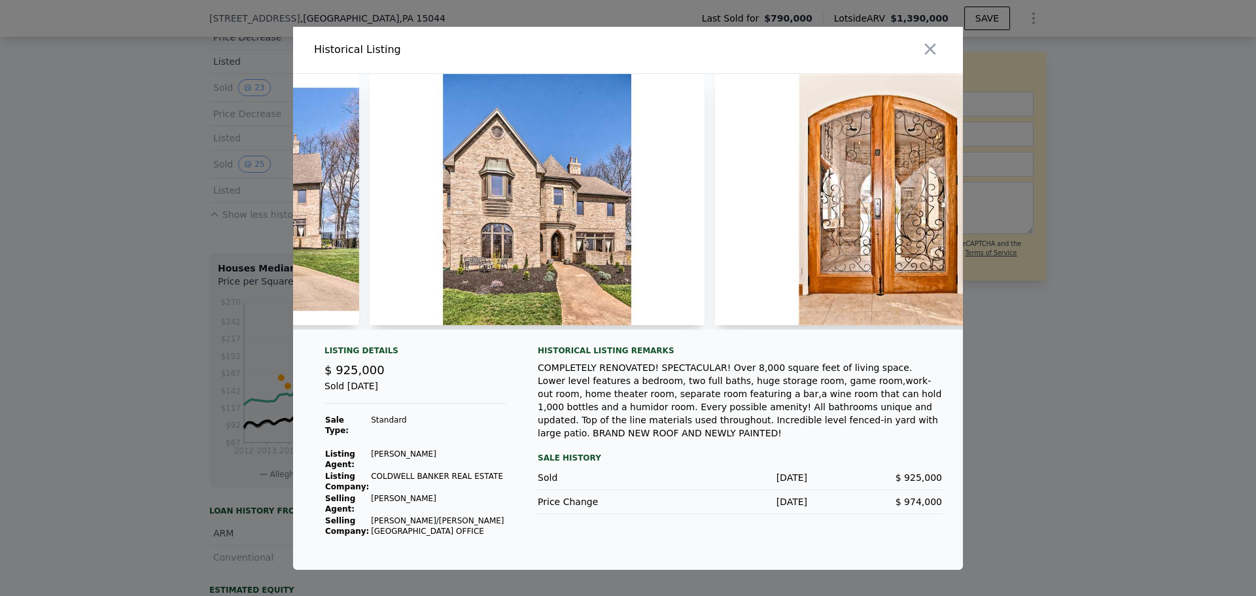
scroll to position [0, 303]
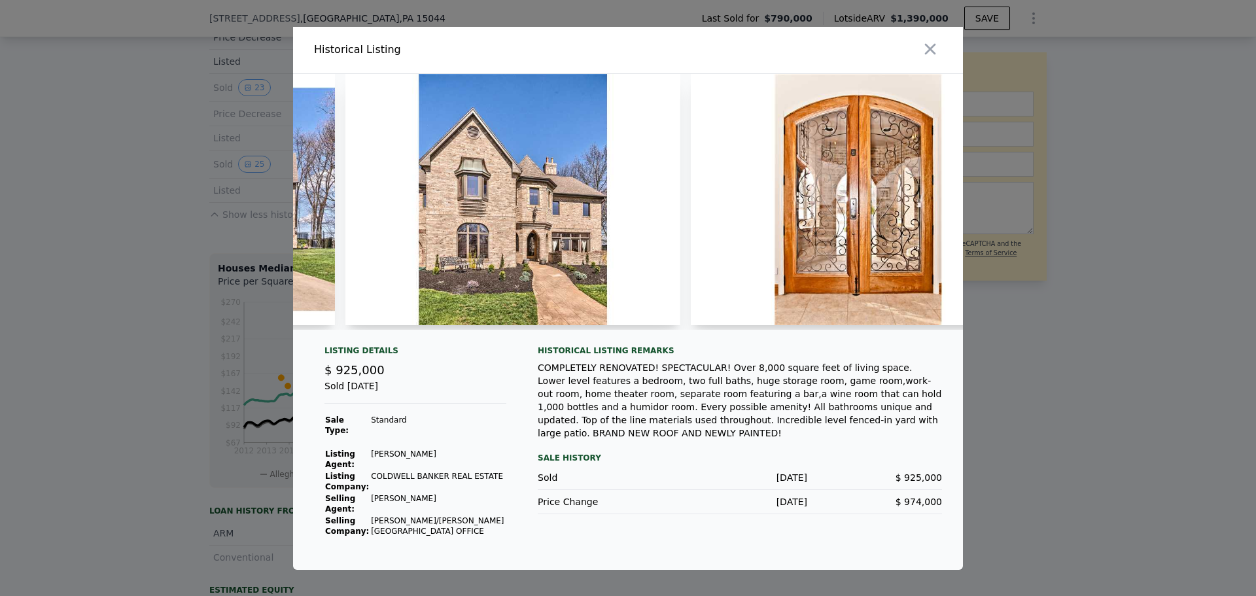
click at [127, 315] on div at bounding box center [628, 298] width 1256 height 596
